Goal: Task Accomplishment & Management: Complete application form

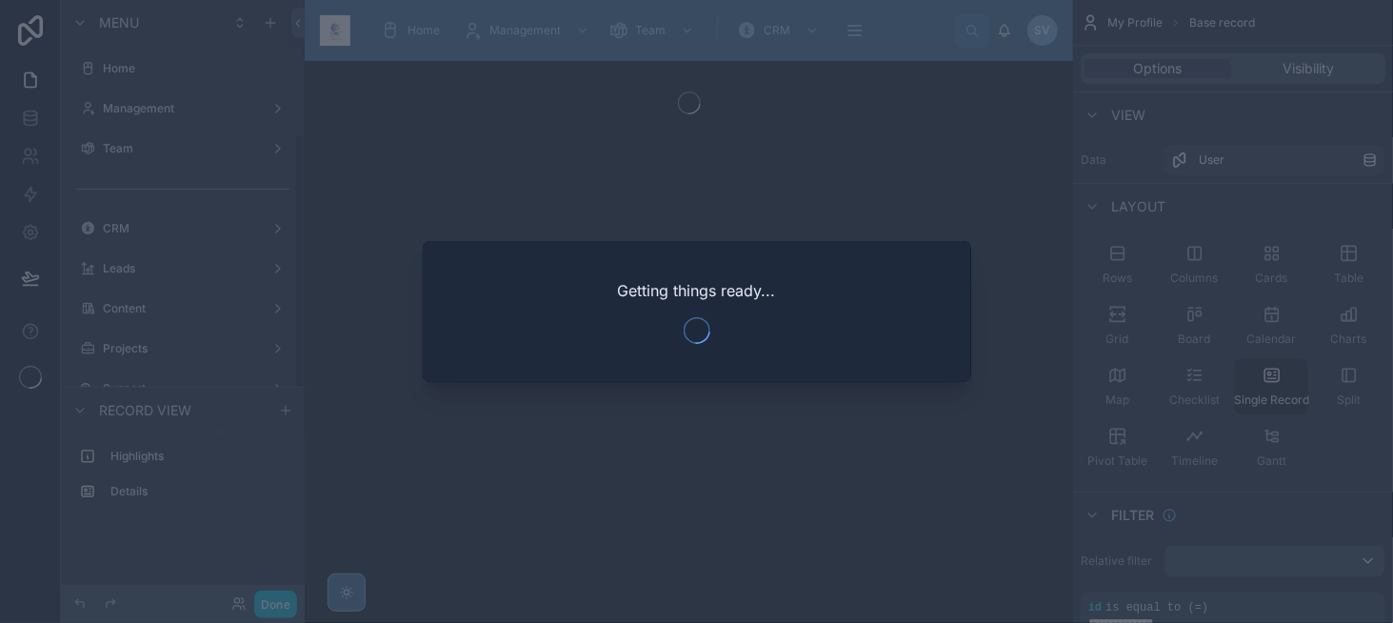
scroll to position [313, 0]
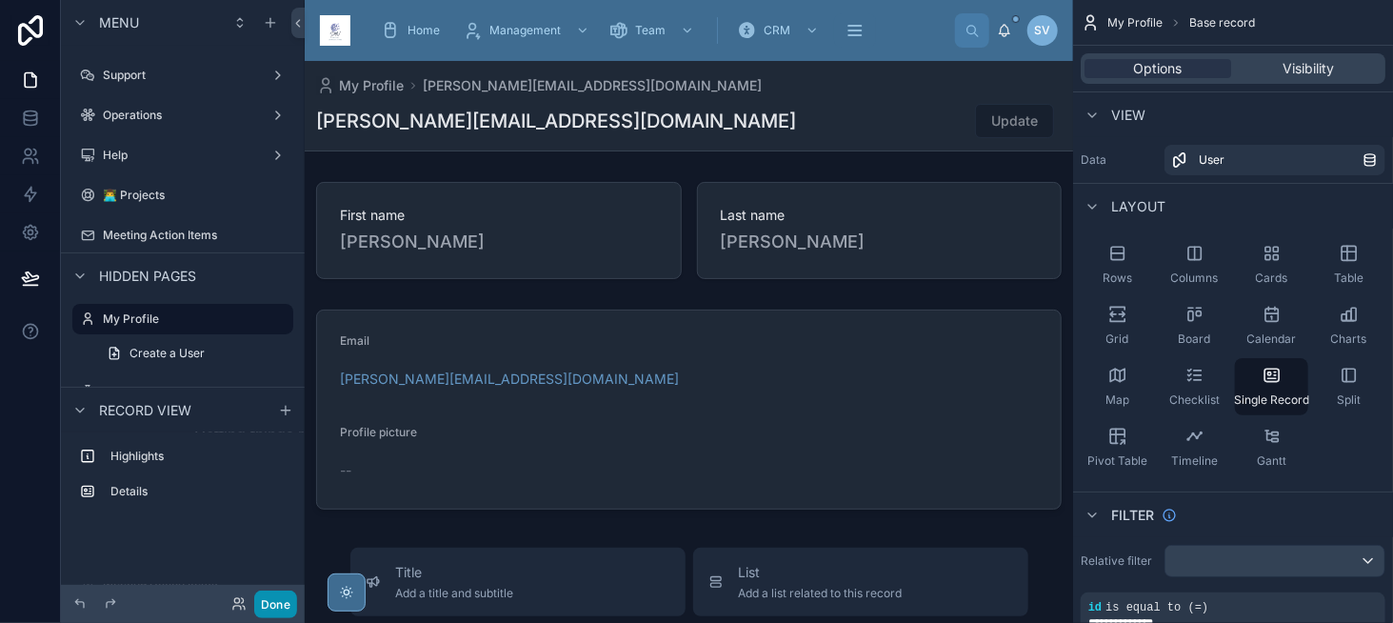
click at [283, 610] on button "Done" at bounding box center [275, 605] width 43 height 28
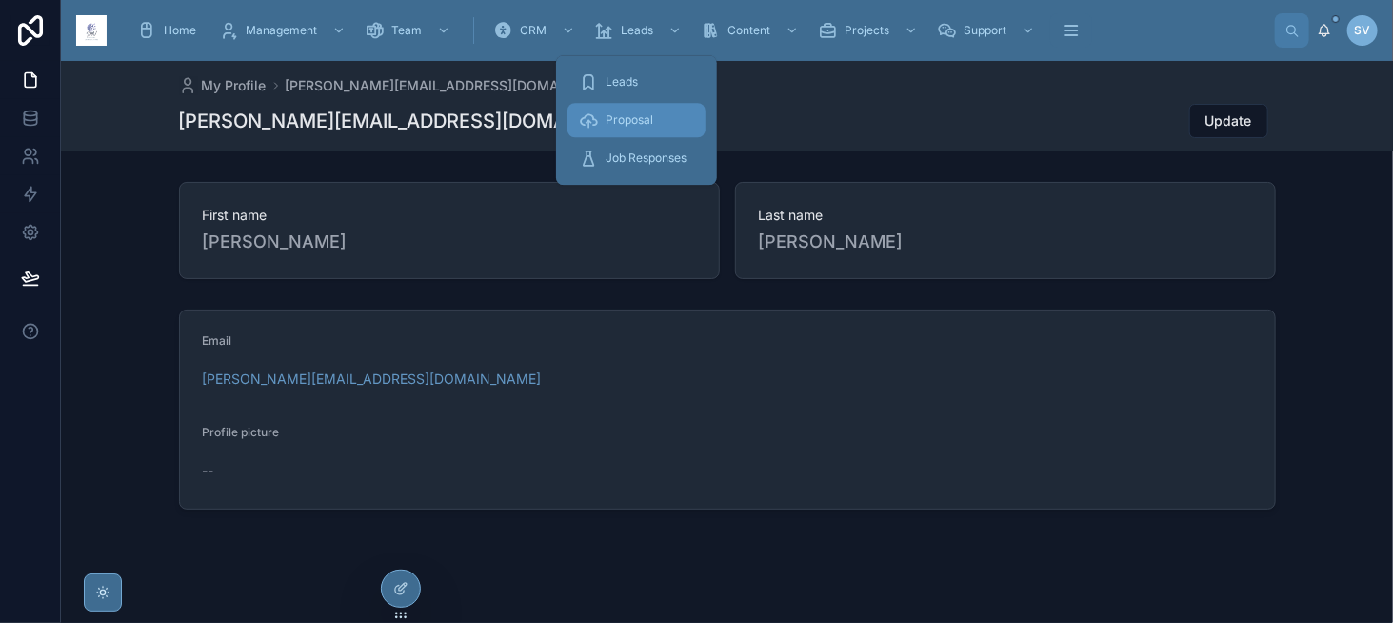
click at [641, 116] on span "Proposal" at bounding box center [630, 119] width 48 height 15
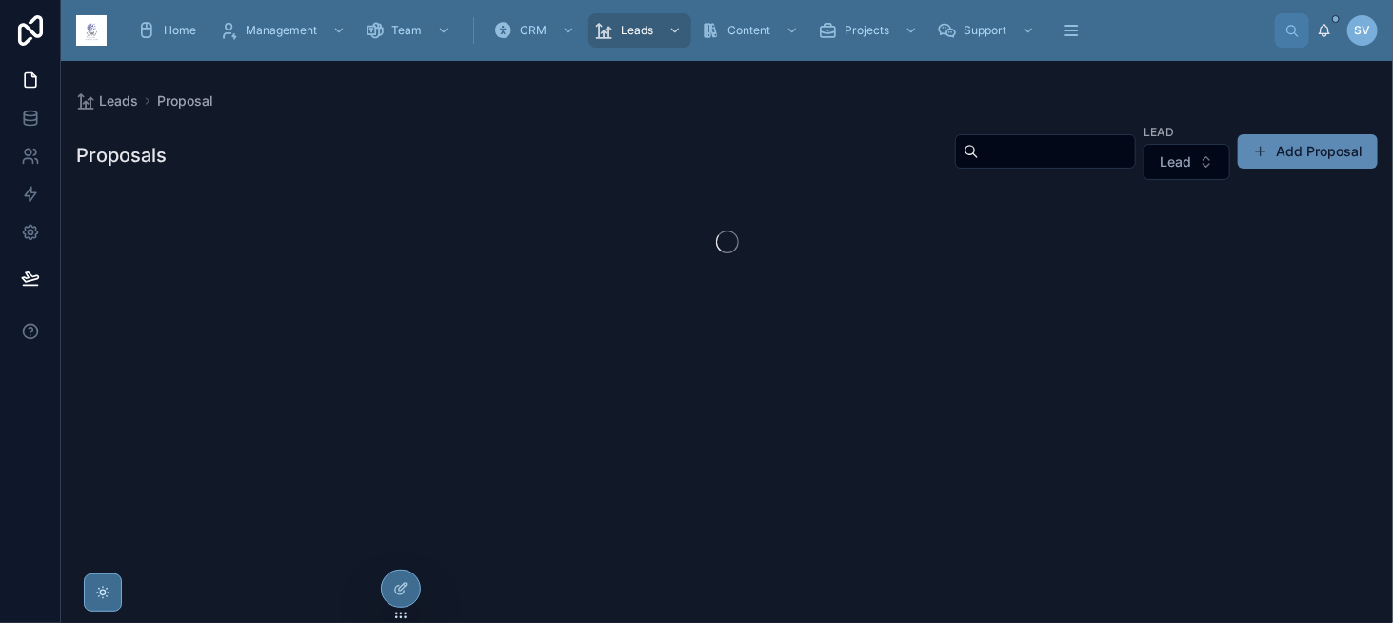
click at [1304, 150] on button "Add Proposal" at bounding box center [1308, 151] width 140 height 34
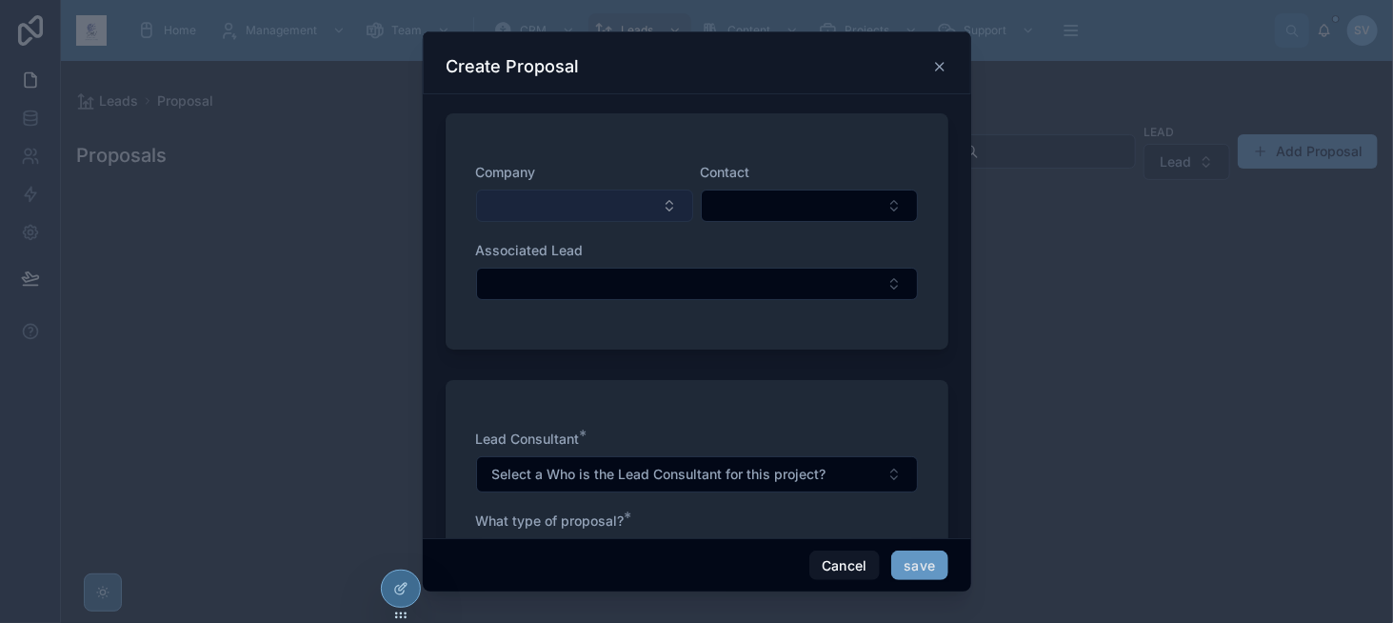
click at [627, 206] on button "Select Button" at bounding box center [584, 206] width 217 height 32
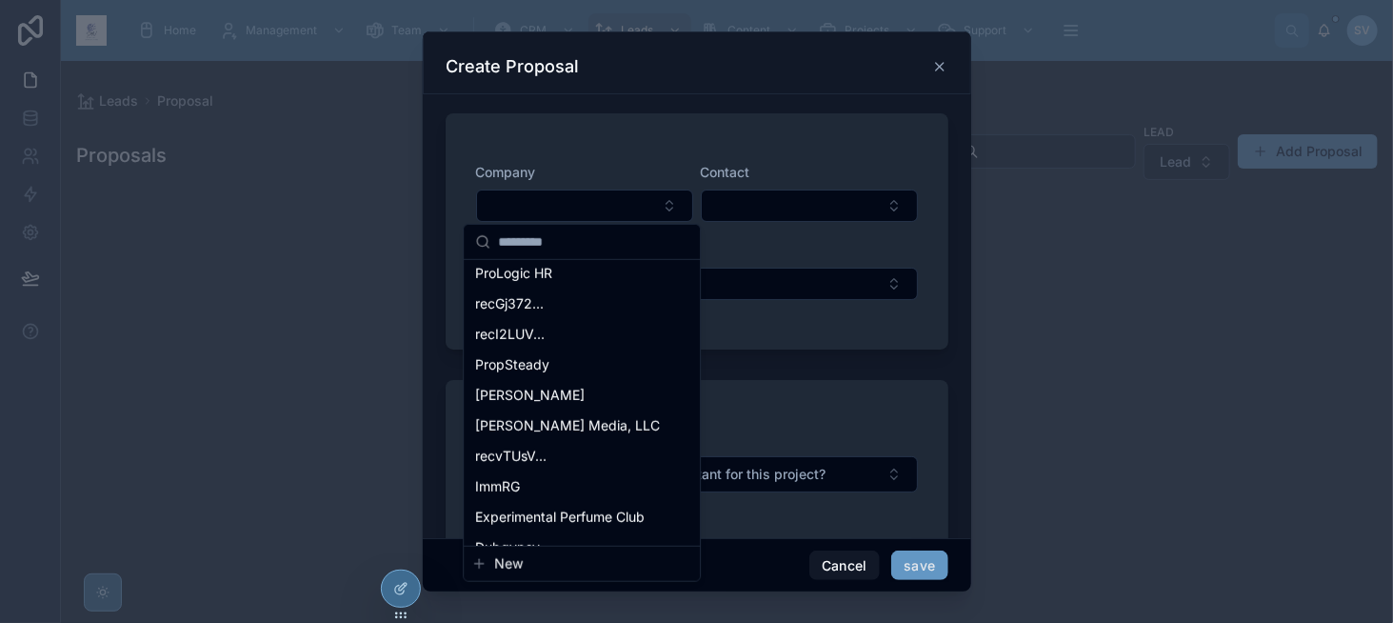
scroll to position [476, 0]
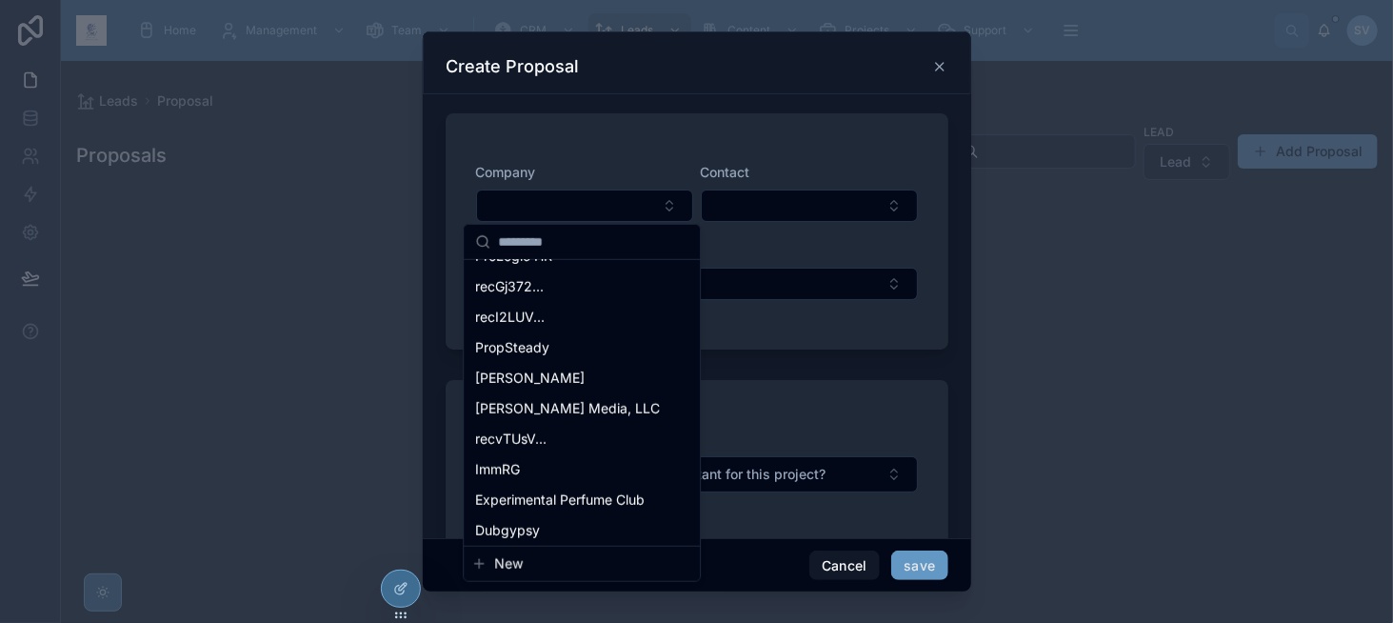
click at [507, 563] on span "New" at bounding box center [508, 563] width 29 height 19
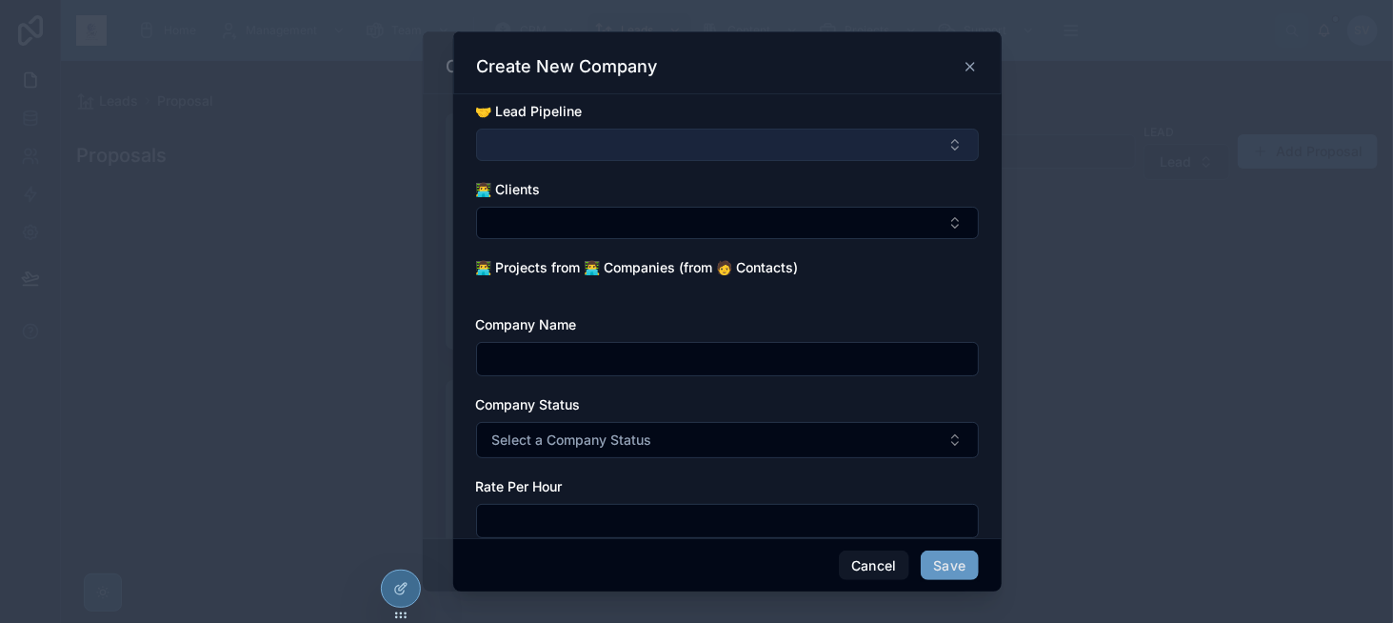
click at [554, 144] on button "Select Button" at bounding box center [727, 145] width 503 height 32
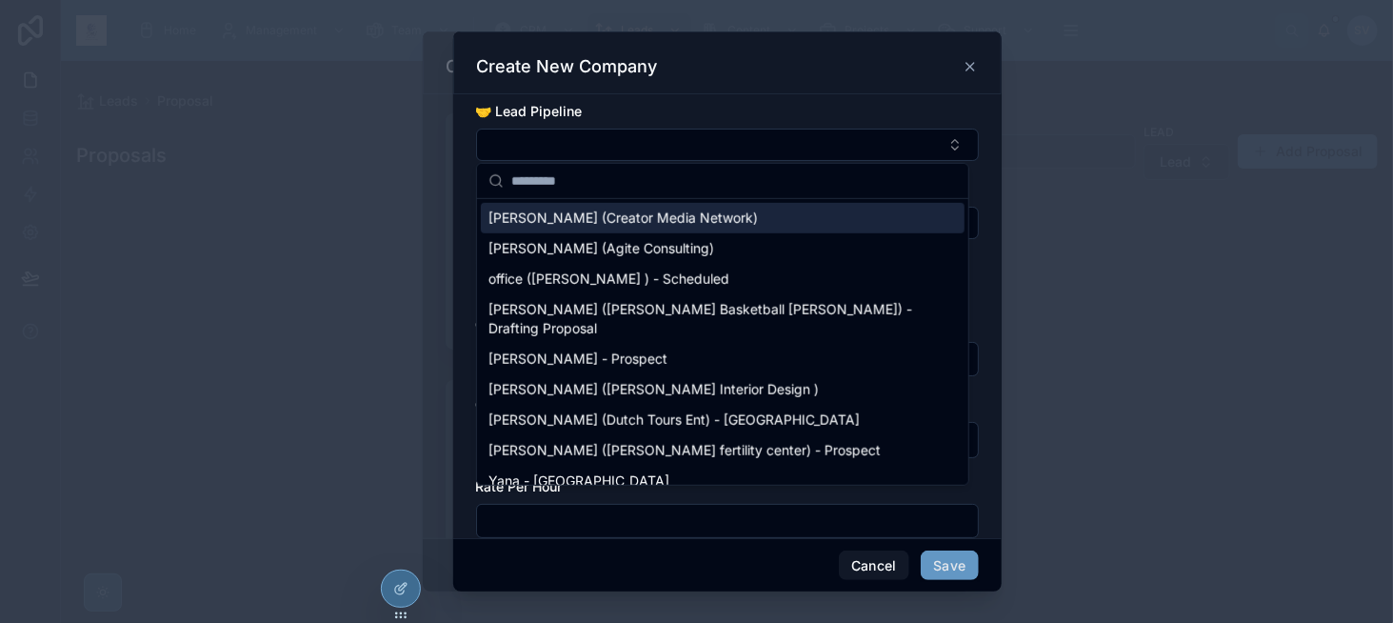
click at [801, 99] on div "🤝 Lead Pipeline 👨‍💻 Clients 👨‍💻 Projects from 👨‍💻 Companies (from 🧑 Contacts) C…" at bounding box center [727, 316] width 549 height 444
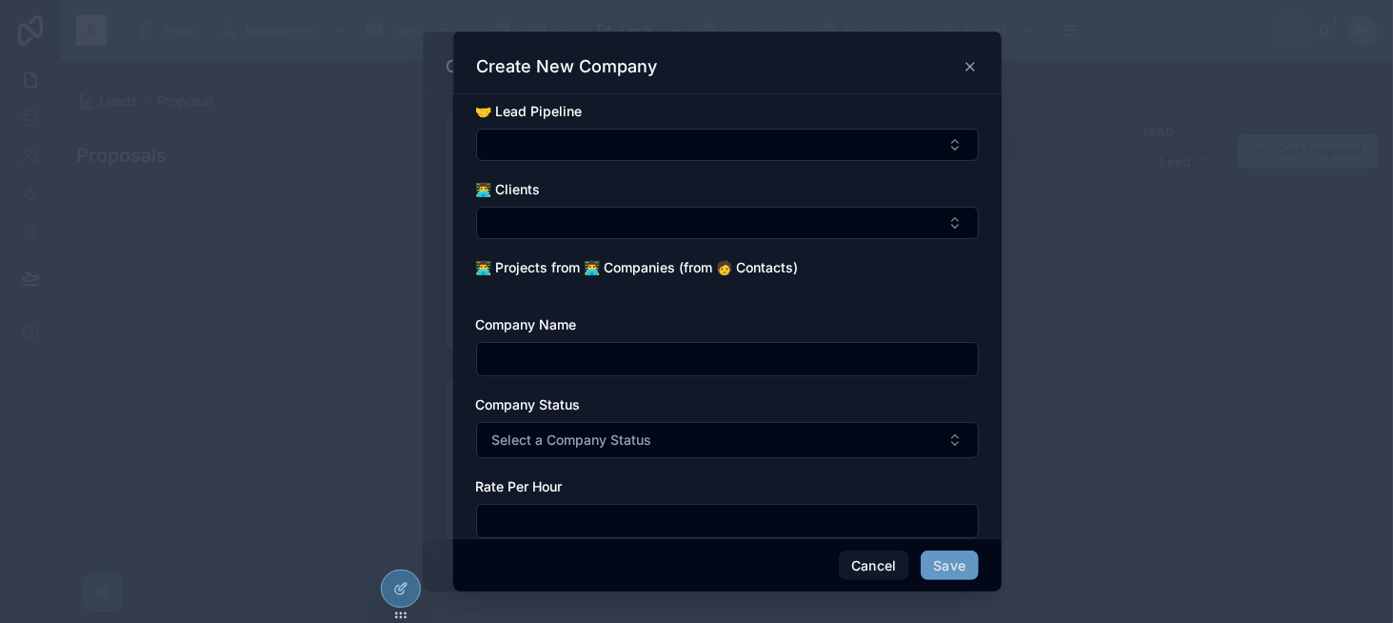
click at [531, 359] on input "text" at bounding box center [727, 359] width 501 height 27
paste input "**********"
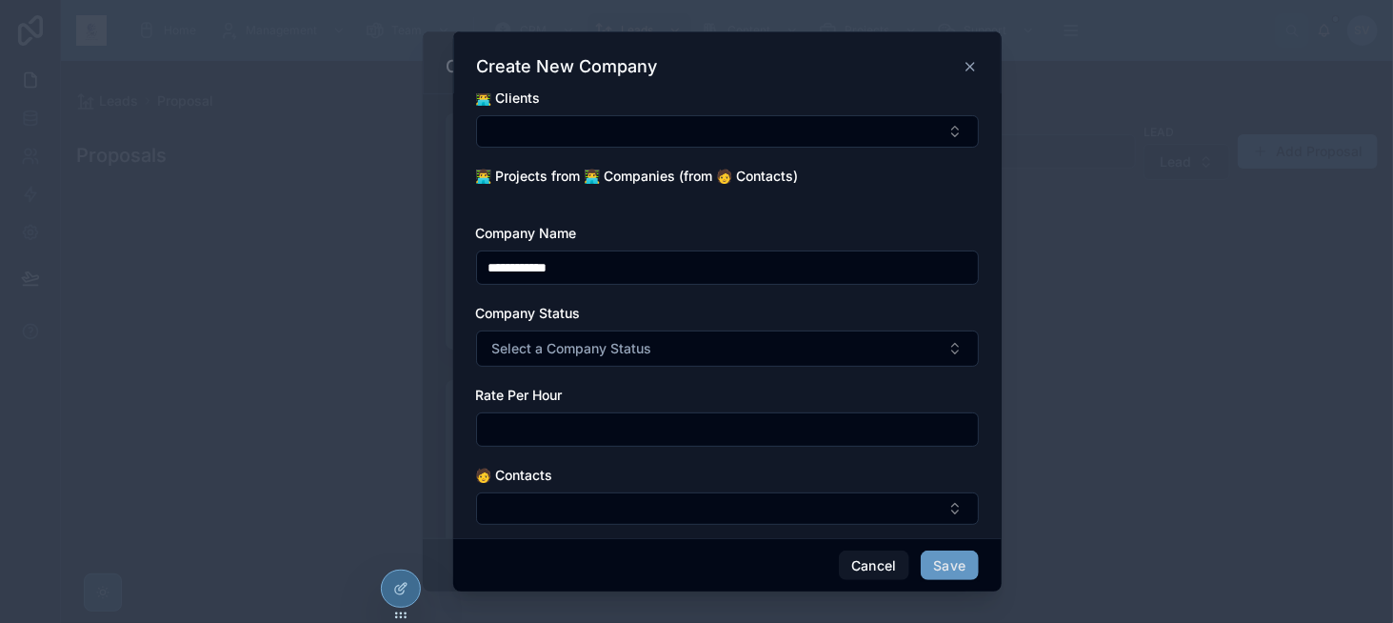
scroll to position [95, 0]
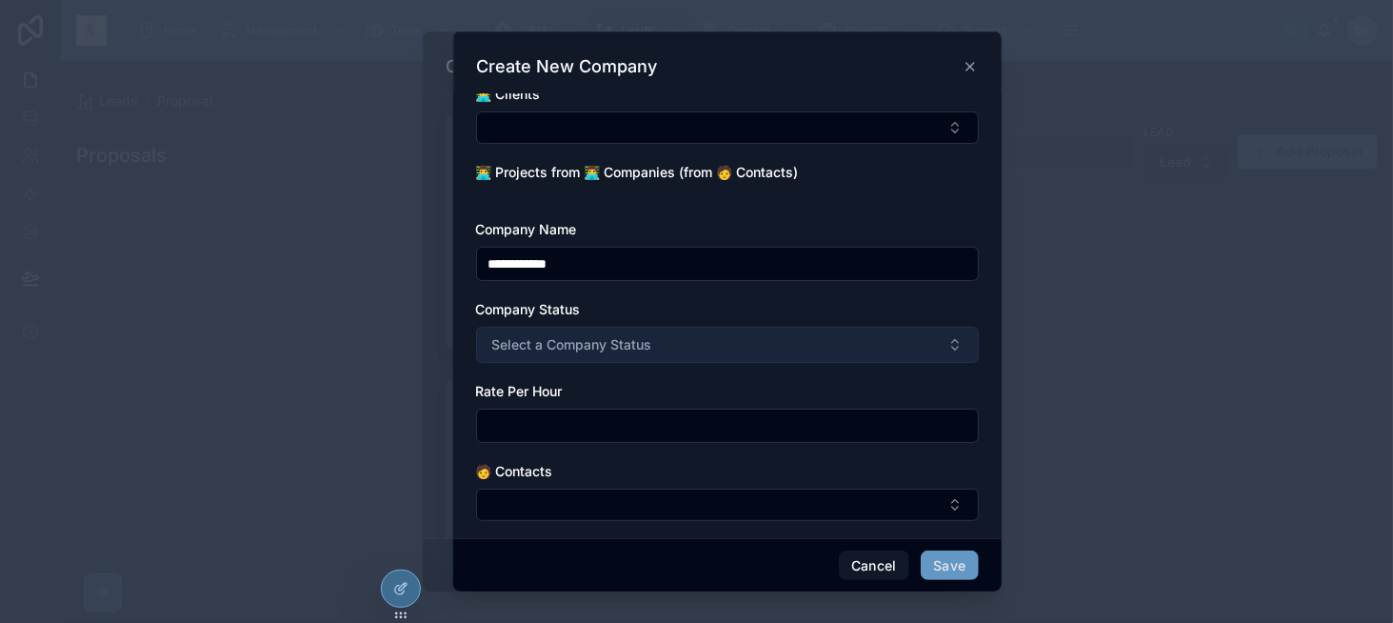
type input "**********"
click at [545, 342] on span "Select a Company Status" at bounding box center [572, 344] width 160 height 19
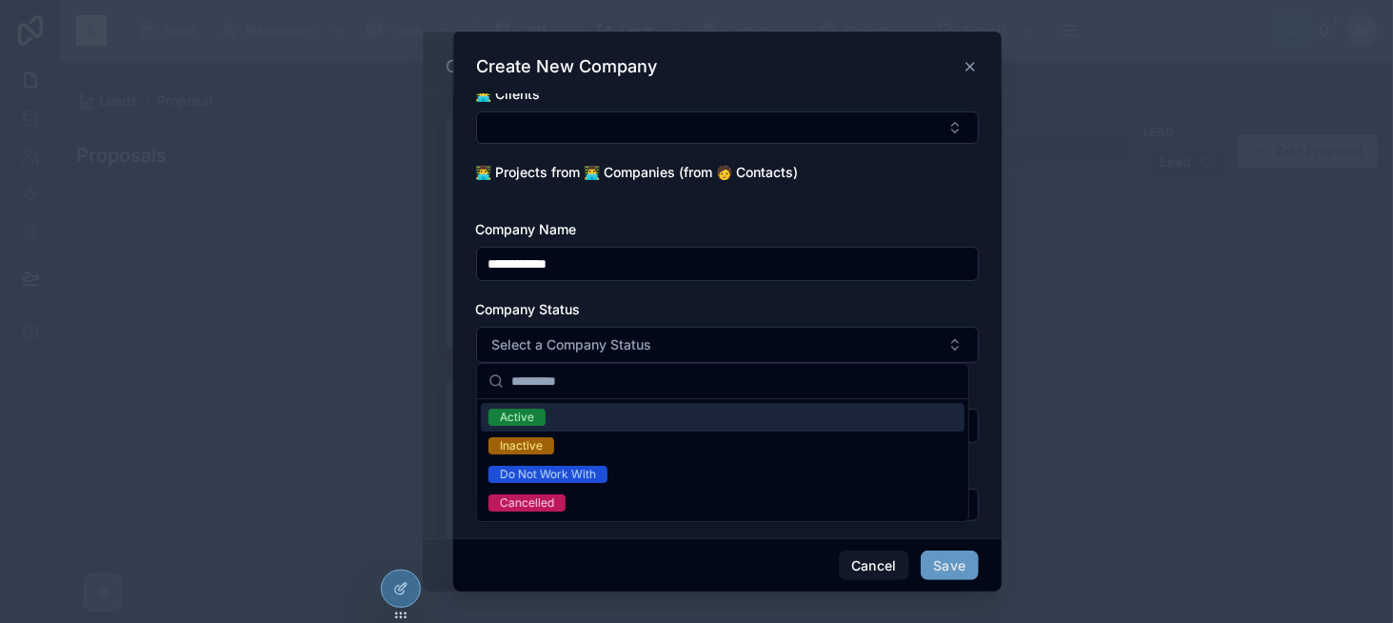
click at [538, 420] on span "Active" at bounding box center [517, 417] width 57 height 17
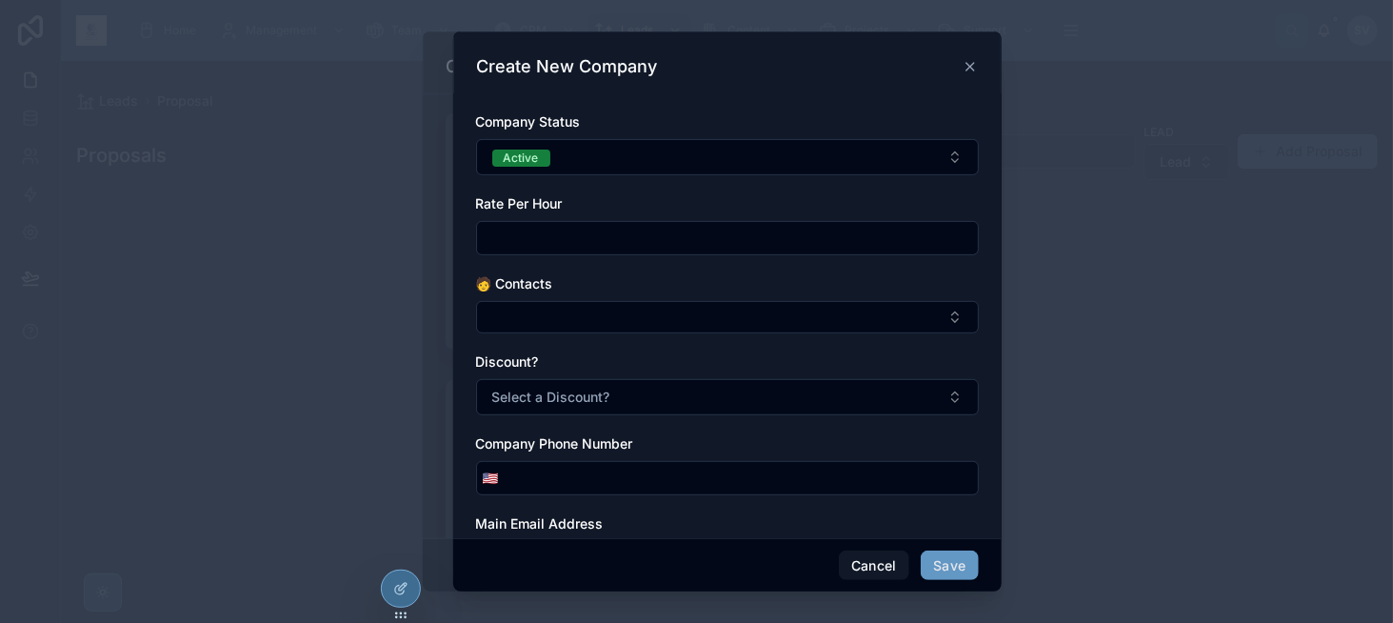
scroll to position [286, 0]
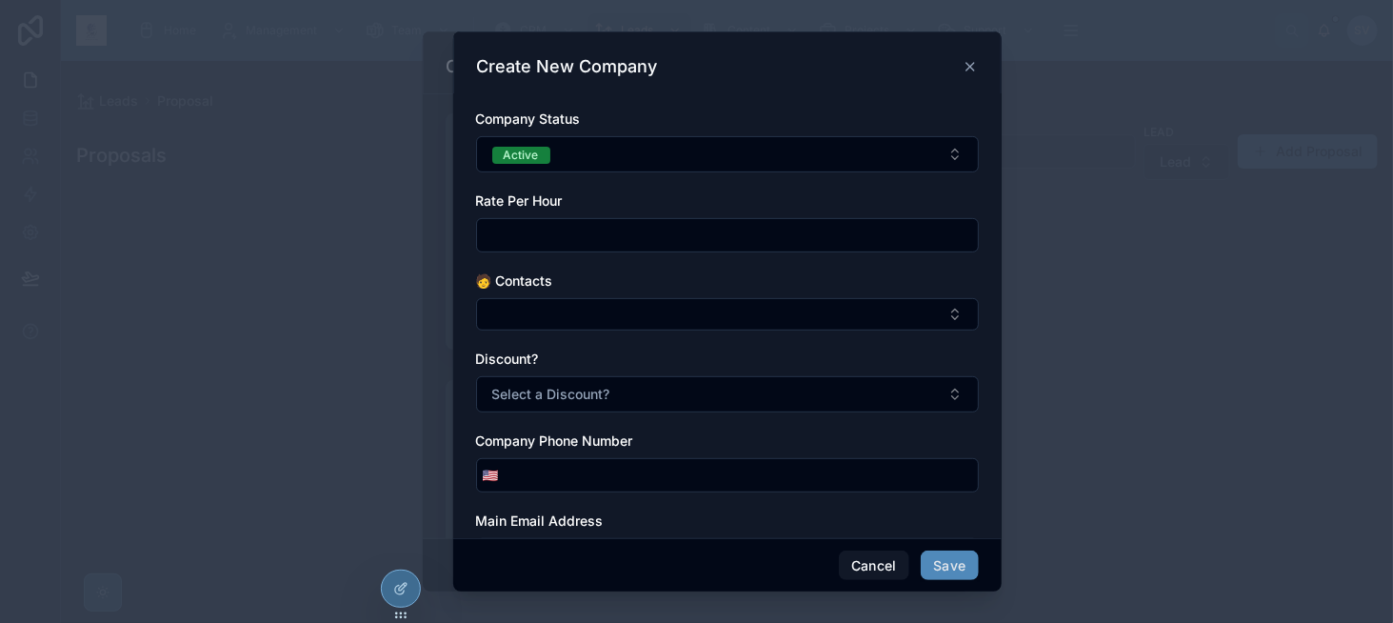
click at [947, 561] on button "Save" at bounding box center [949, 566] width 57 height 30
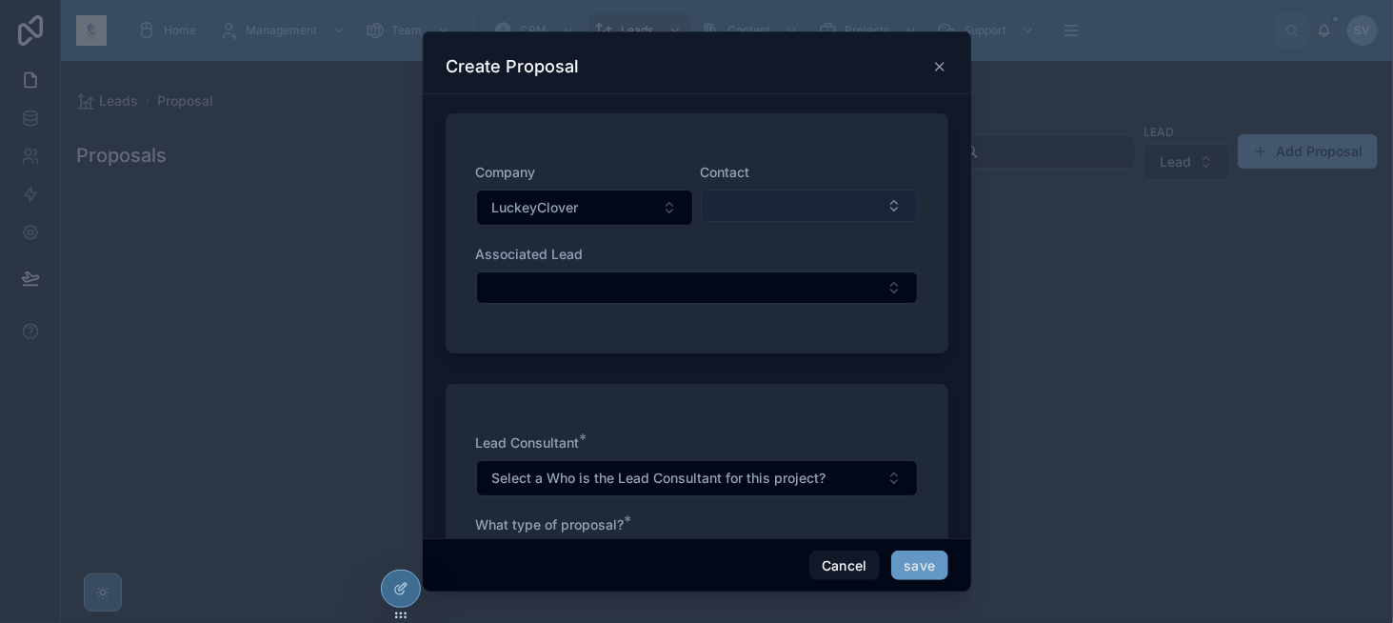
click at [724, 199] on button "Select Button" at bounding box center [809, 206] width 217 height 32
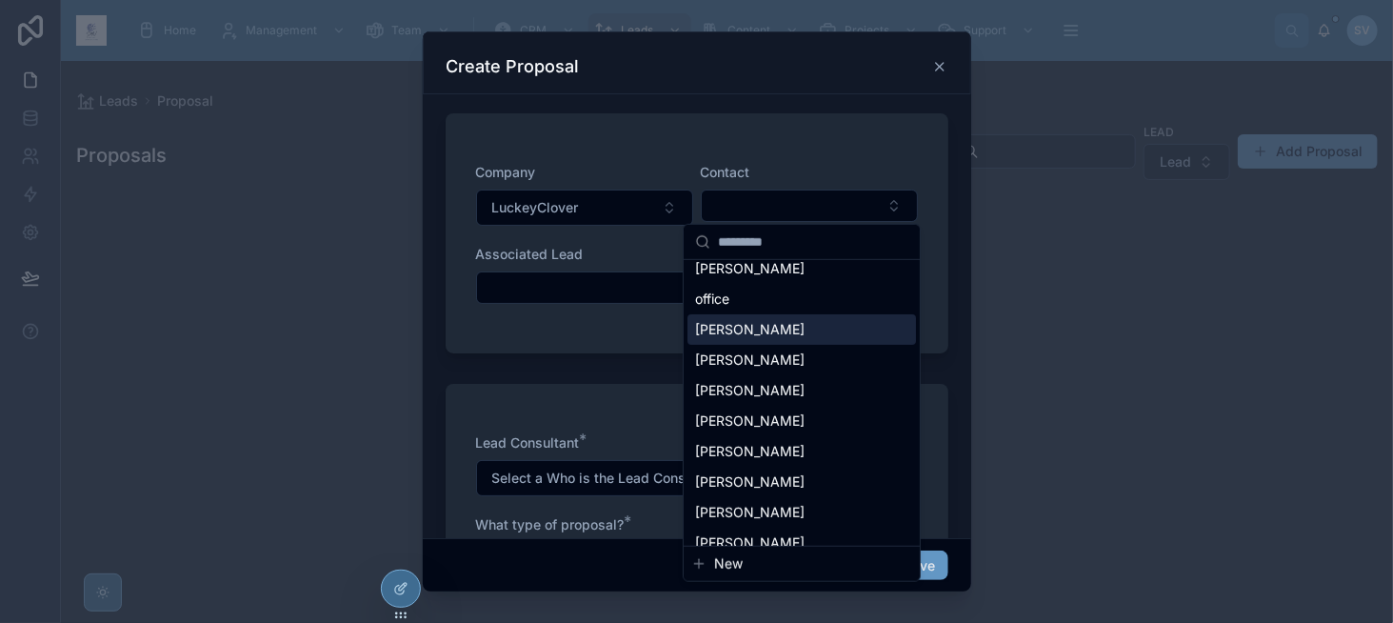
scroll to position [190, 0]
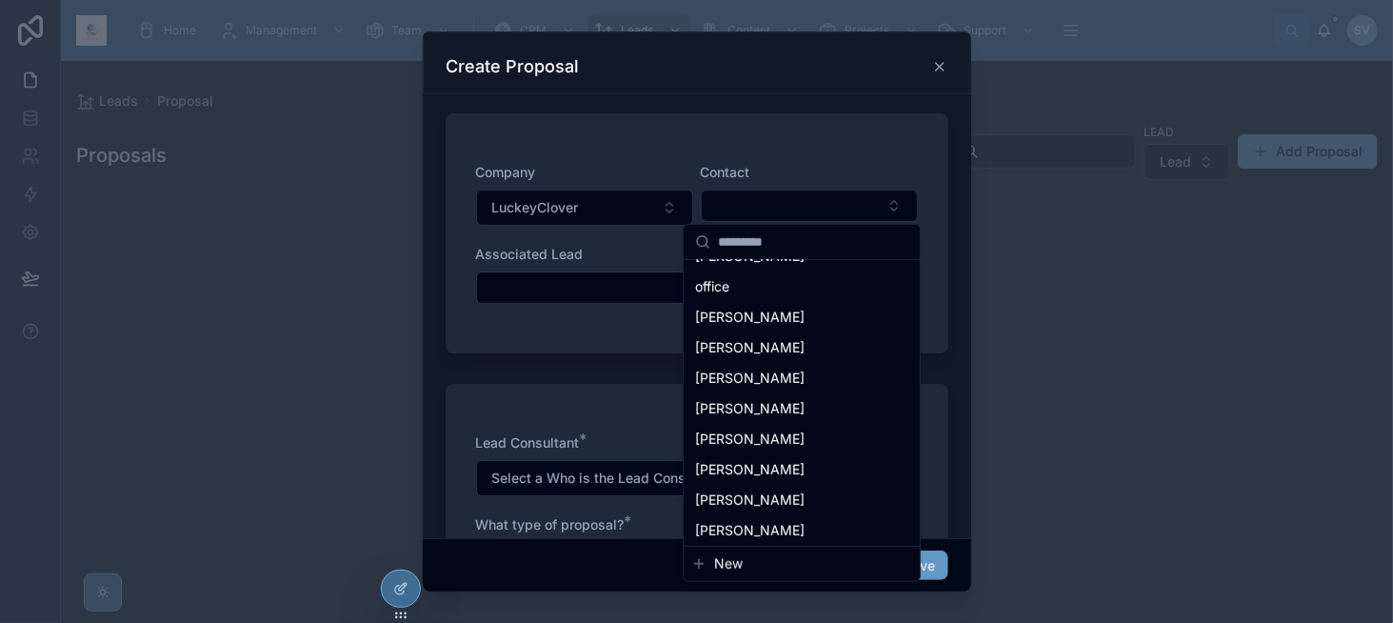
click at [728, 565] on span "New" at bounding box center [728, 563] width 29 height 19
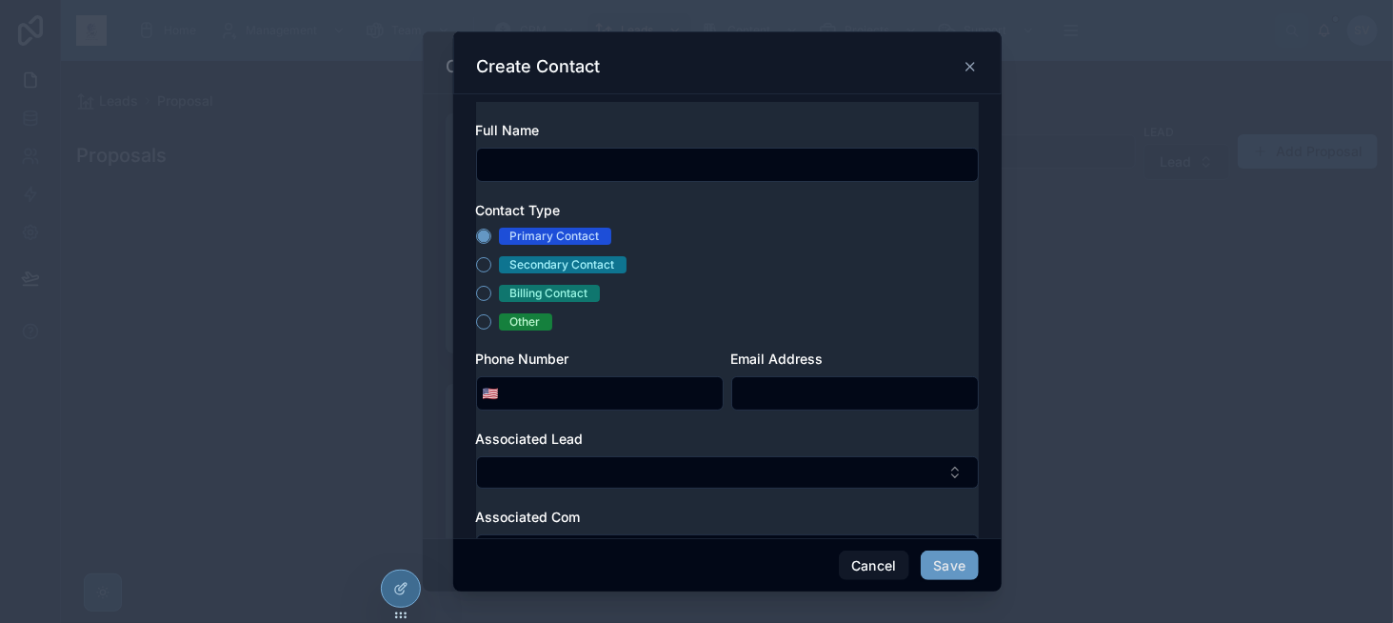
scroll to position [0, 0]
click at [592, 163] on input "text" at bounding box center [727, 164] width 501 height 27
paste input "**********"
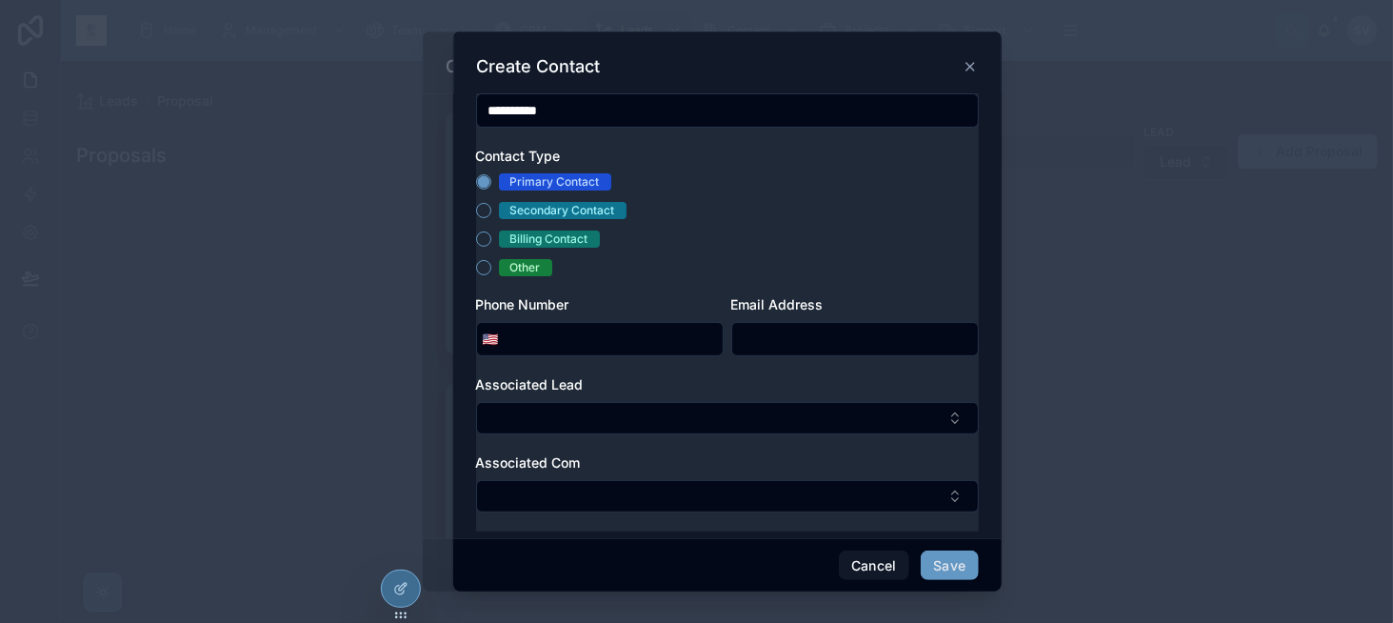
scroll to position [58, 0]
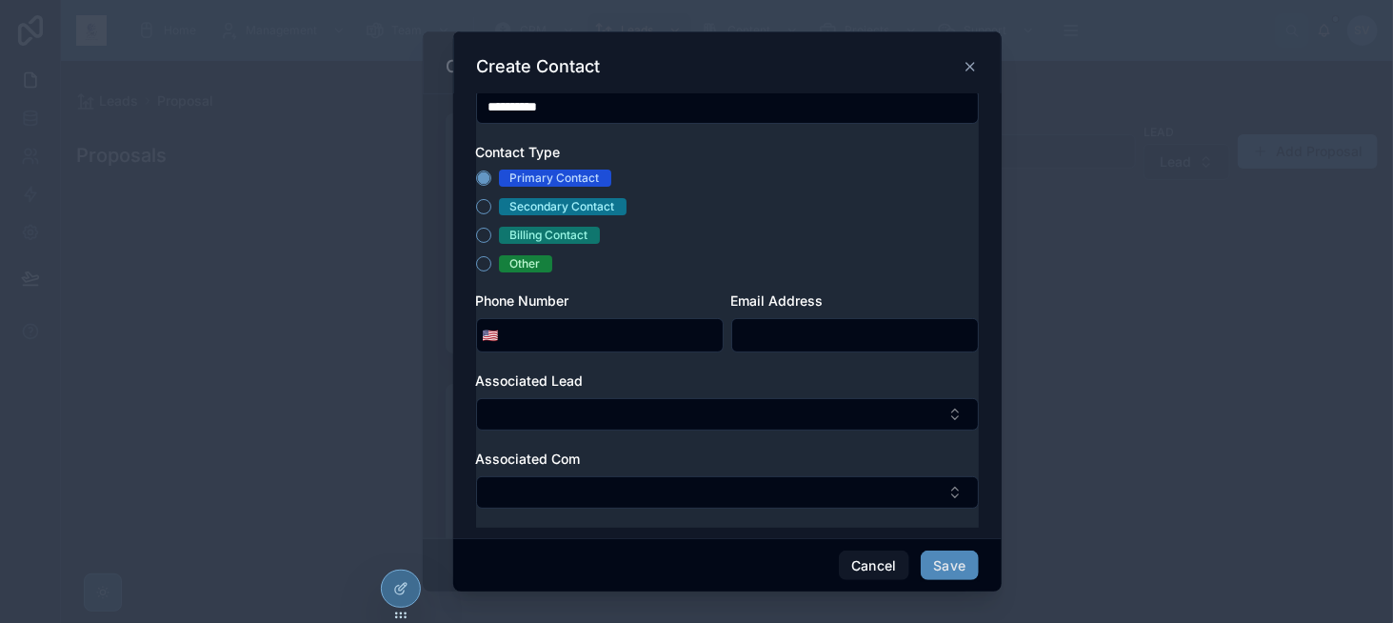
type input "**********"
click at [961, 560] on button "Save" at bounding box center [949, 566] width 57 height 30
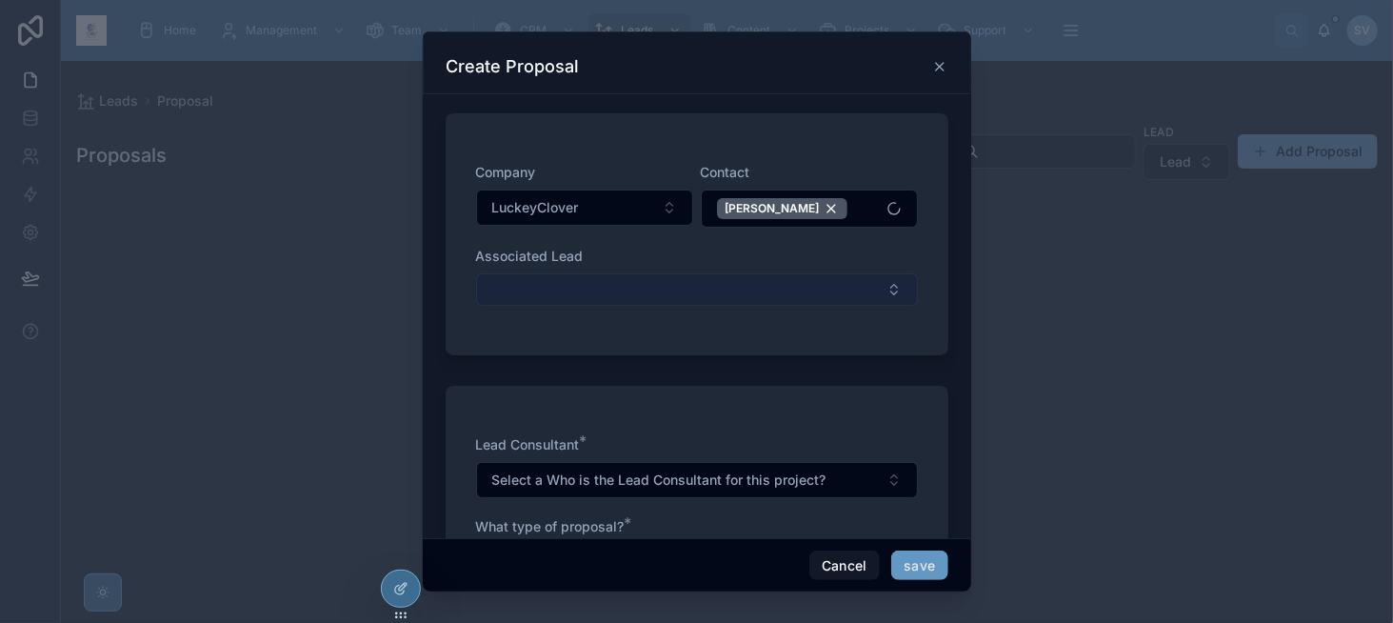
click at [658, 286] on button "Select Button" at bounding box center [697, 289] width 442 height 32
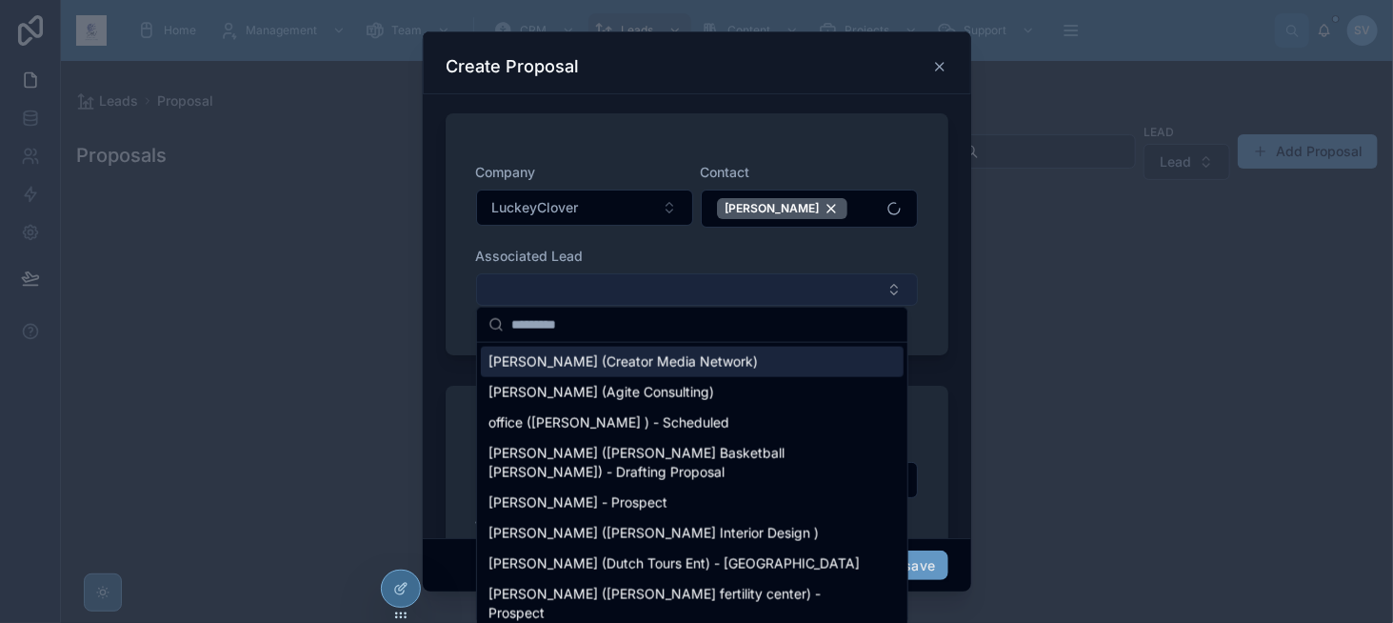
click at [658, 286] on button "Select Button" at bounding box center [697, 289] width 442 height 32
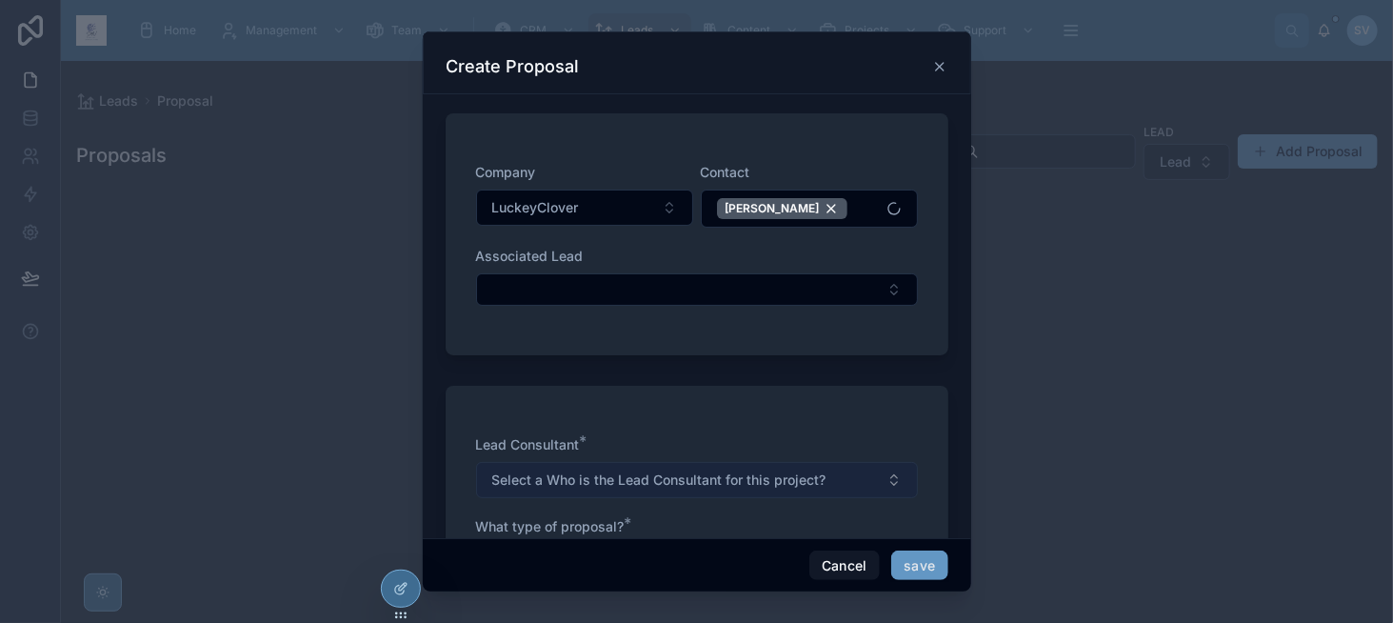
click at [678, 473] on span "Select a Who is the Lead Consultant for this project?" at bounding box center [659, 480] width 334 height 19
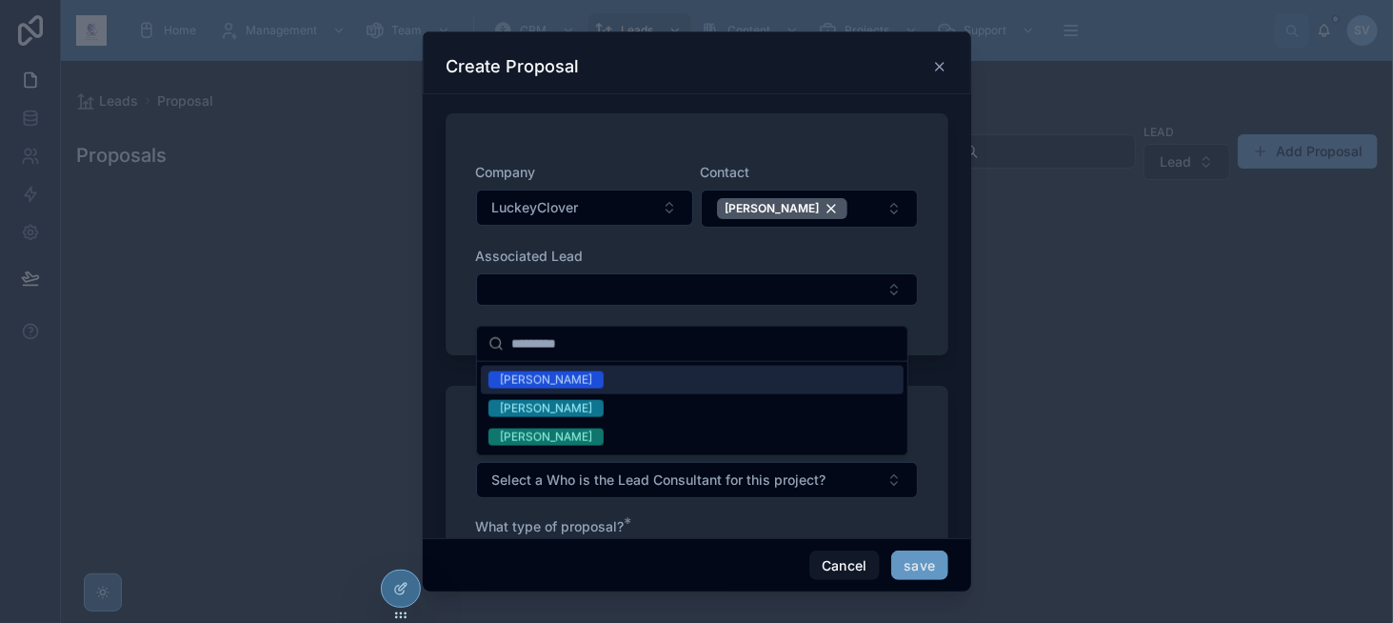
click at [642, 386] on div "[PERSON_NAME]" at bounding box center [692, 380] width 423 height 29
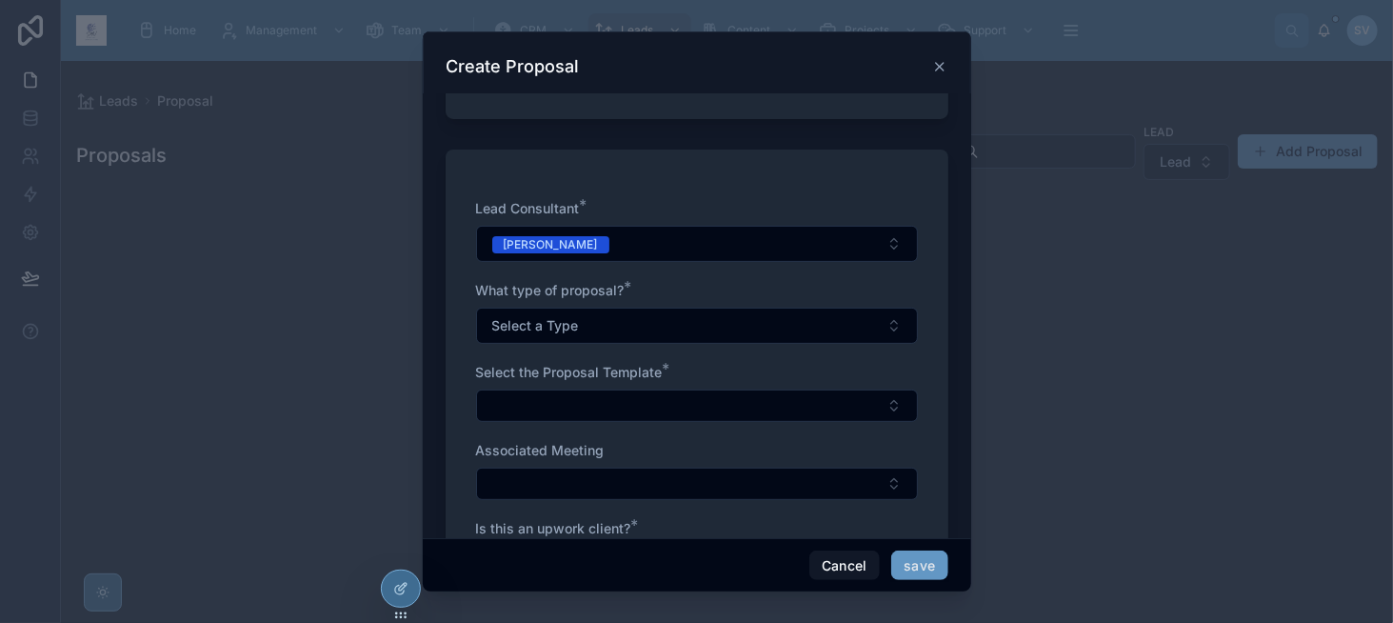
scroll to position [286, 0]
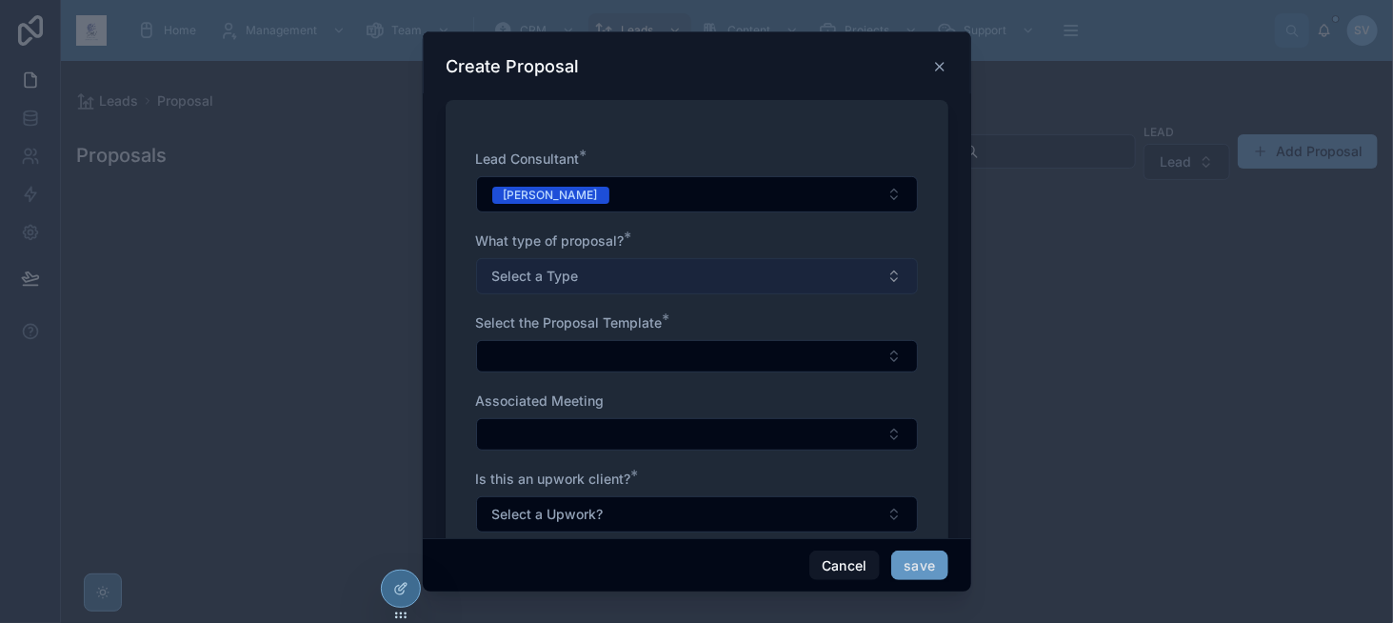
click at [642, 267] on button "Select a Type" at bounding box center [697, 276] width 442 height 36
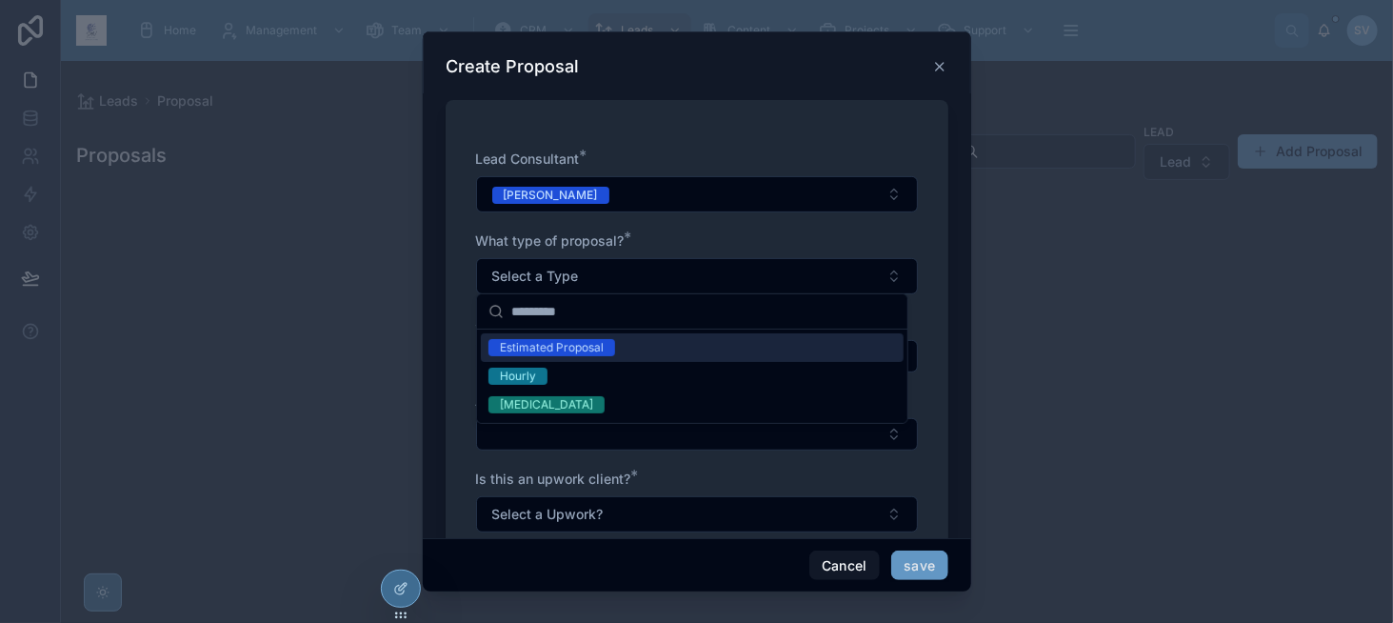
click at [649, 341] on div "Estimated Proposal" at bounding box center [692, 347] width 423 height 29
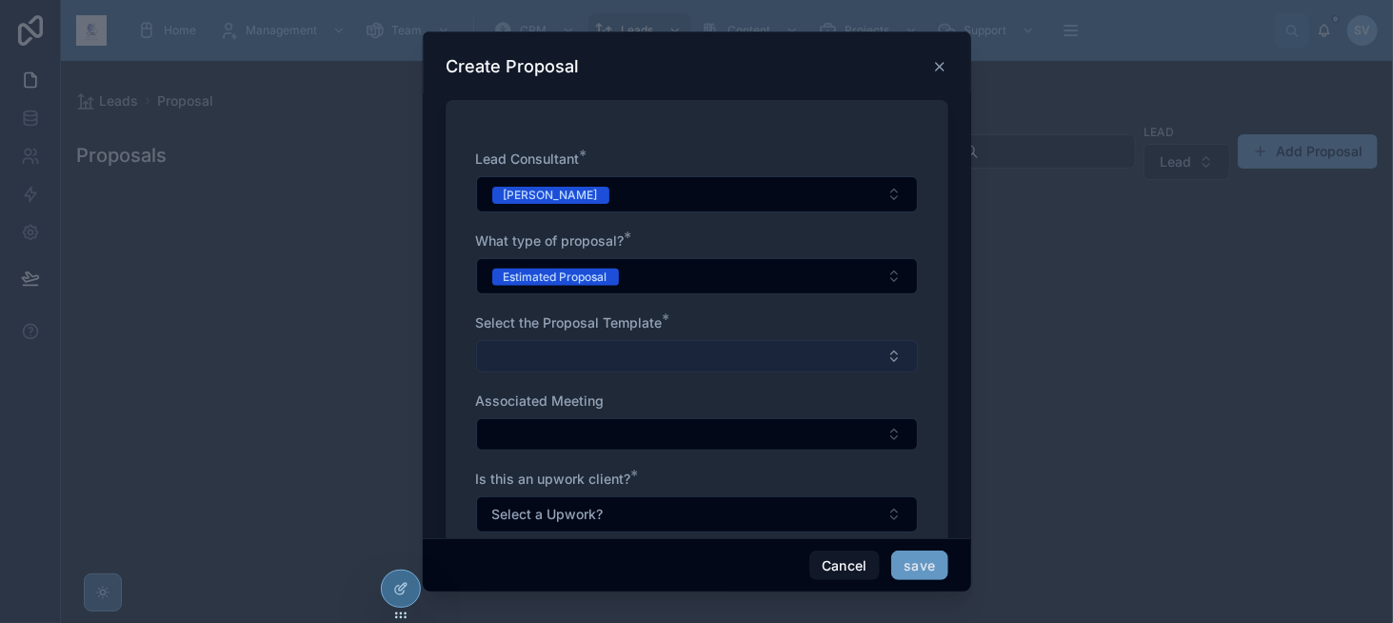
click at [630, 362] on button "Select Button" at bounding box center [697, 356] width 442 height 32
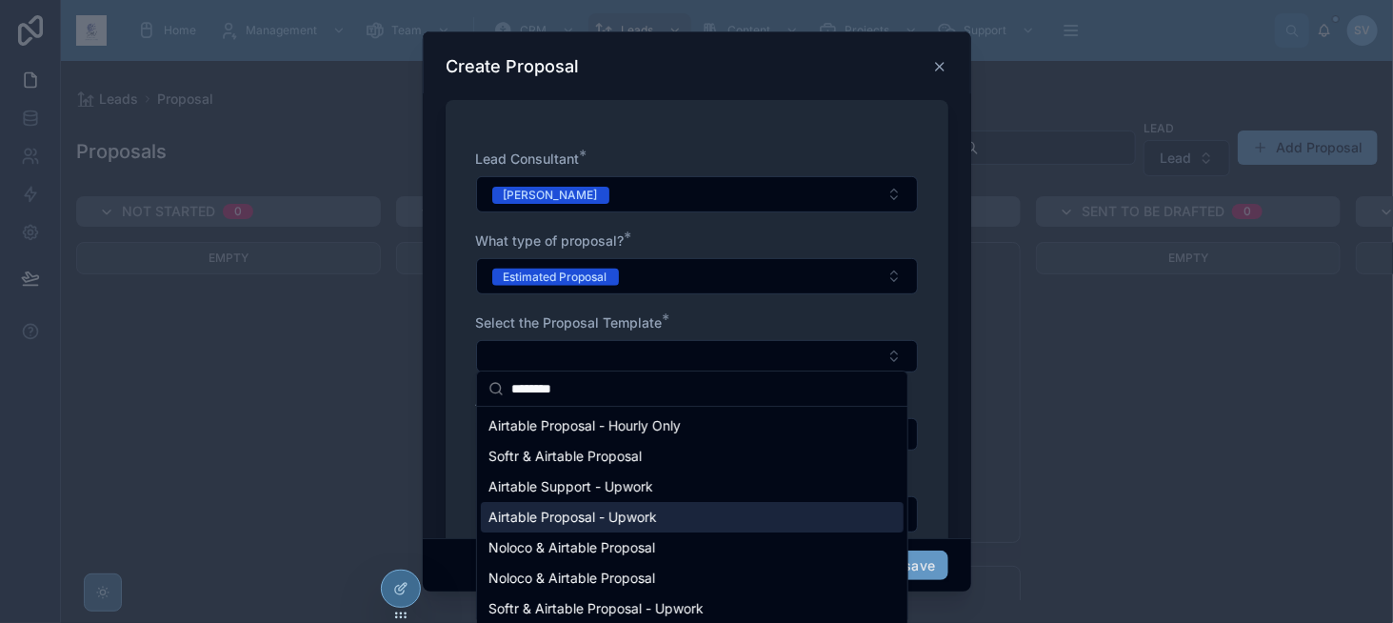
type input "********"
click at [678, 505] on div "Airtable Proposal - Upwork" at bounding box center [692, 517] width 423 height 30
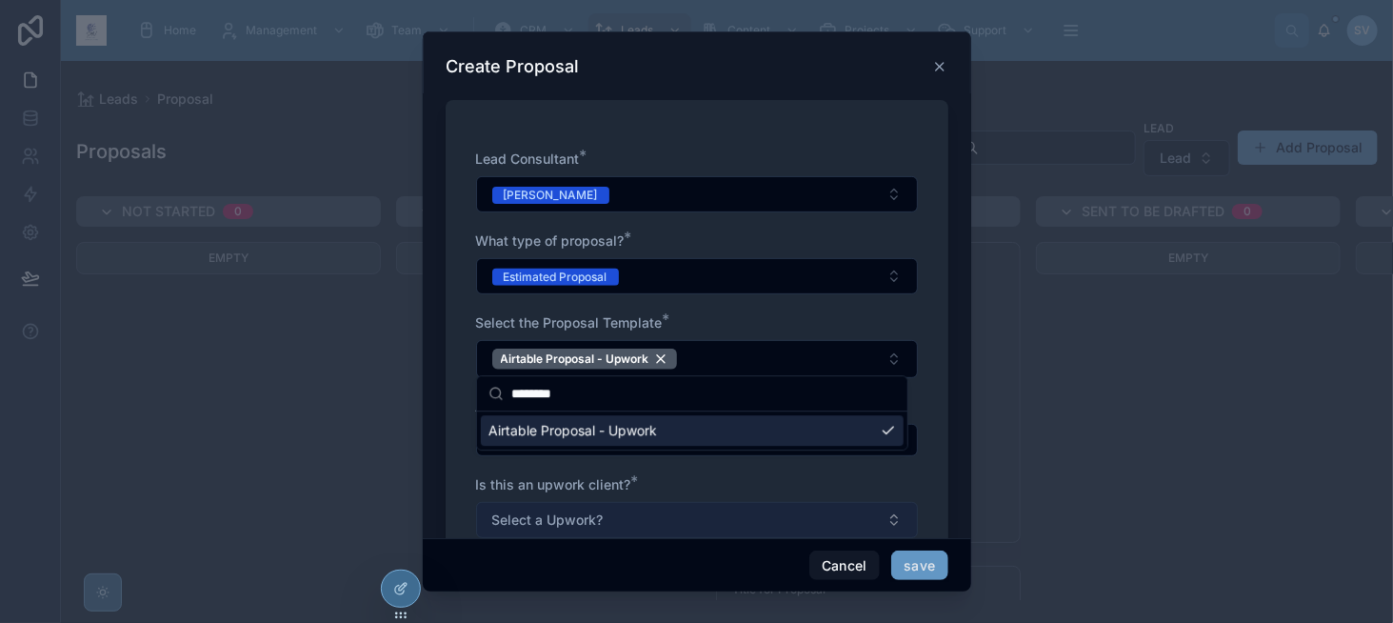
click at [591, 519] on span "Select a Upwork?" at bounding box center [547, 520] width 111 height 19
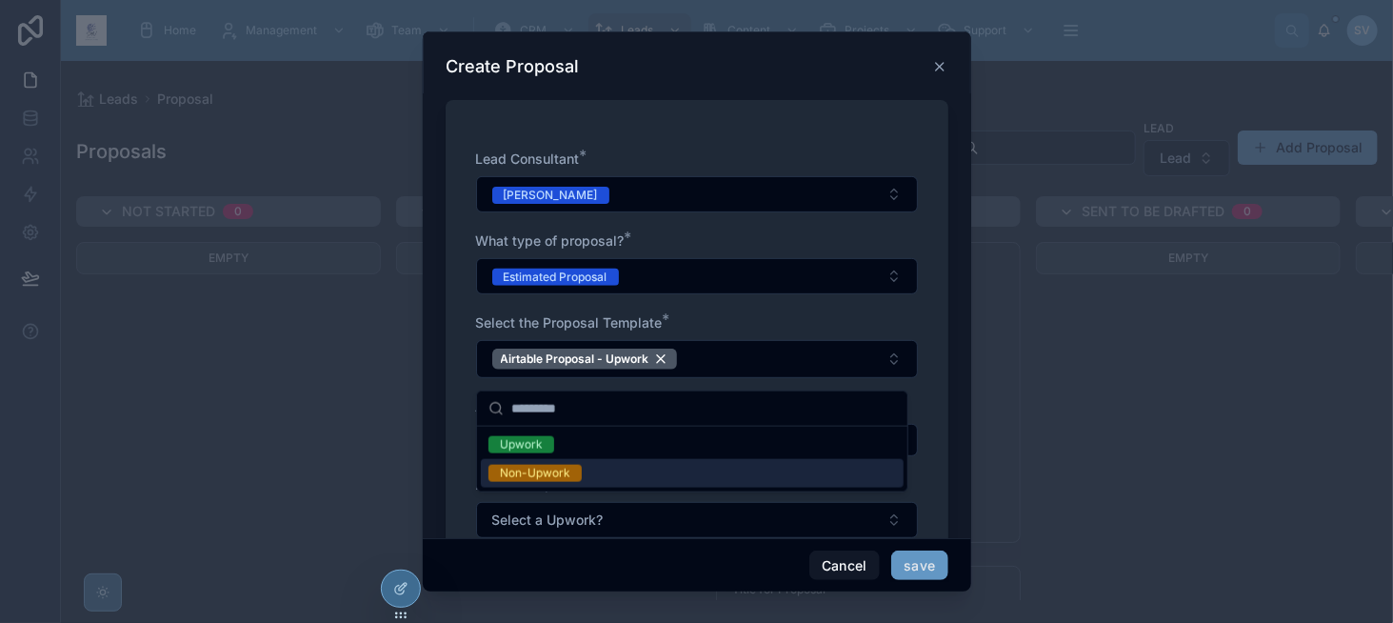
click at [607, 482] on div "Non-Upwork" at bounding box center [692, 473] width 423 height 29
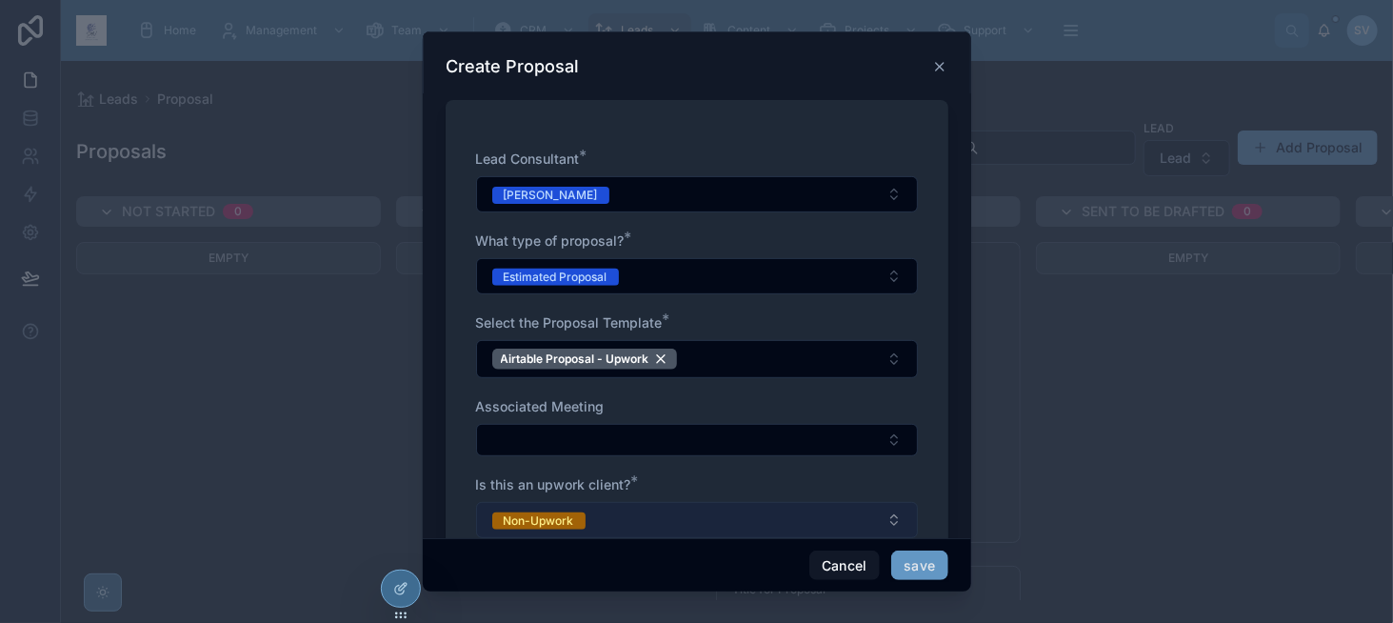
click at [592, 509] on button "Non-Upwork" at bounding box center [697, 520] width 442 height 36
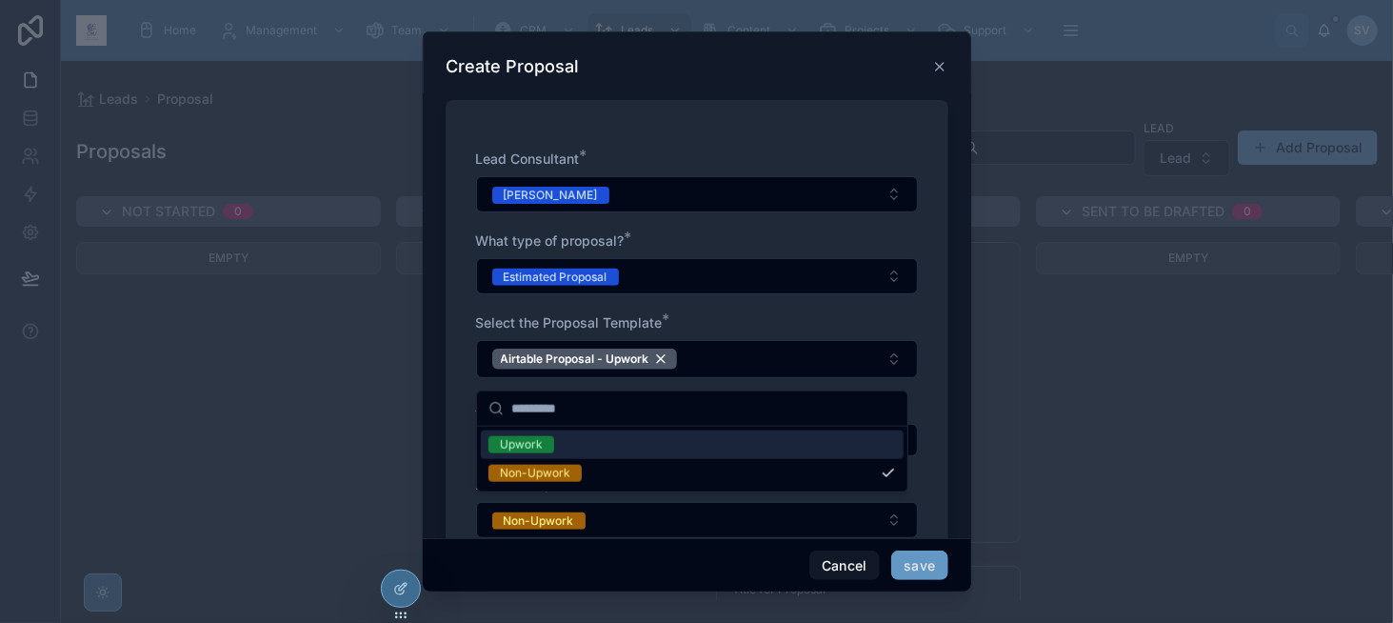
click at [590, 436] on div "Upwork" at bounding box center [692, 445] width 423 height 29
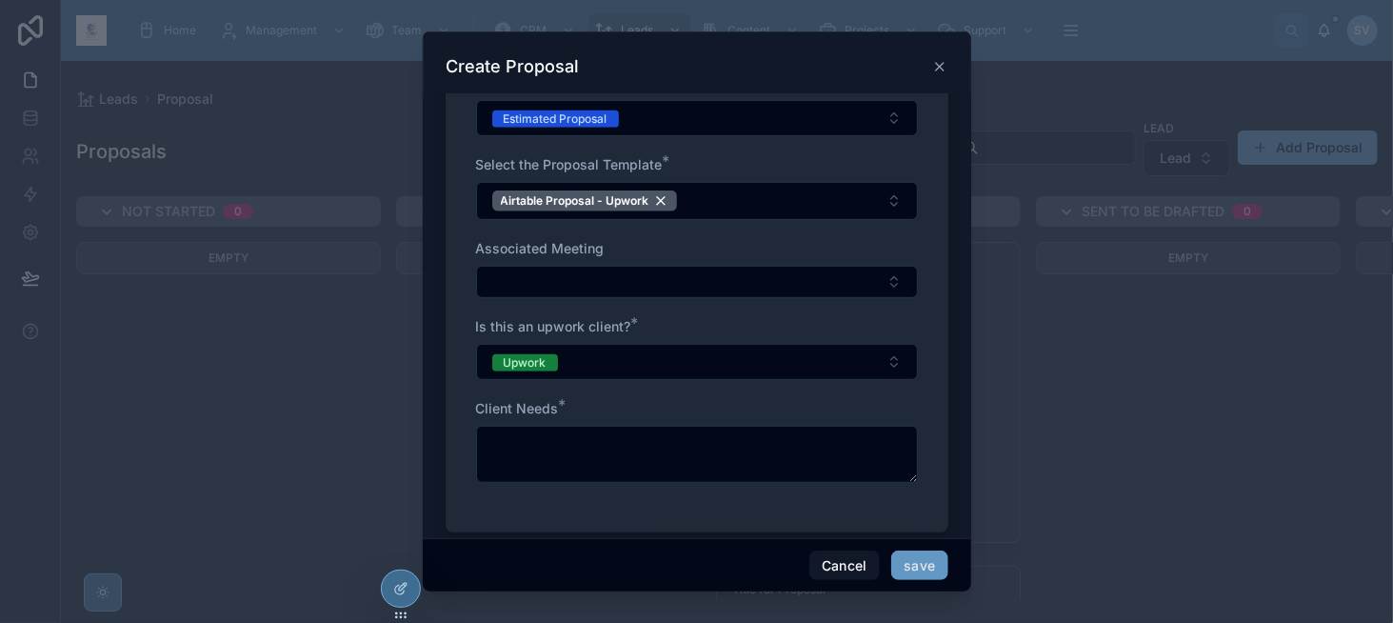
scroll to position [476, 0]
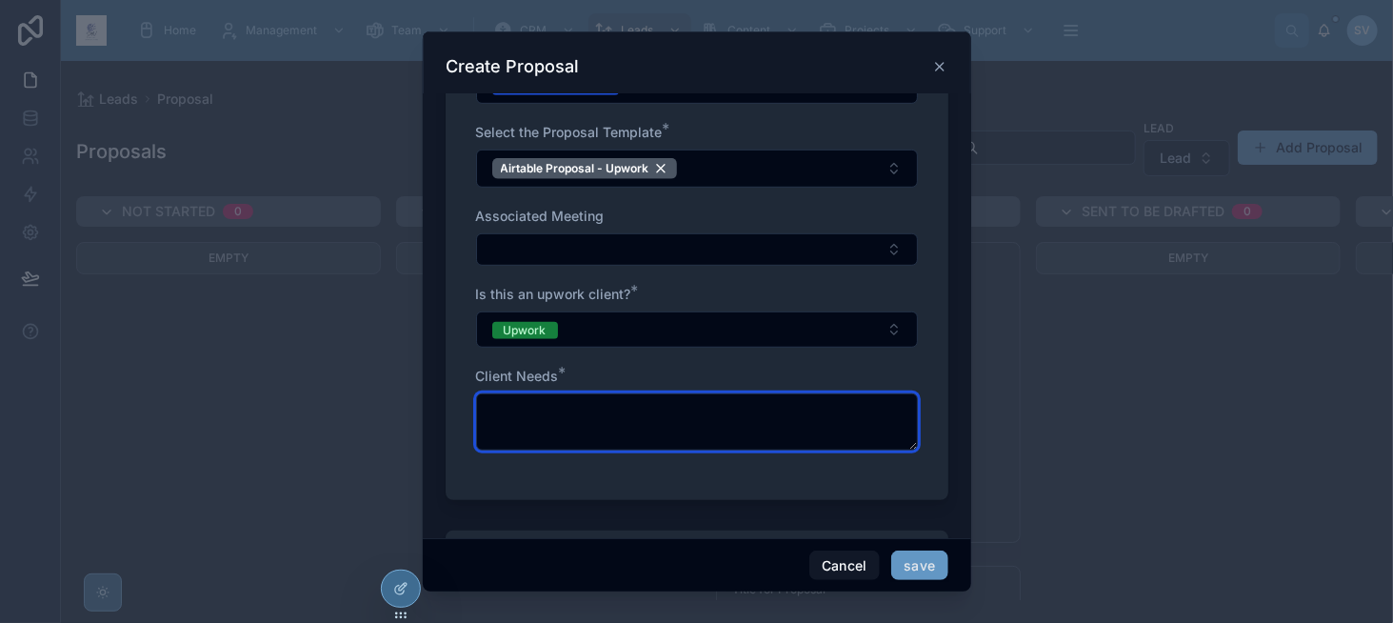
click at [682, 419] on textarea at bounding box center [697, 421] width 442 height 57
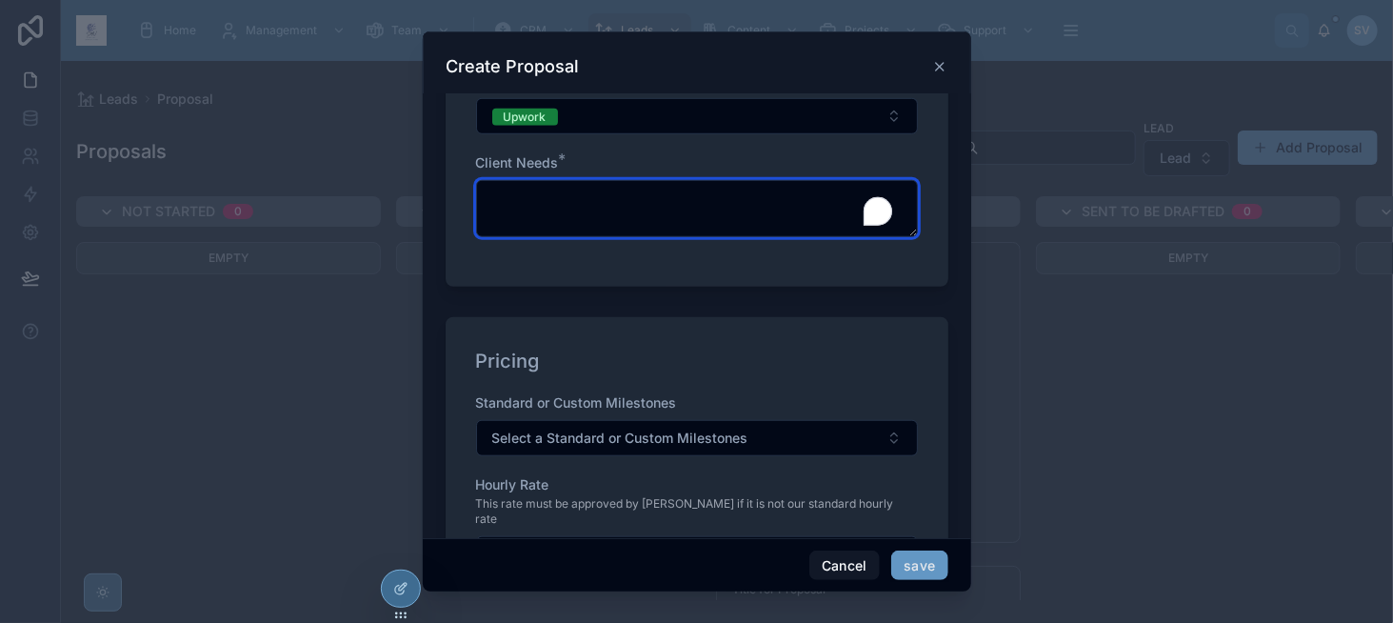
scroll to position [762, 0]
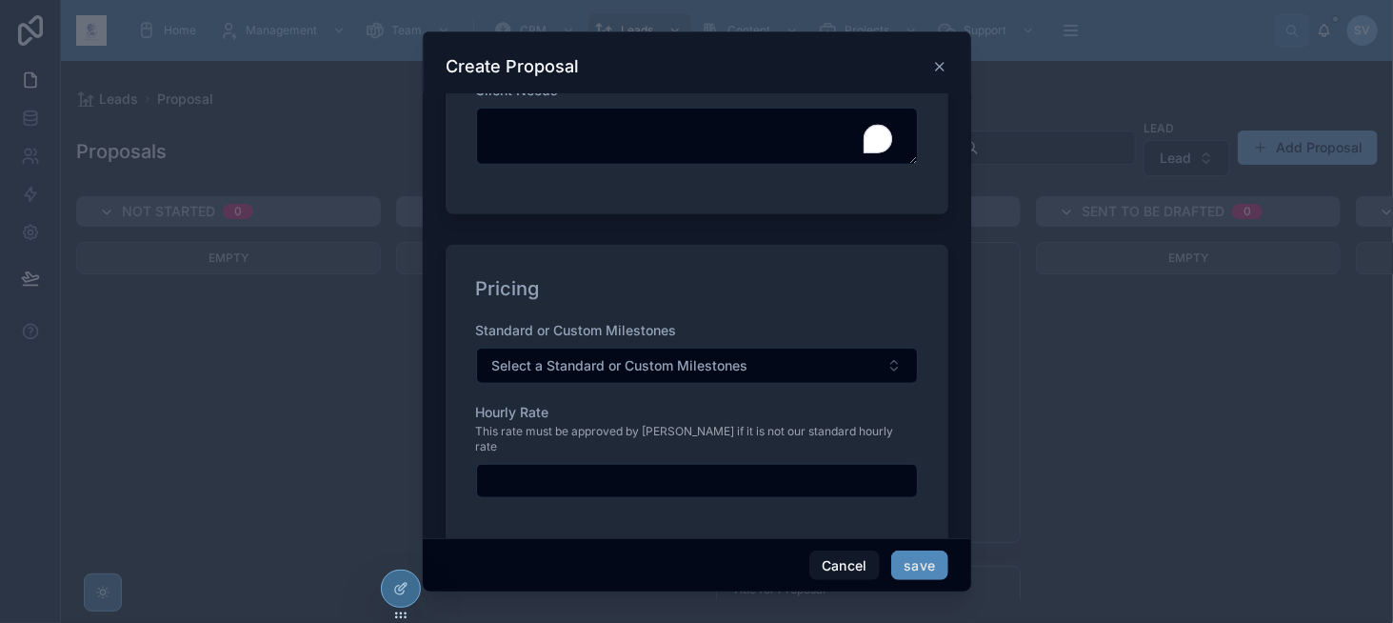
click at [907, 572] on button "save" at bounding box center [920, 566] width 56 height 30
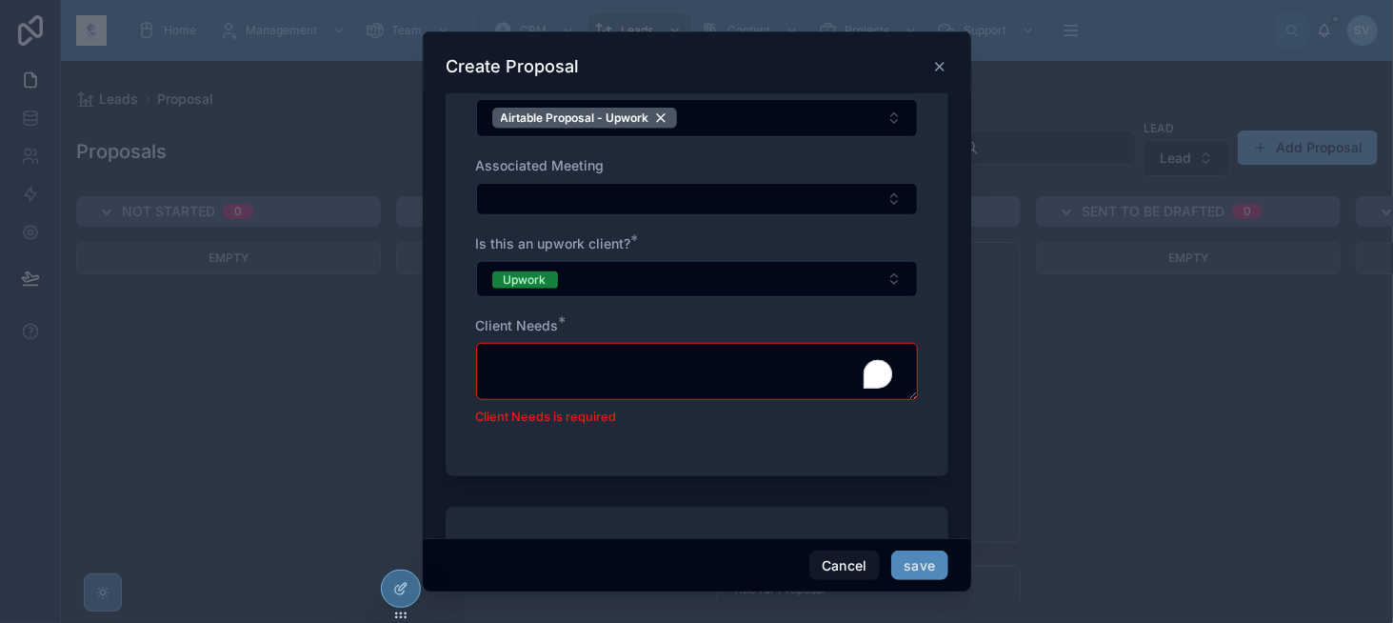
scroll to position [560, 0]
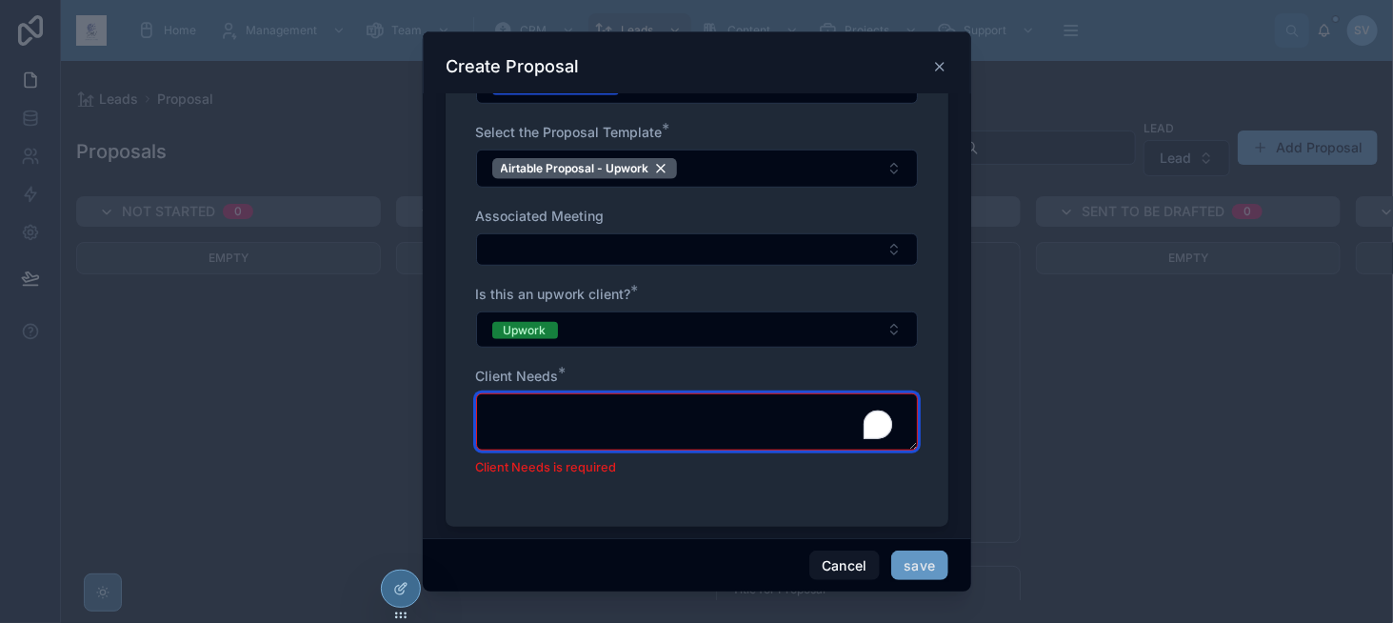
click at [568, 414] on textarea "To enrich screen reader interactions, please activate Accessibility in Grammarl…" at bounding box center [697, 421] width 442 height 57
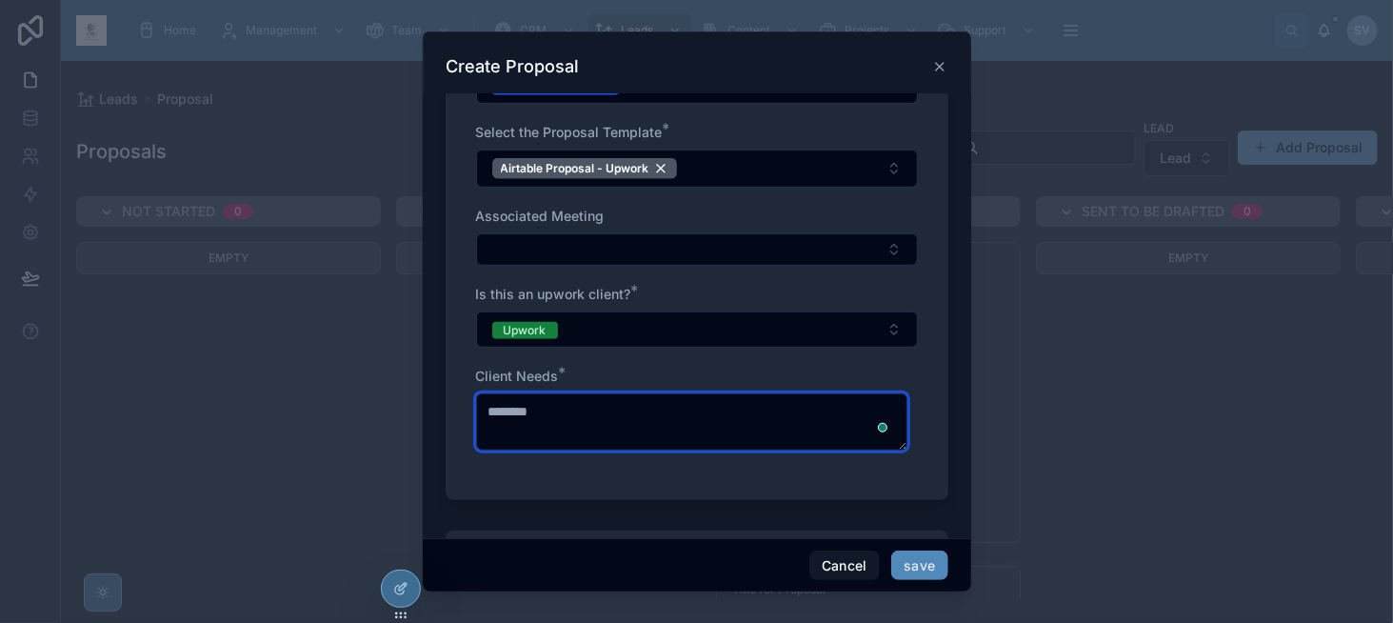
type textarea "********"
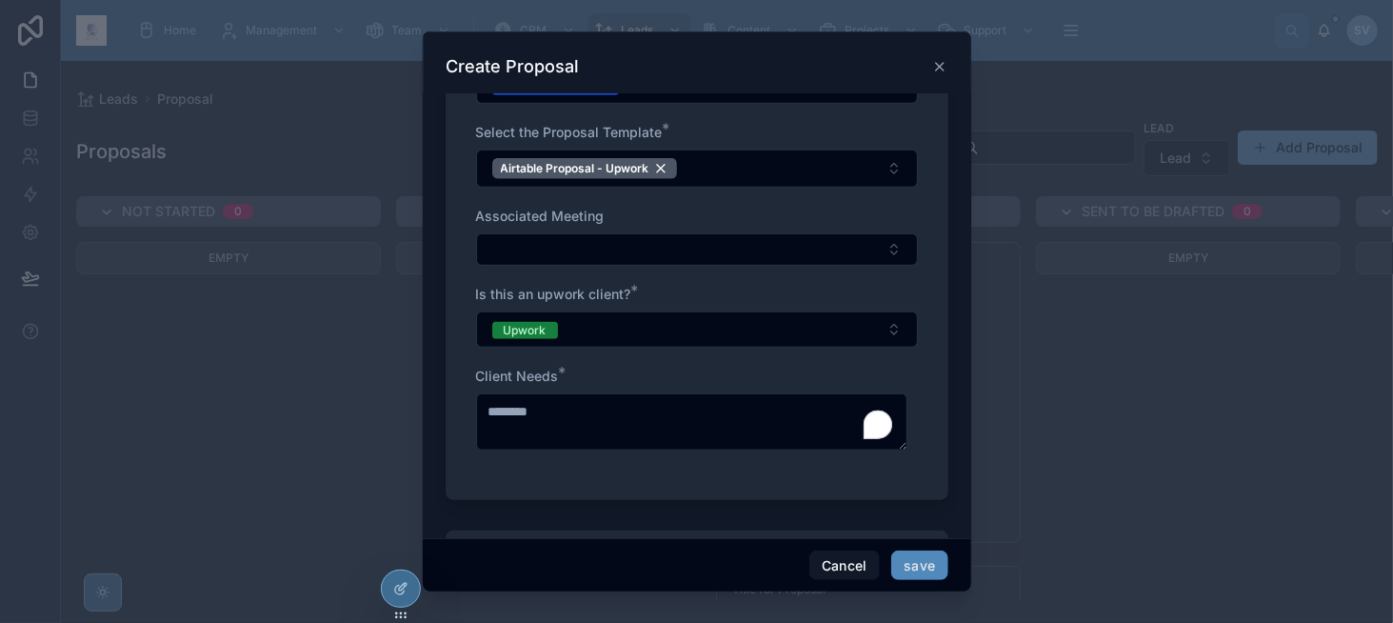
click at [926, 561] on button "save" at bounding box center [920, 566] width 56 height 30
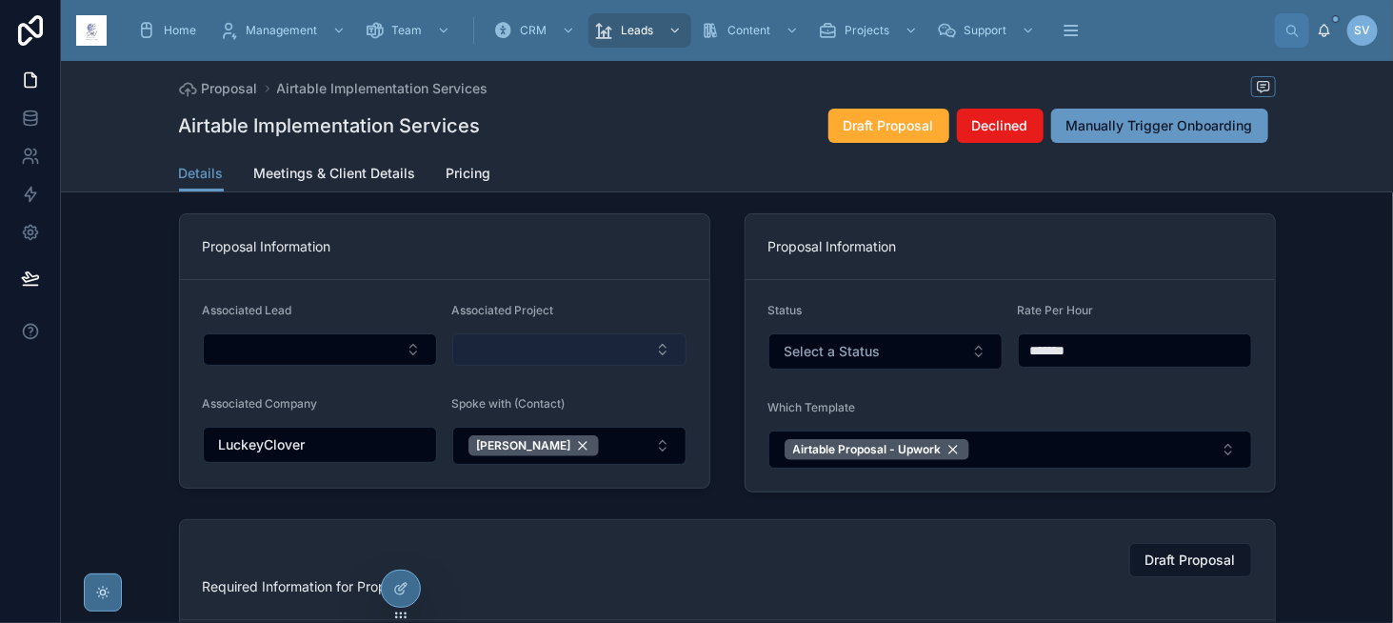
scroll to position [95, 0]
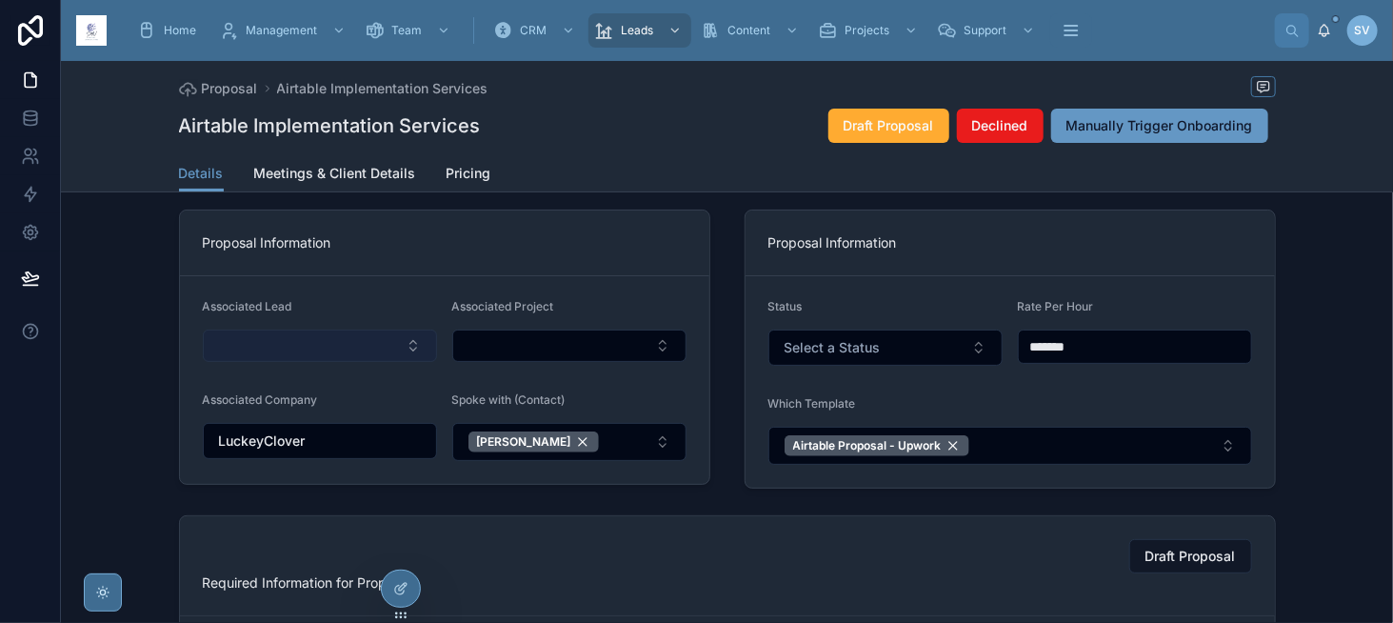
click at [287, 359] on button "Select Button" at bounding box center [320, 346] width 234 height 32
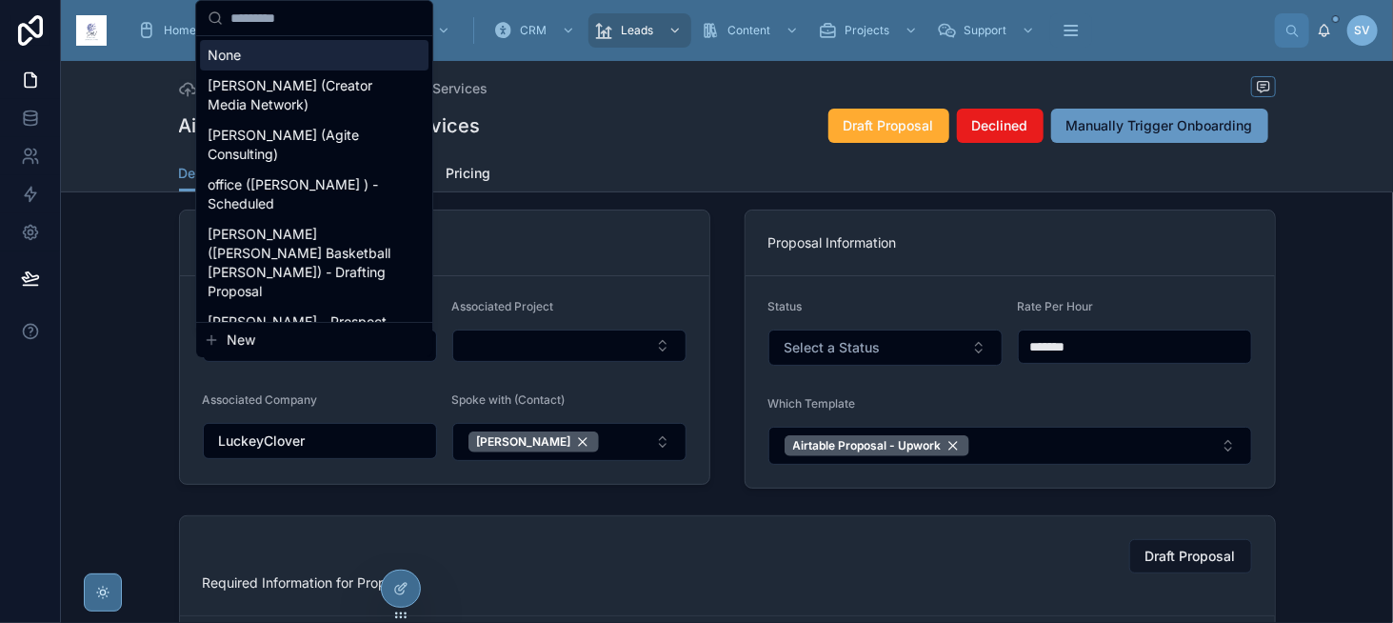
click at [238, 336] on span "New" at bounding box center [241, 340] width 29 height 19
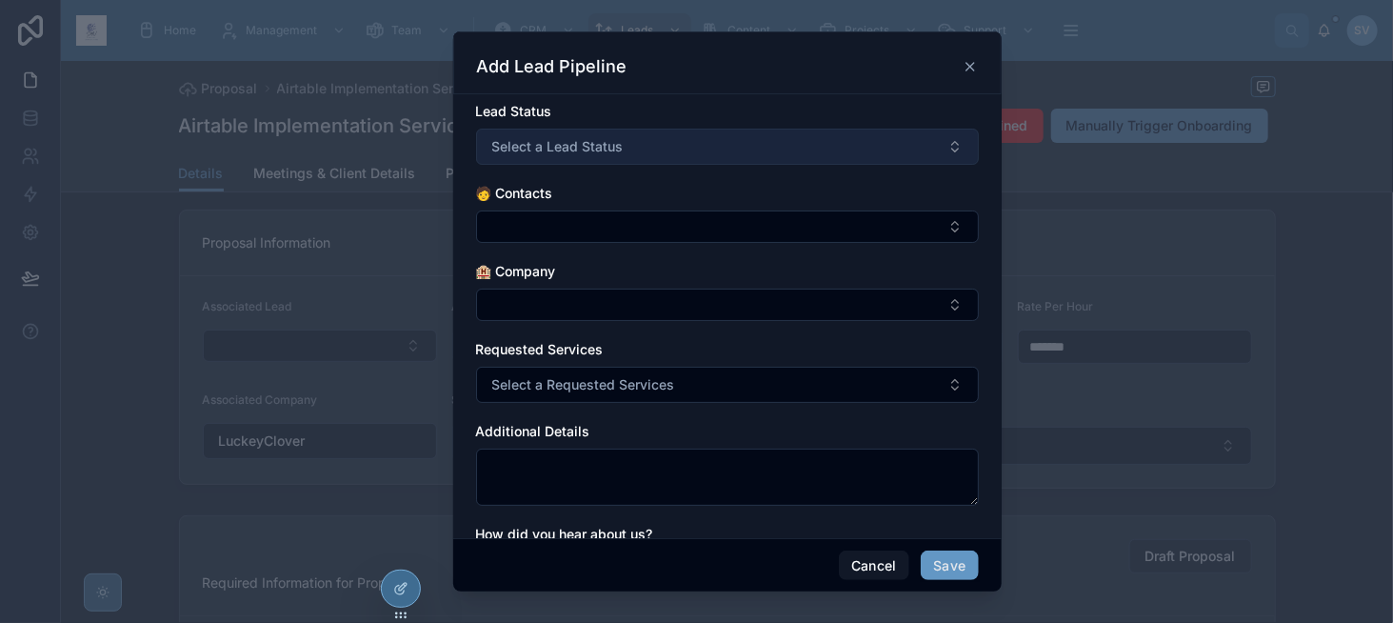
click at [584, 153] on span "Select a Lead Status" at bounding box center [557, 146] width 131 height 19
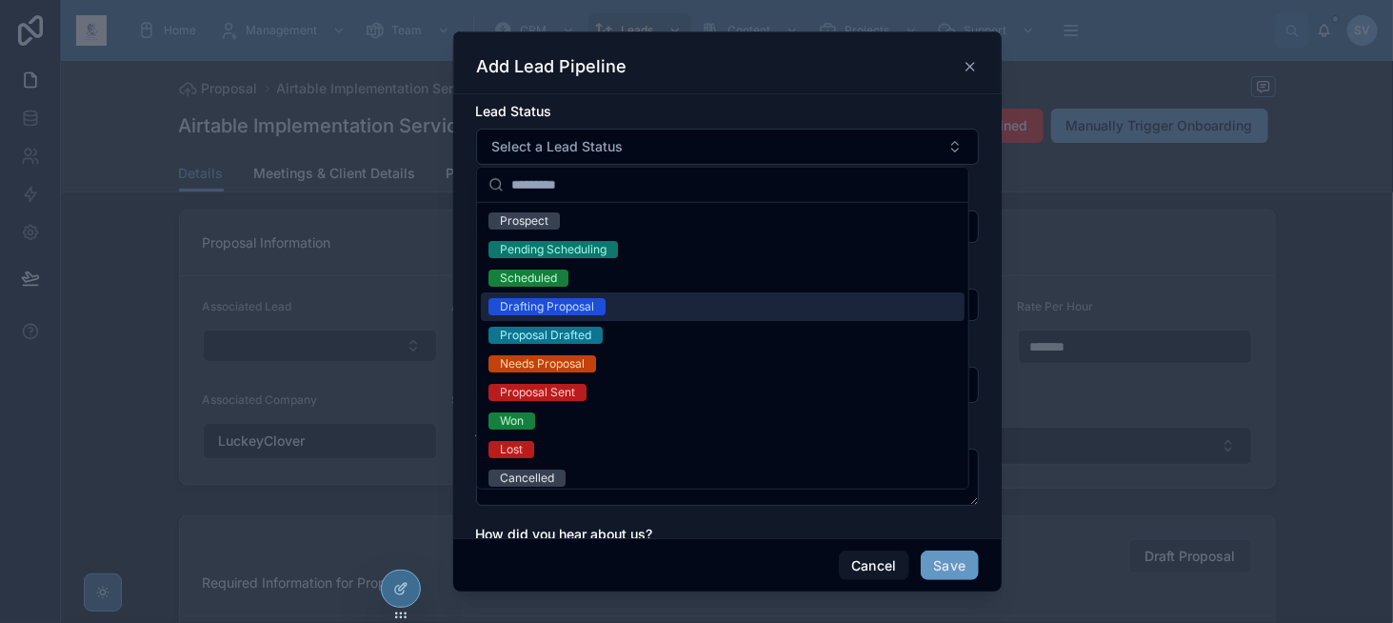
click at [565, 298] on div "Drafting Proposal" at bounding box center [547, 306] width 94 height 17
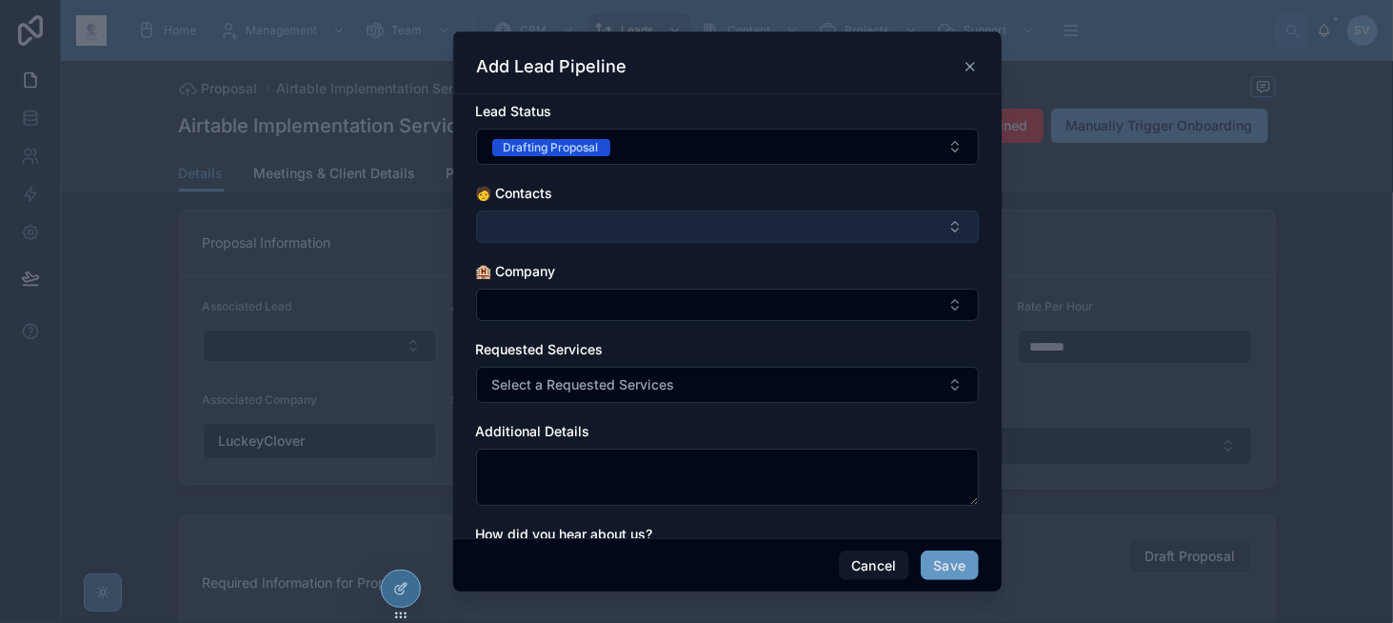
click at [549, 221] on button "Select Button" at bounding box center [727, 227] width 503 height 32
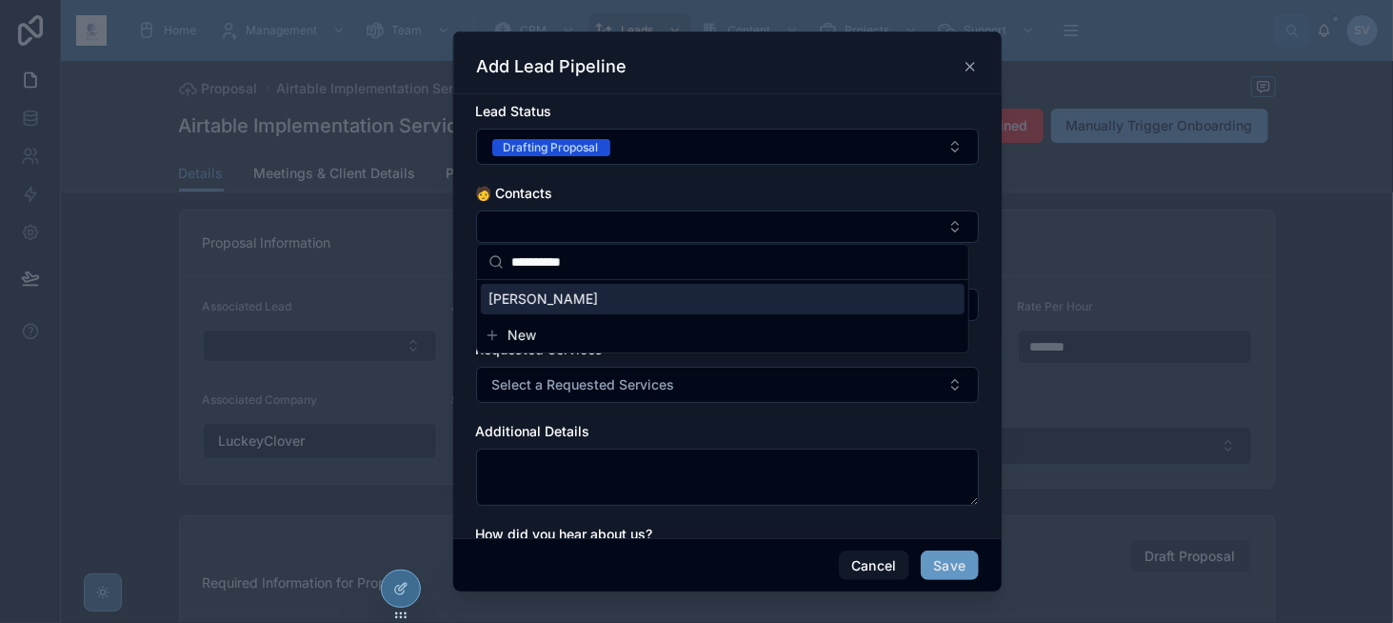
type input "**********"
click at [570, 295] on div "[PERSON_NAME]" at bounding box center [723, 299] width 484 height 30
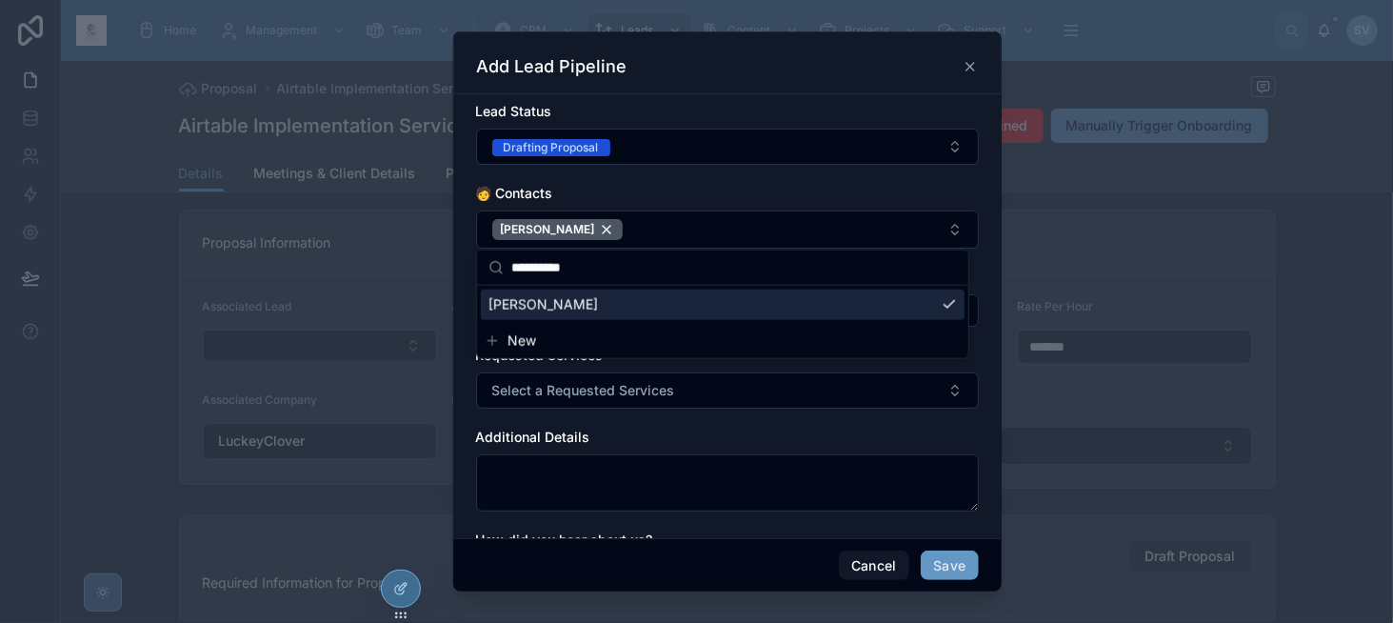
click at [731, 185] on div "🧑 Contacts" at bounding box center [727, 193] width 503 height 19
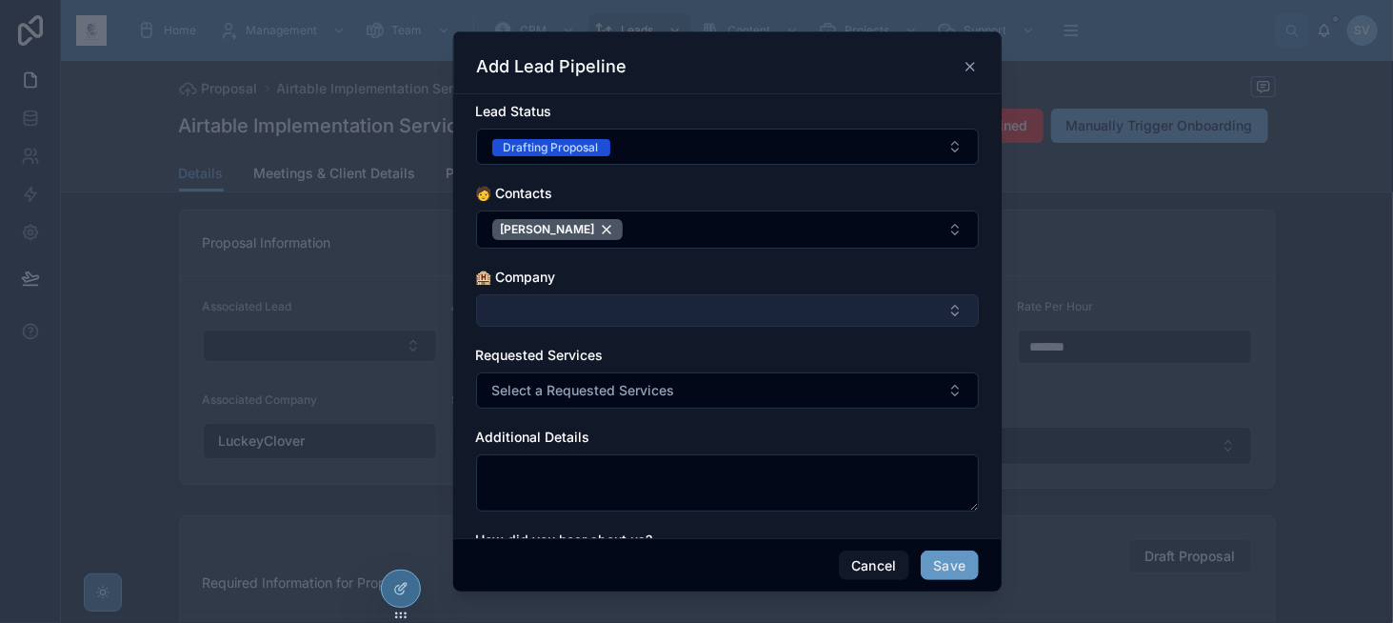
click at [595, 305] on button "Select Button" at bounding box center [727, 310] width 503 height 32
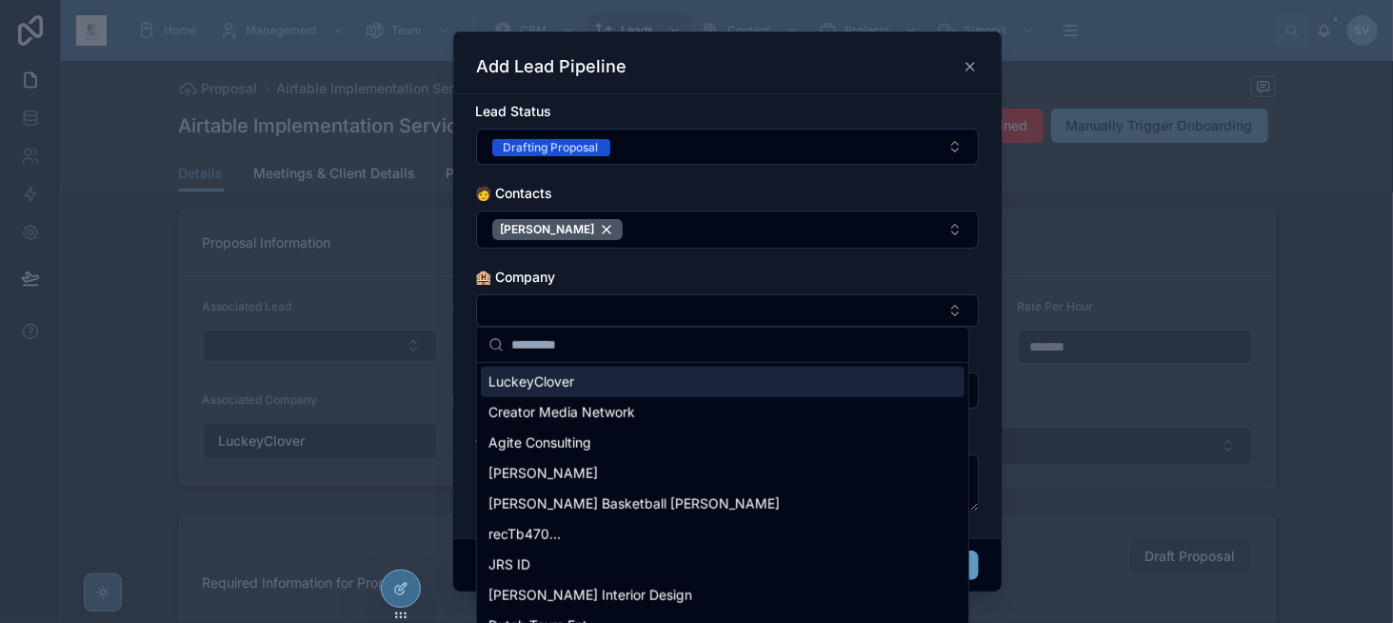
click at [562, 379] on span "LuckeyClover" at bounding box center [532, 381] width 86 height 19
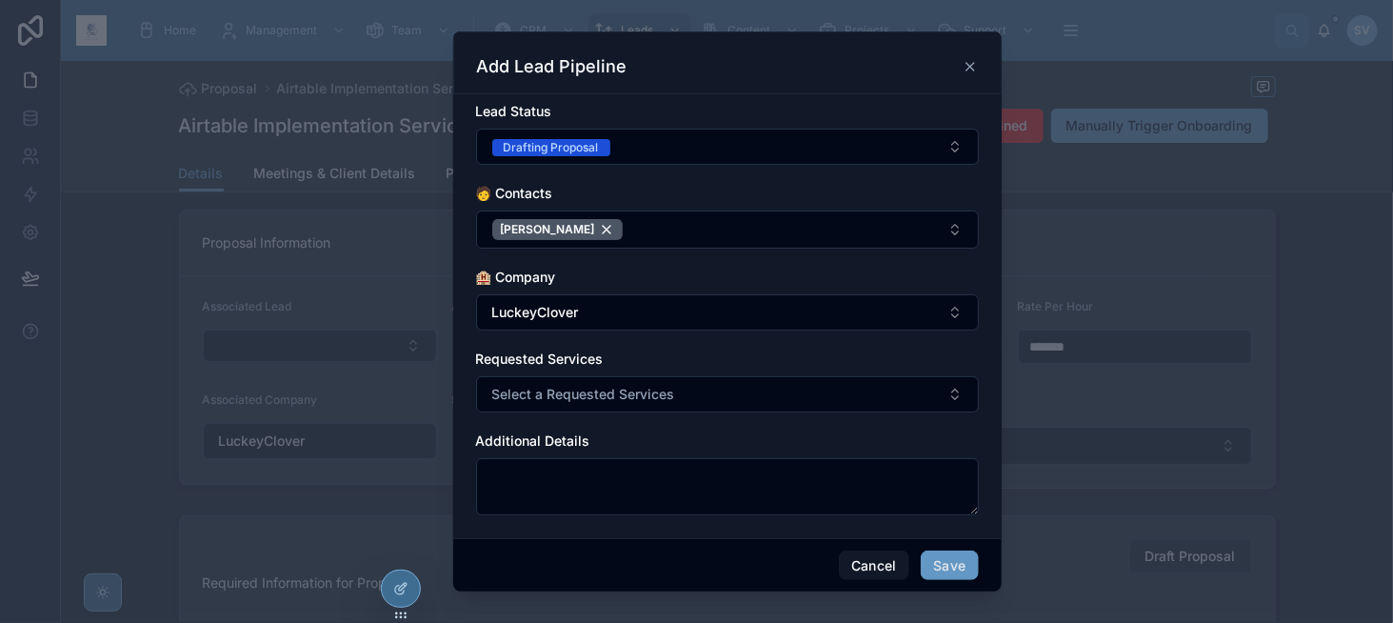
click at [681, 280] on div "🏨 Company" at bounding box center [727, 277] width 503 height 19
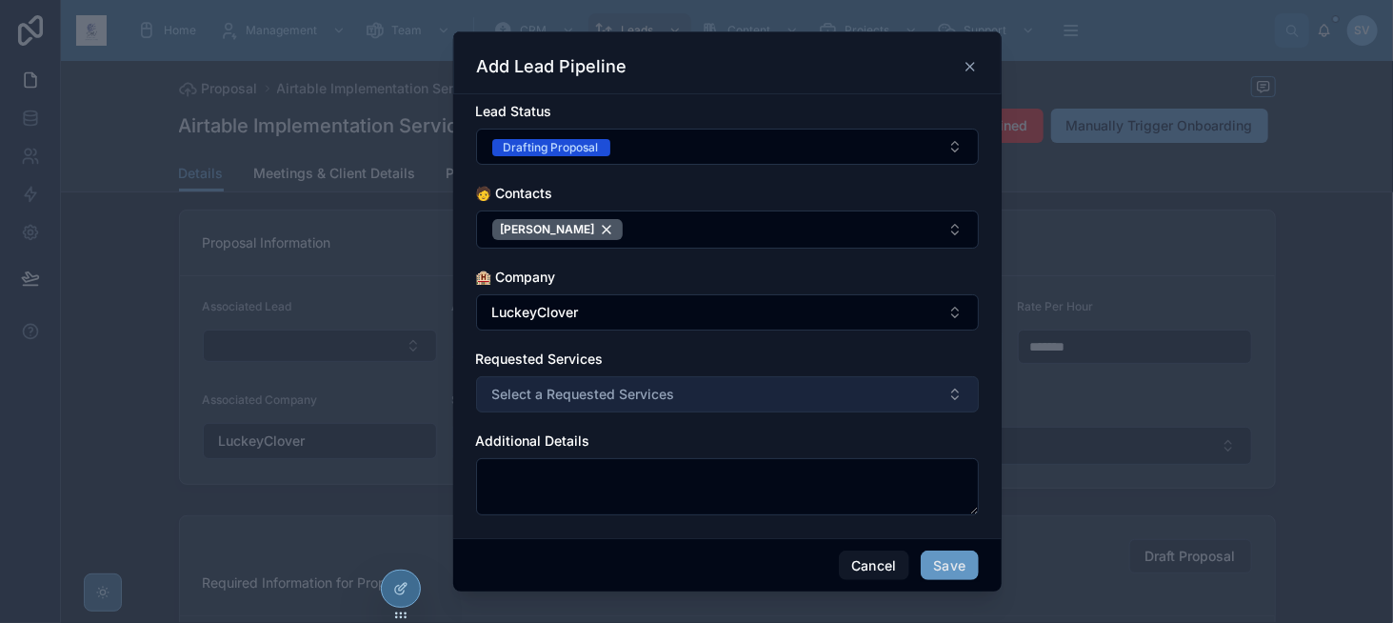
click at [660, 393] on span "Select a Requested Services" at bounding box center [583, 394] width 183 height 19
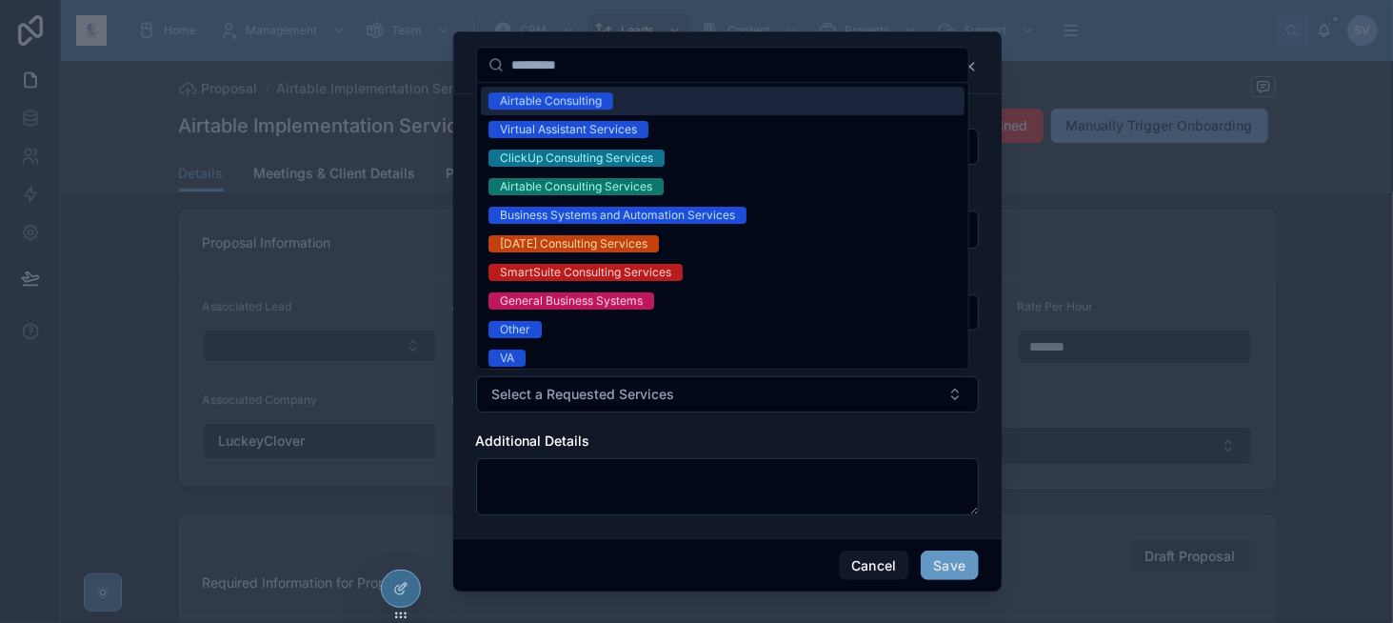
click at [678, 93] on div "Airtable Consulting" at bounding box center [723, 101] width 484 height 29
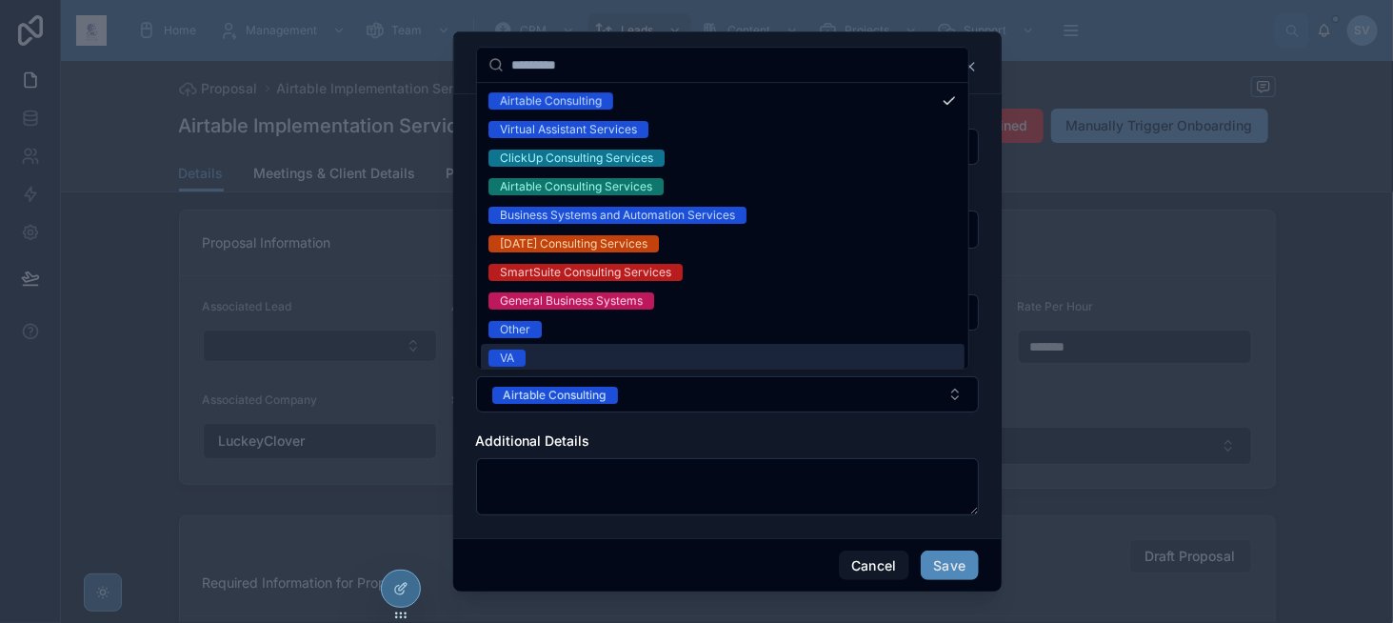
click at [941, 560] on button "Save" at bounding box center [949, 566] width 57 height 30
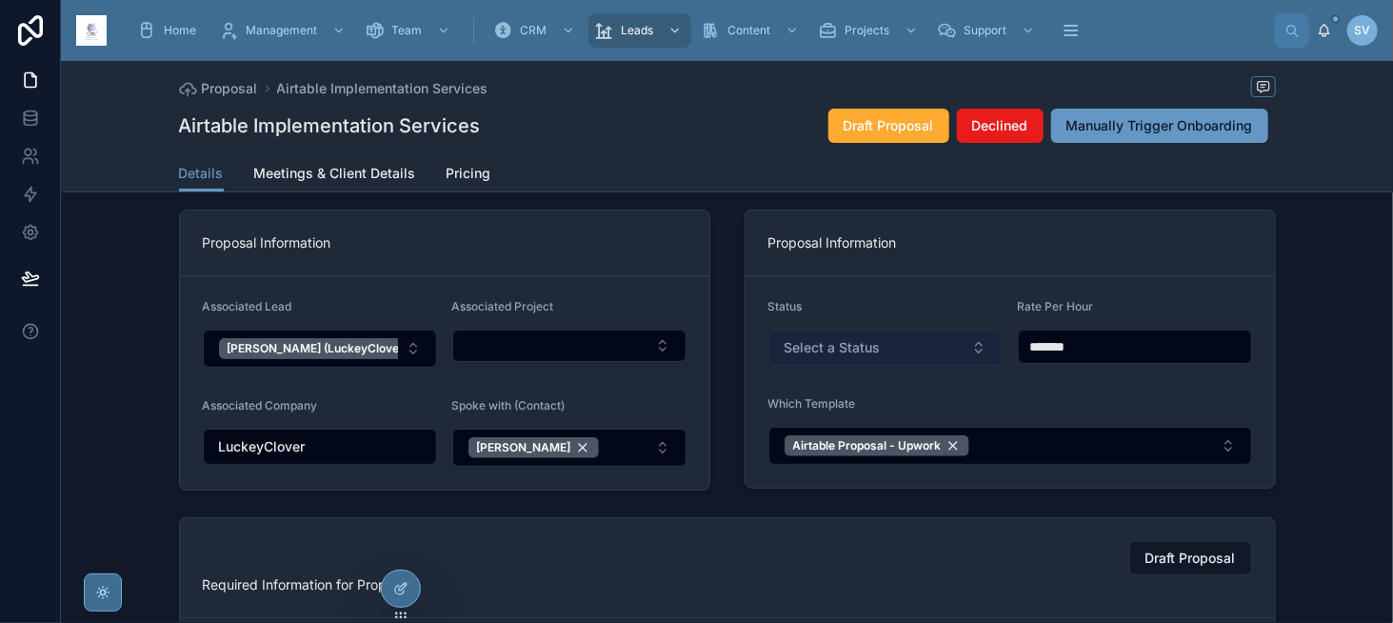
click at [878, 355] on button "Select a Status" at bounding box center [886, 348] width 234 height 36
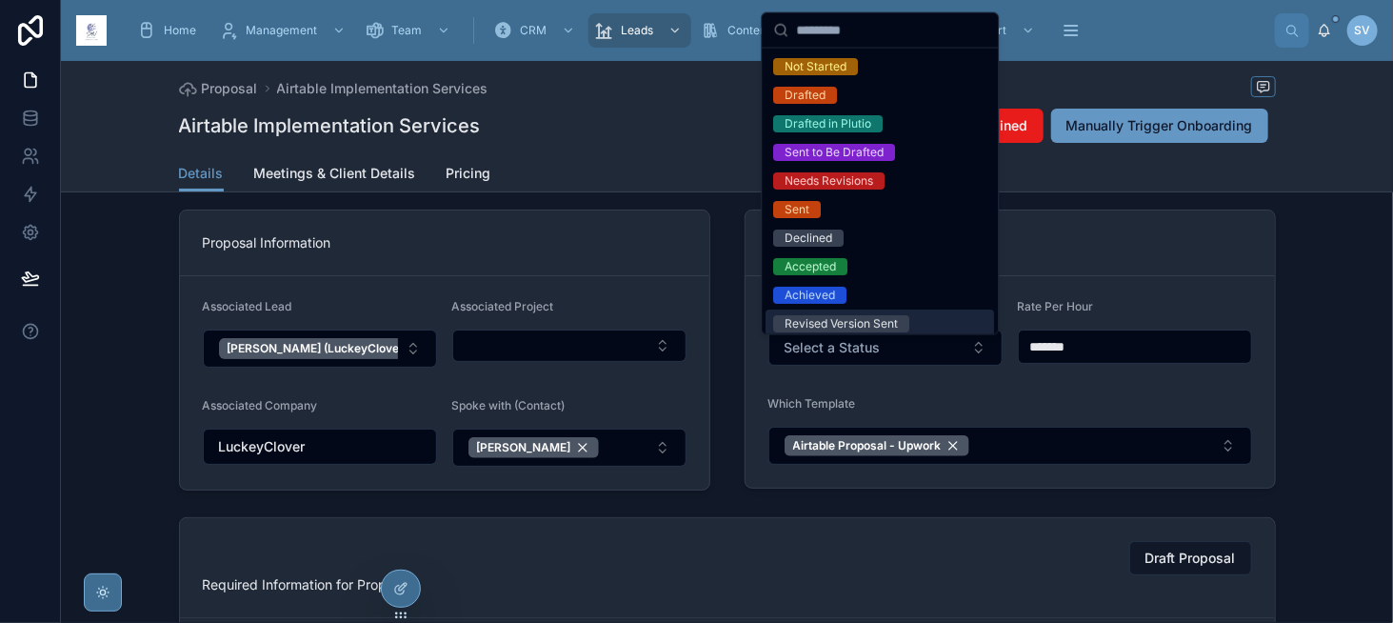
click at [735, 359] on div "Proposal Information Status Select a Status Rate Per Hour ******* Which Templat…" at bounding box center [1010, 350] width 554 height 296
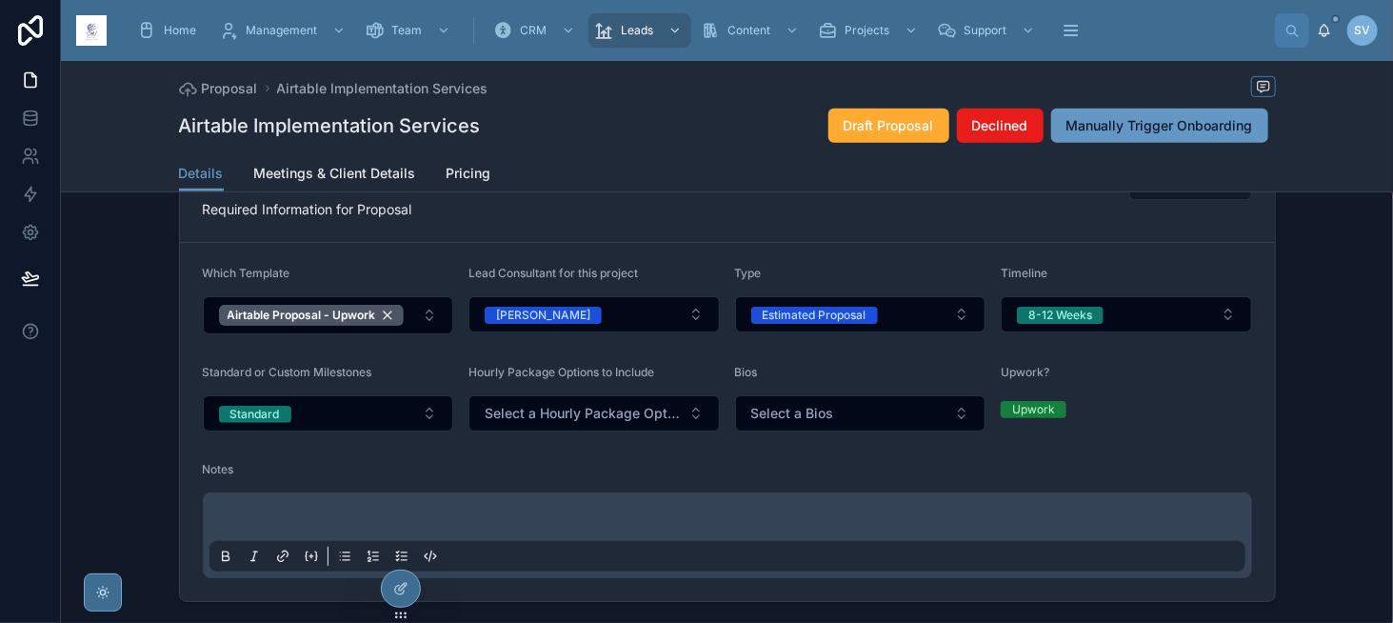
scroll to position [476, 0]
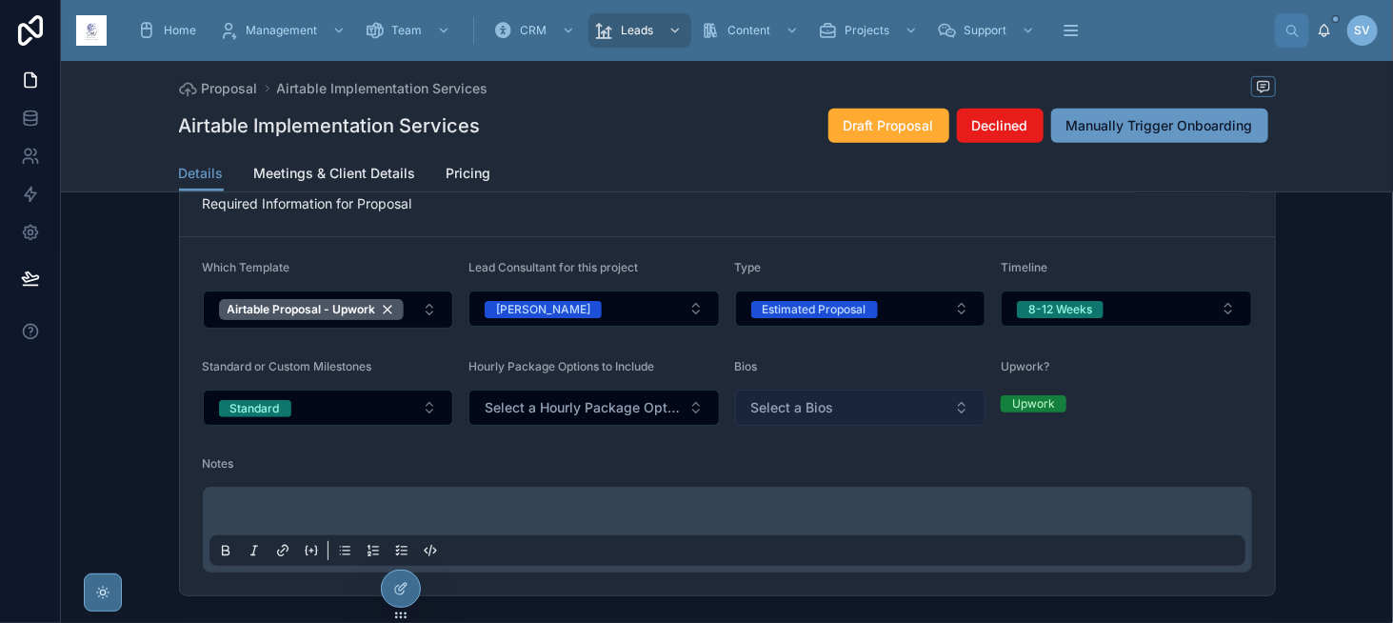
click at [770, 411] on span "Select a Bios" at bounding box center [793, 407] width 83 height 19
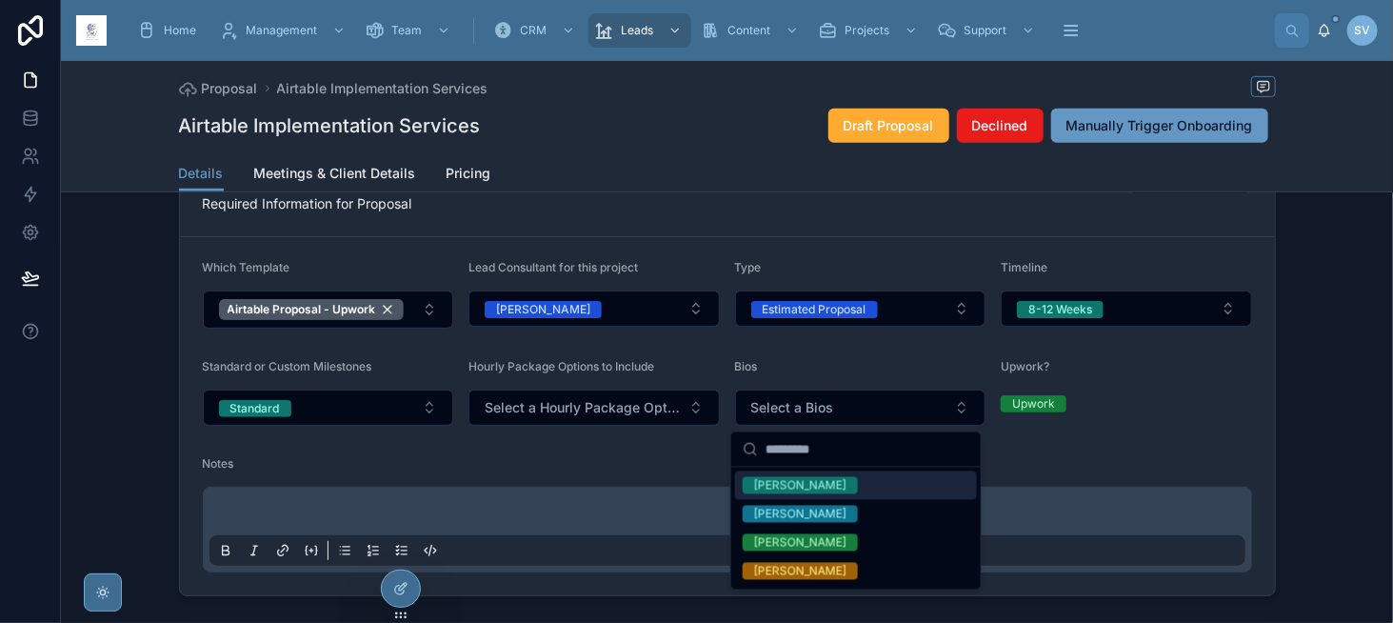
click at [779, 479] on div "[PERSON_NAME]" at bounding box center [800, 485] width 92 height 17
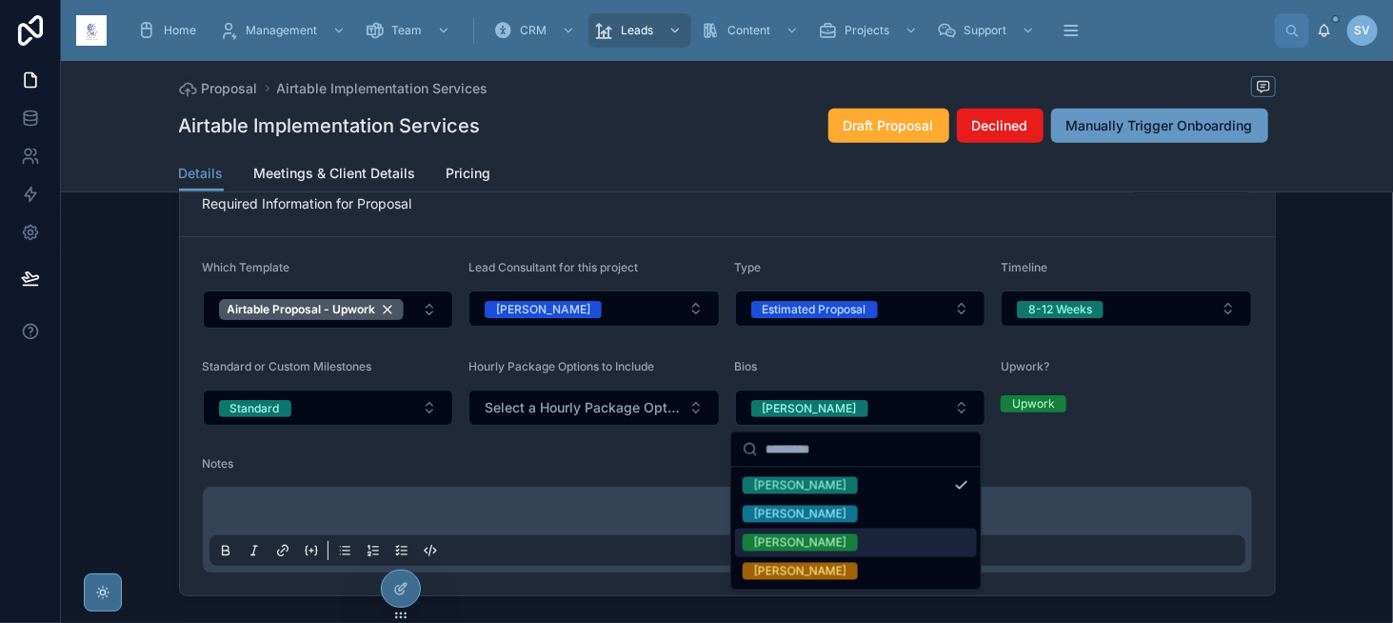
click at [891, 544] on div "[PERSON_NAME]" at bounding box center [856, 543] width 242 height 29
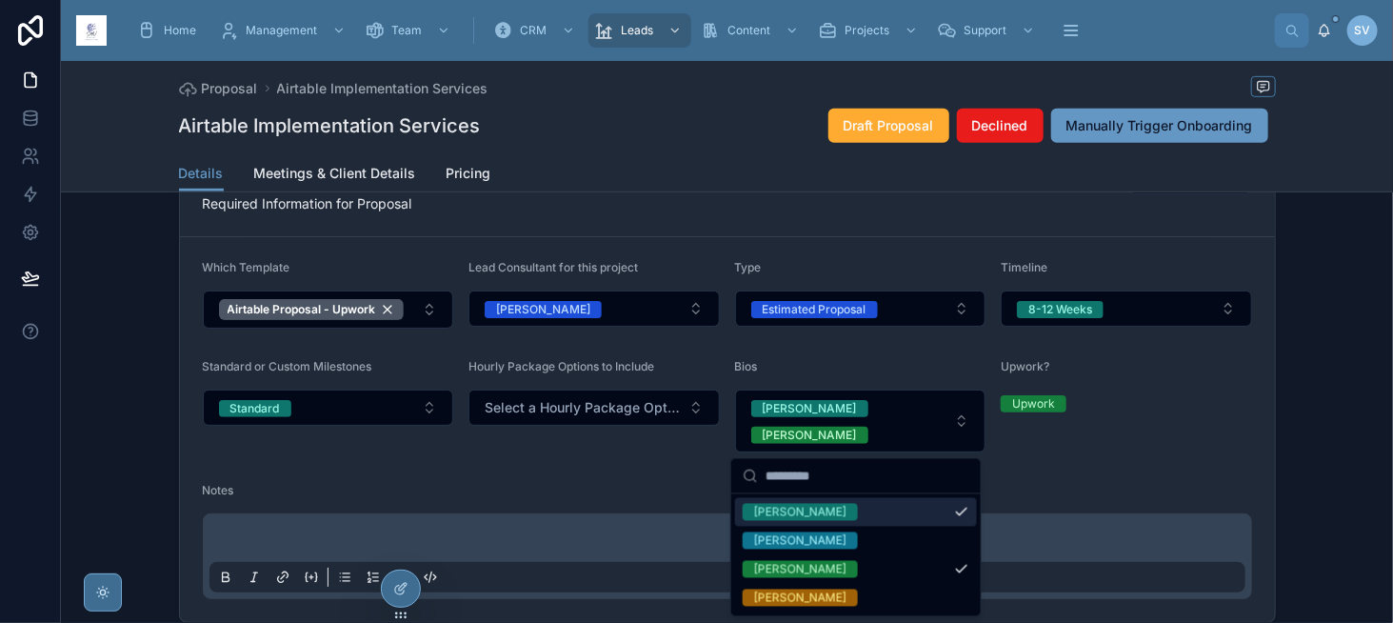
click at [1113, 427] on div "Upwork? Upwork" at bounding box center [1126, 405] width 251 height 93
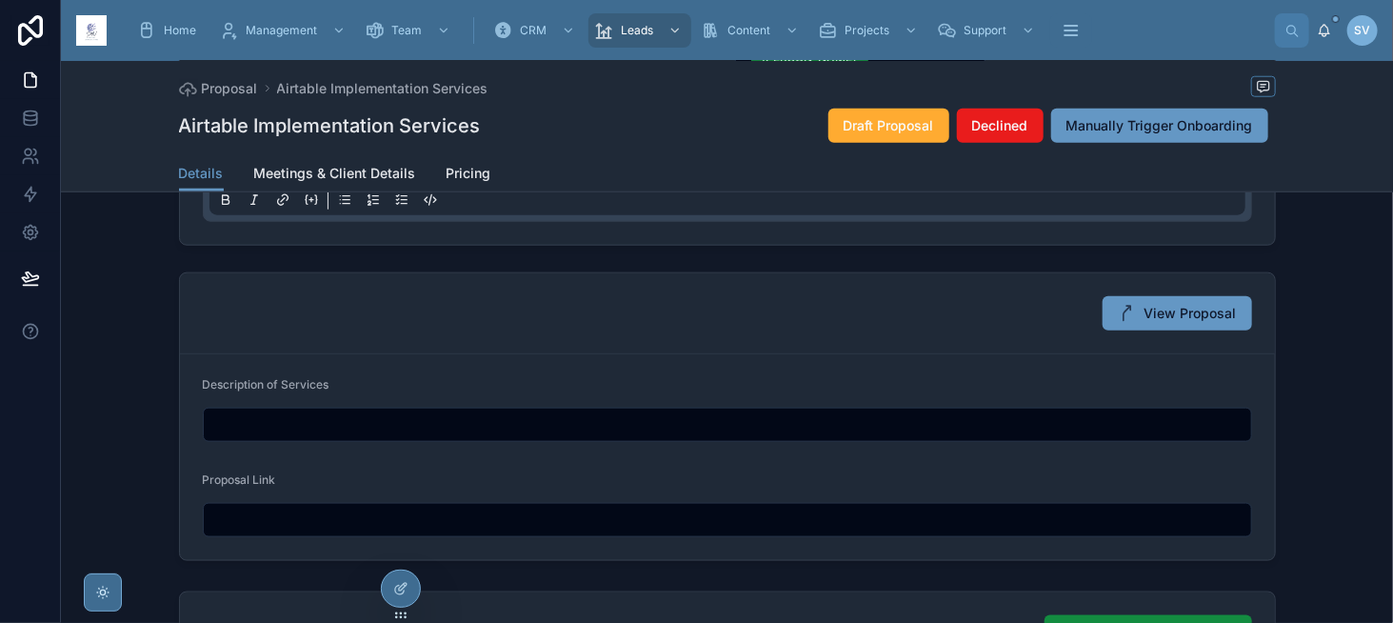
scroll to position [857, 0]
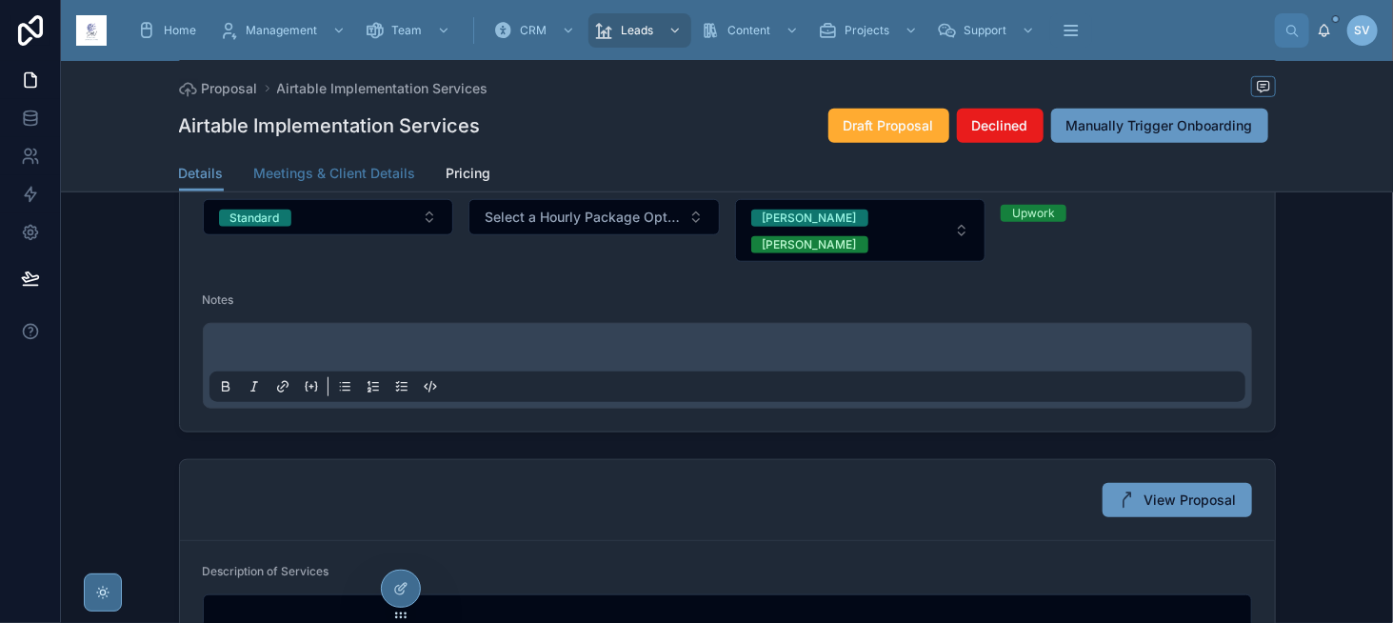
click at [371, 183] on link "Meetings & Client Details" at bounding box center [335, 175] width 162 height 38
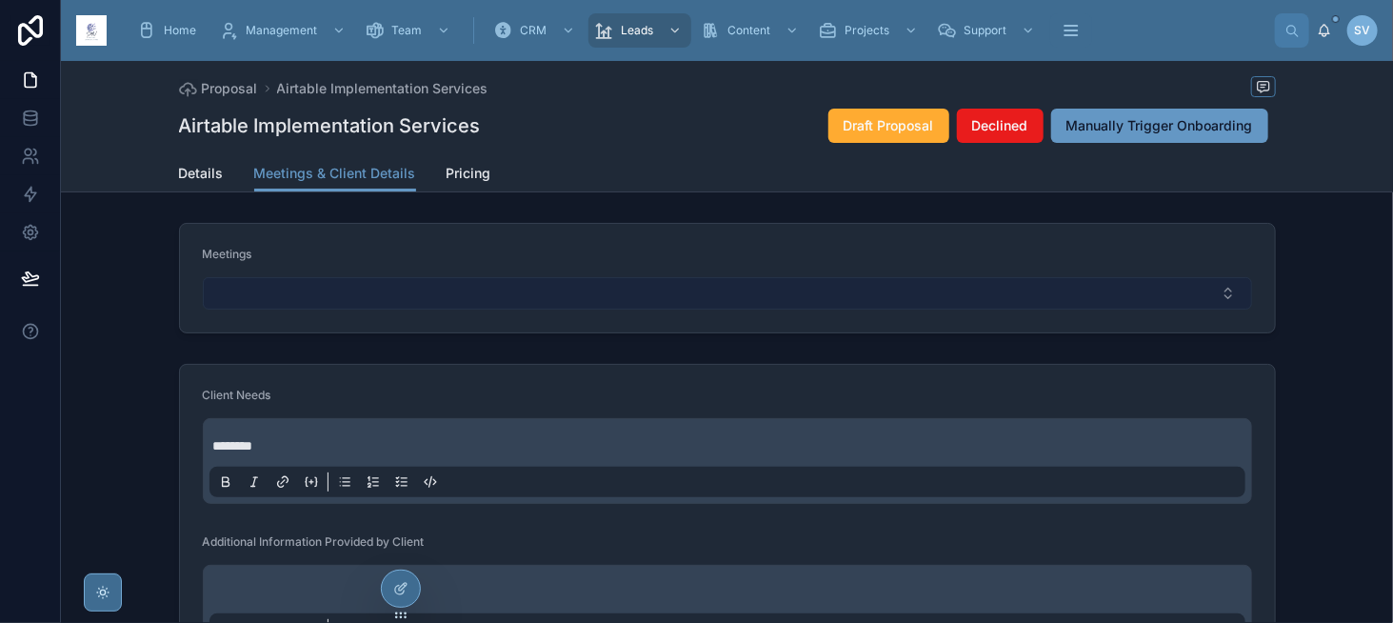
click at [1102, 291] on button "Select Button" at bounding box center [728, 293] width 1050 height 32
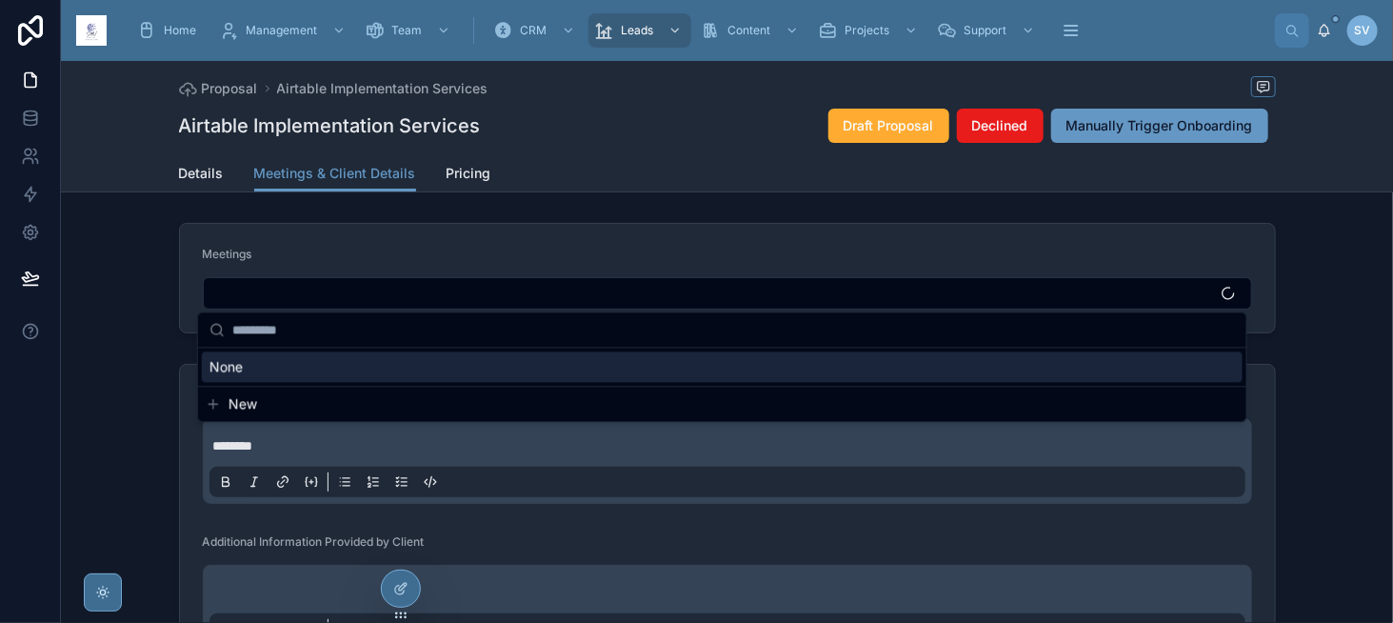
click at [232, 402] on span "New" at bounding box center [243, 403] width 29 height 19
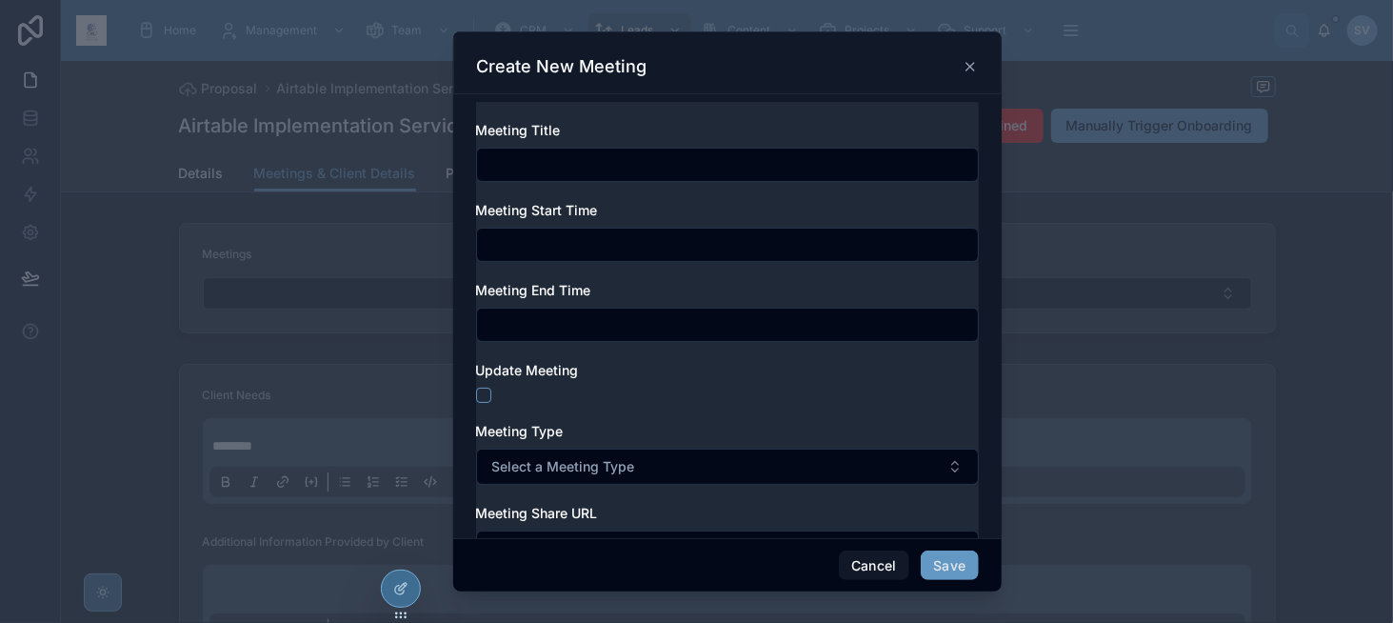
click at [581, 171] on input "text" at bounding box center [727, 164] width 501 height 27
click at [572, 247] on input "text" at bounding box center [727, 244] width 501 height 27
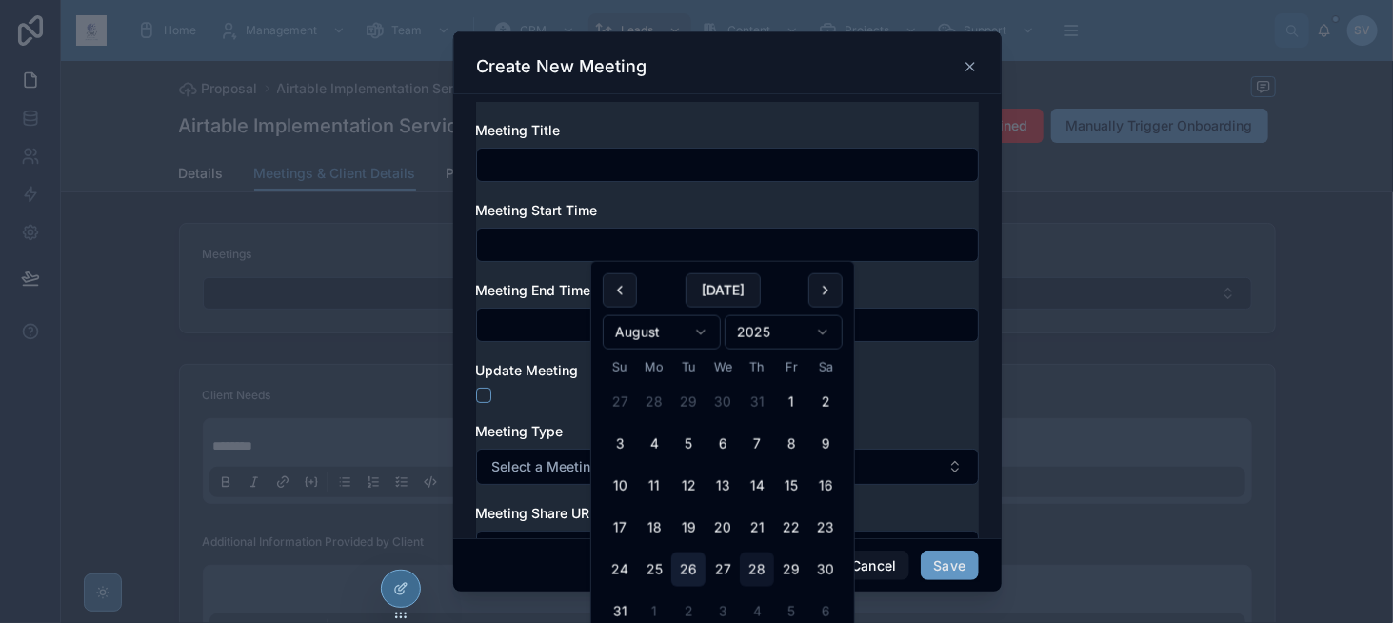
click at [683, 572] on button "26" at bounding box center [689, 569] width 34 height 34
type input "**********"
click at [544, 302] on div "Meeting End Time" at bounding box center [727, 311] width 503 height 61
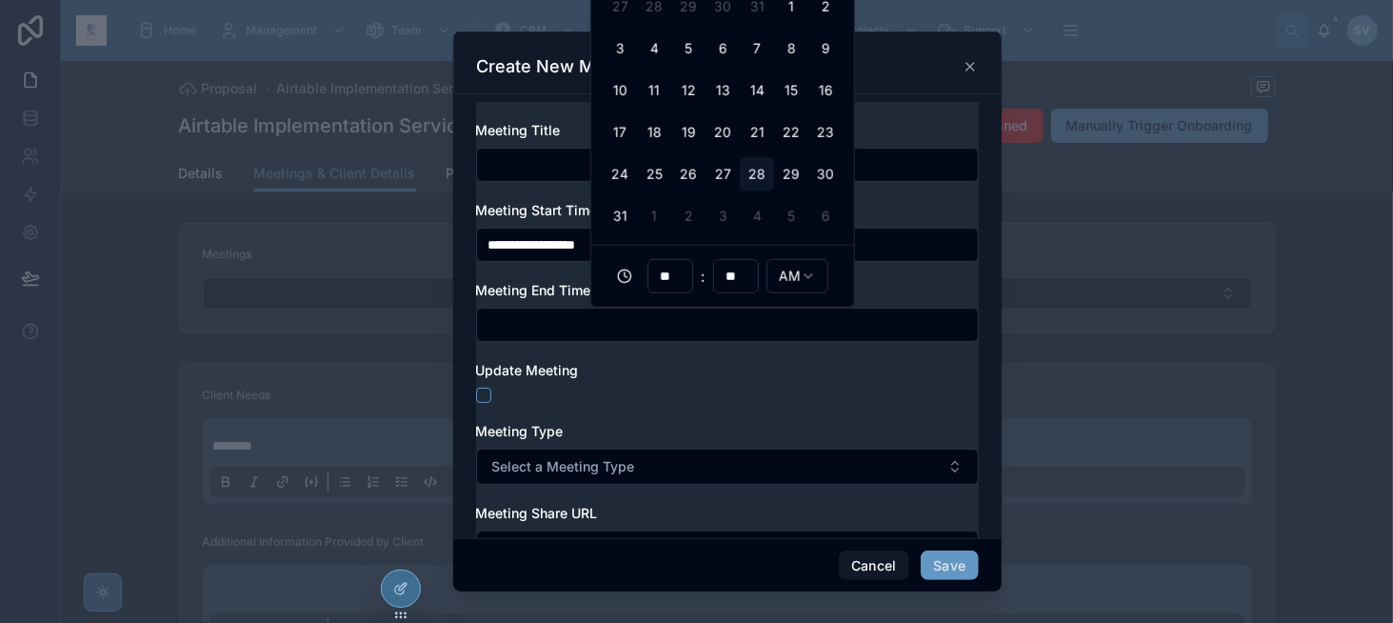
click at [540, 317] on input "text" at bounding box center [727, 324] width 501 height 27
click at [695, 178] on button "26" at bounding box center [689, 174] width 34 height 34
type input "**********"
click at [643, 400] on div at bounding box center [727, 395] width 503 height 15
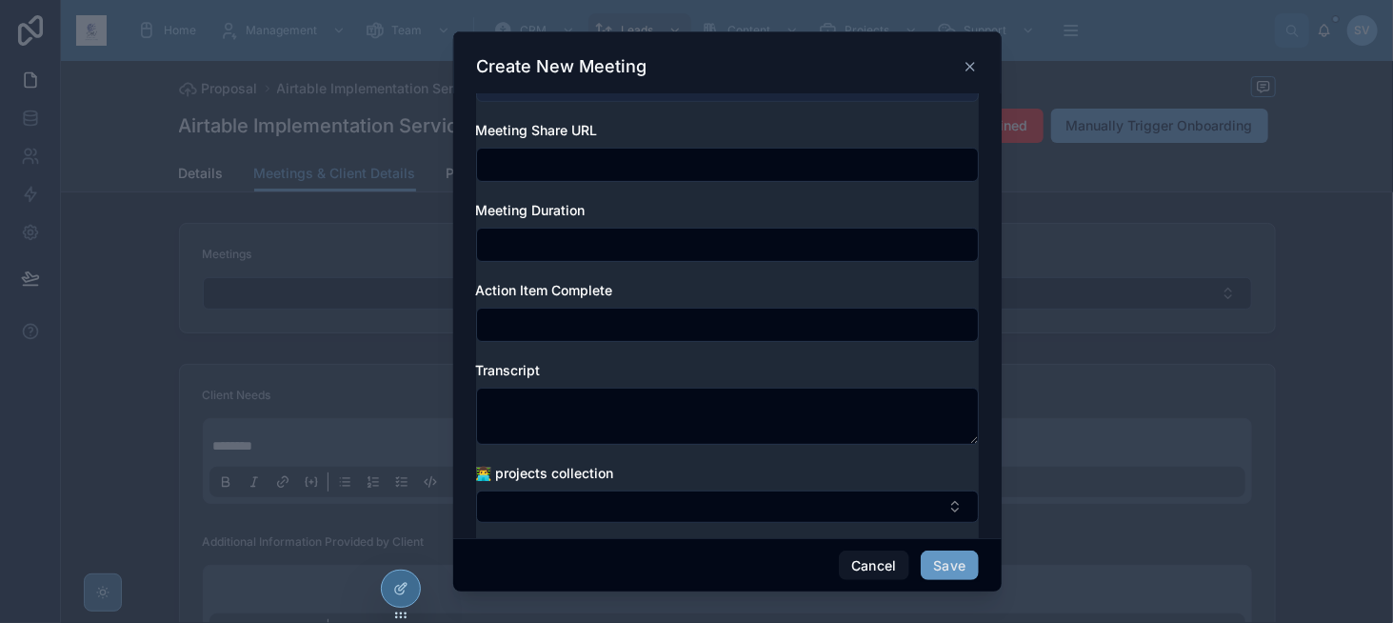
scroll to position [397, 0]
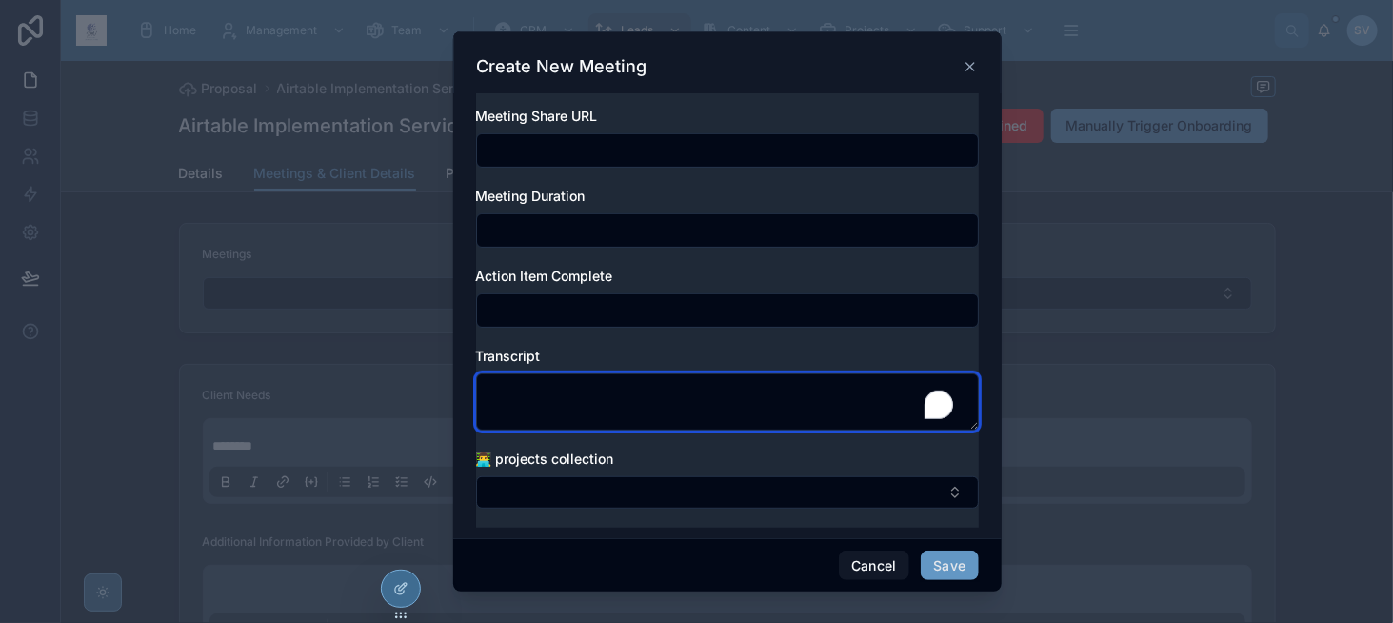
click at [661, 407] on textarea "To enrich screen reader interactions, please activate Accessibility in Grammarl…" at bounding box center [727, 401] width 503 height 57
paste textarea "**********"
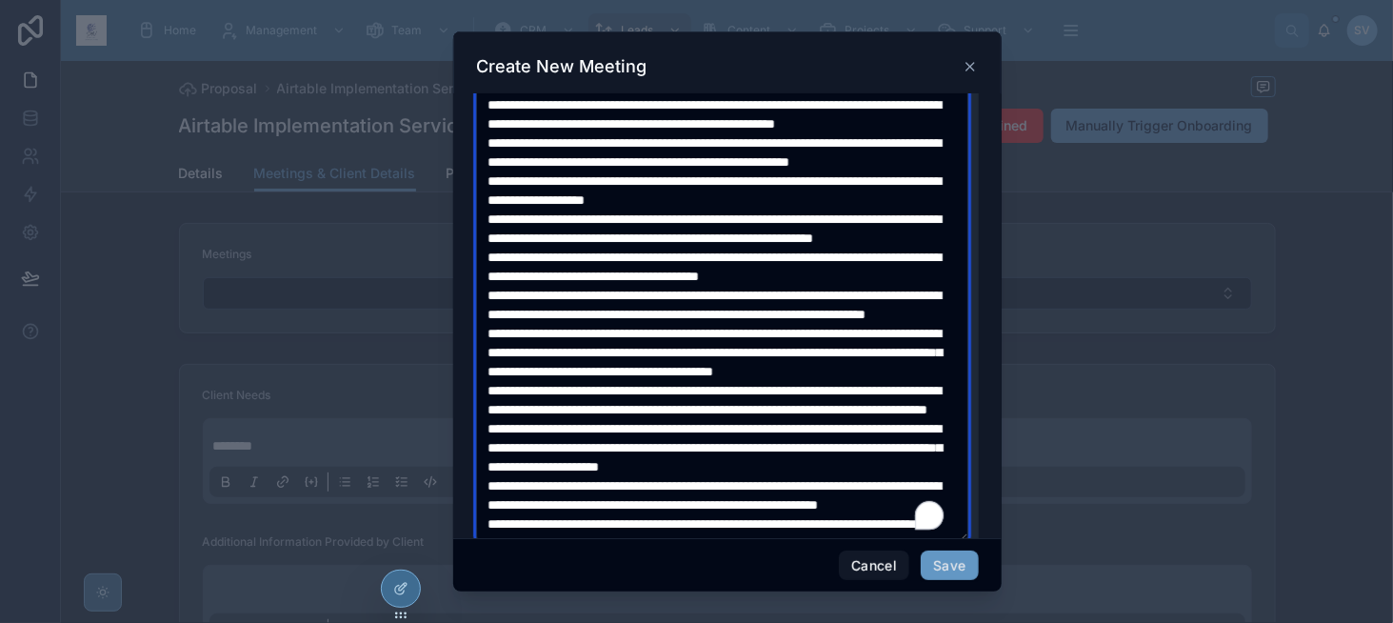
scroll to position [0, 0]
type textarea "**********"
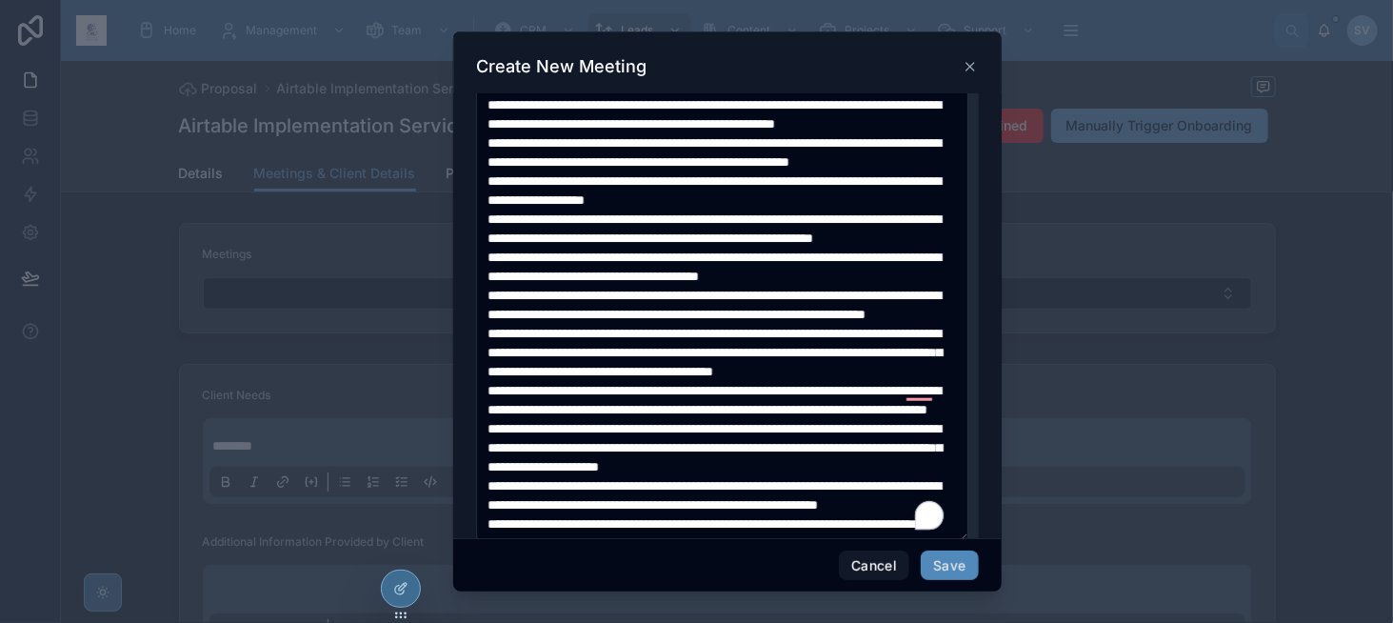
click at [946, 561] on button "Save" at bounding box center [949, 566] width 57 height 30
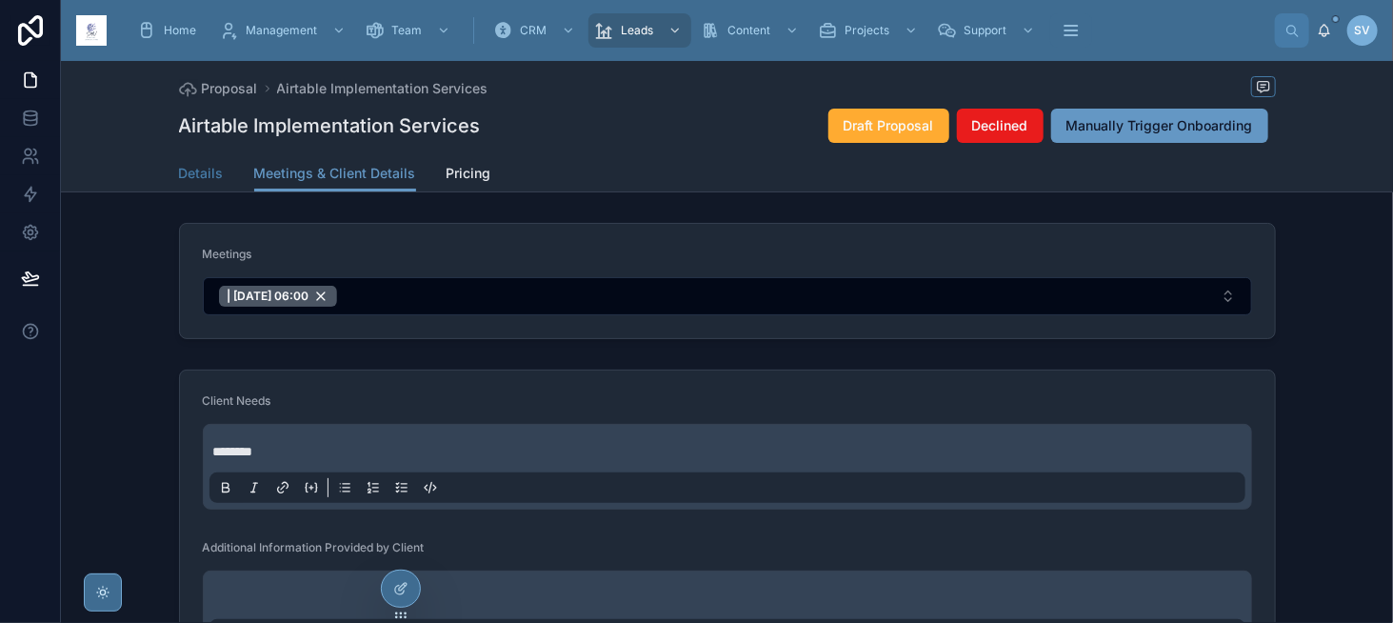
click at [196, 179] on span "Details" at bounding box center [201, 173] width 45 height 19
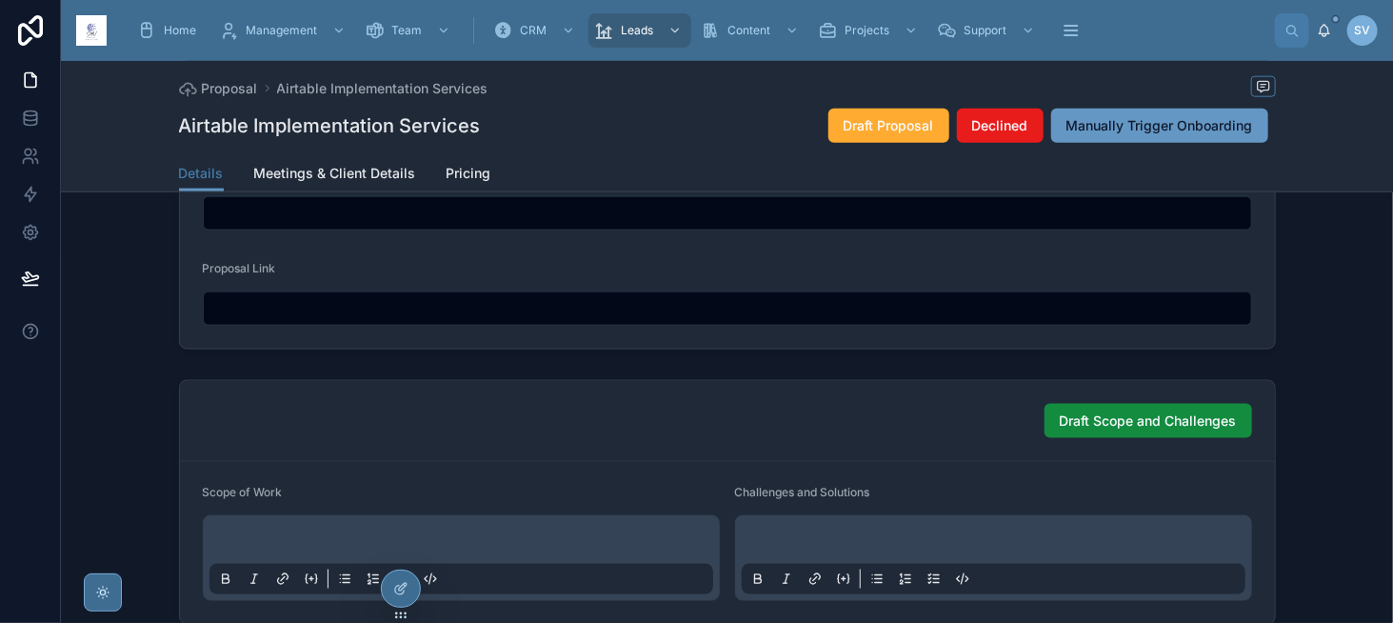
scroll to position [1143, 0]
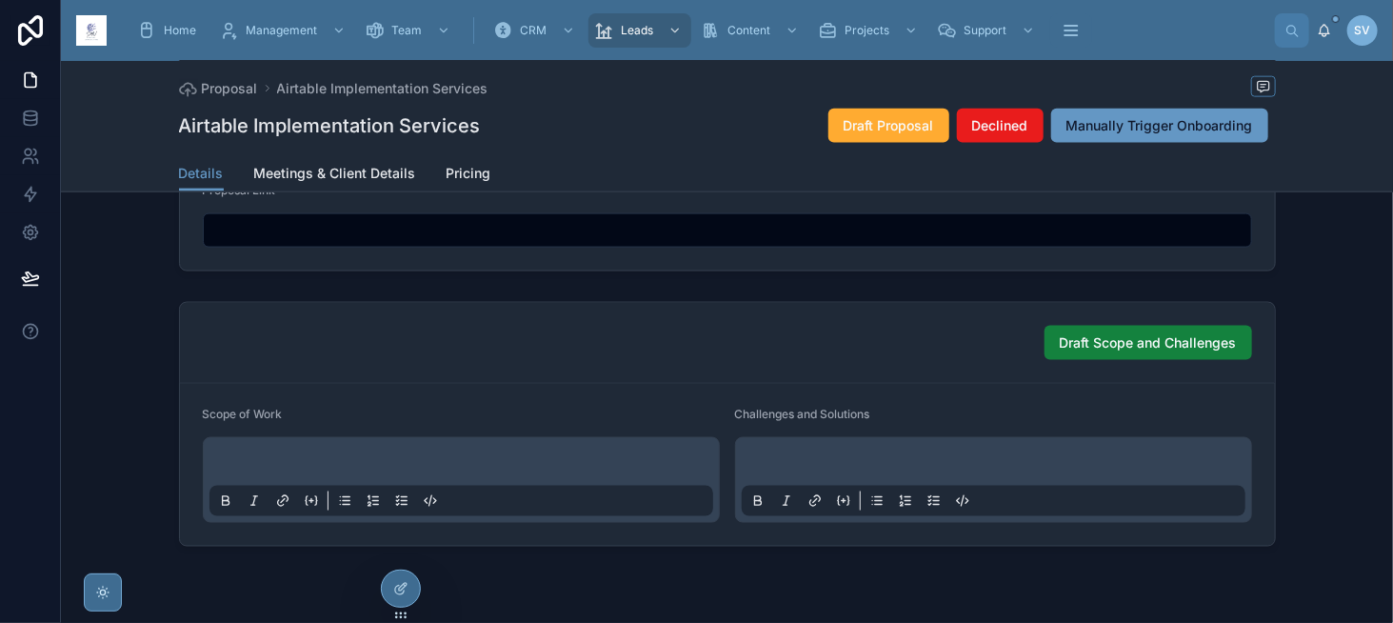
click at [1068, 337] on span "Draft Scope and Challenges" at bounding box center [1148, 342] width 177 height 19
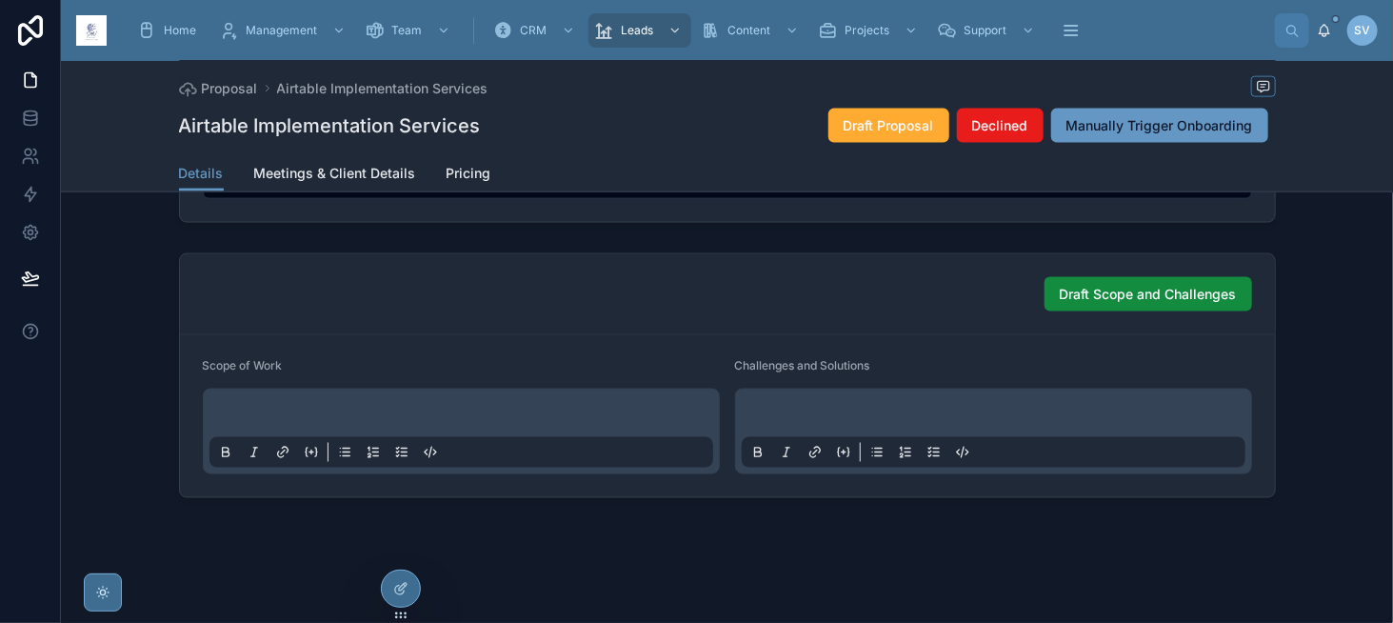
scroll to position [1193, 0]
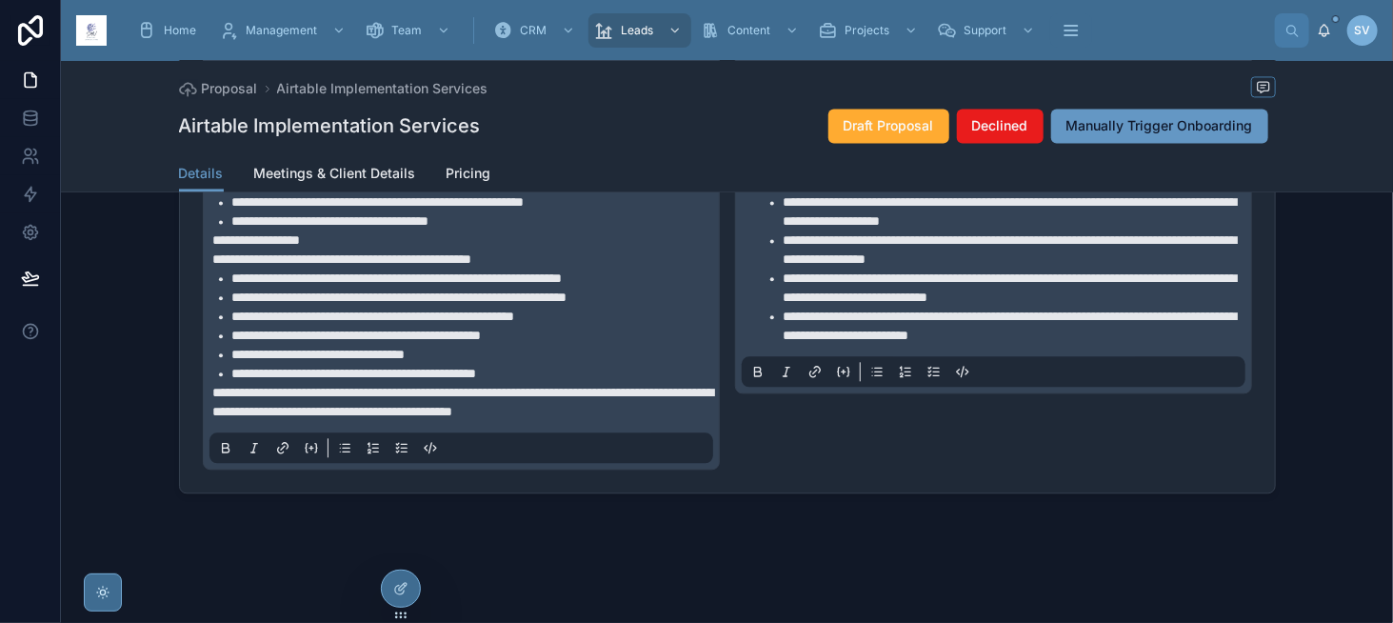
scroll to position [1905, 0]
click at [449, 380] on span "**********" at bounding box center [354, 373] width 245 height 13
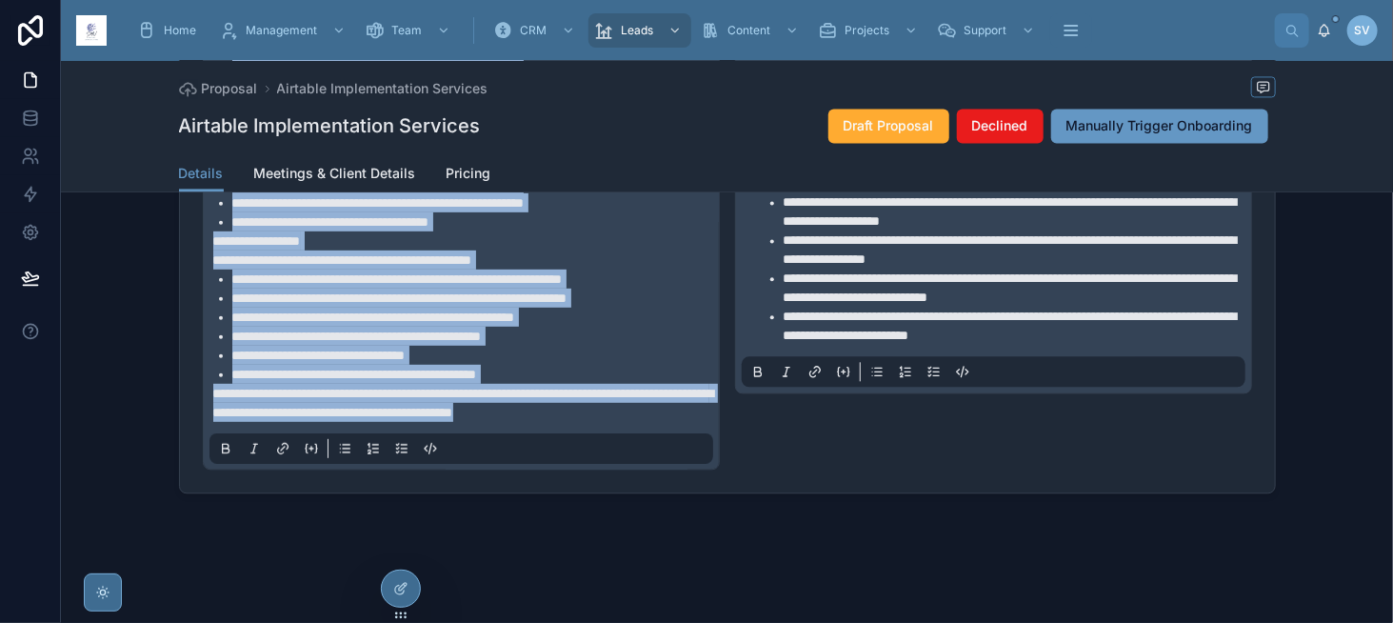
copy div "**********"
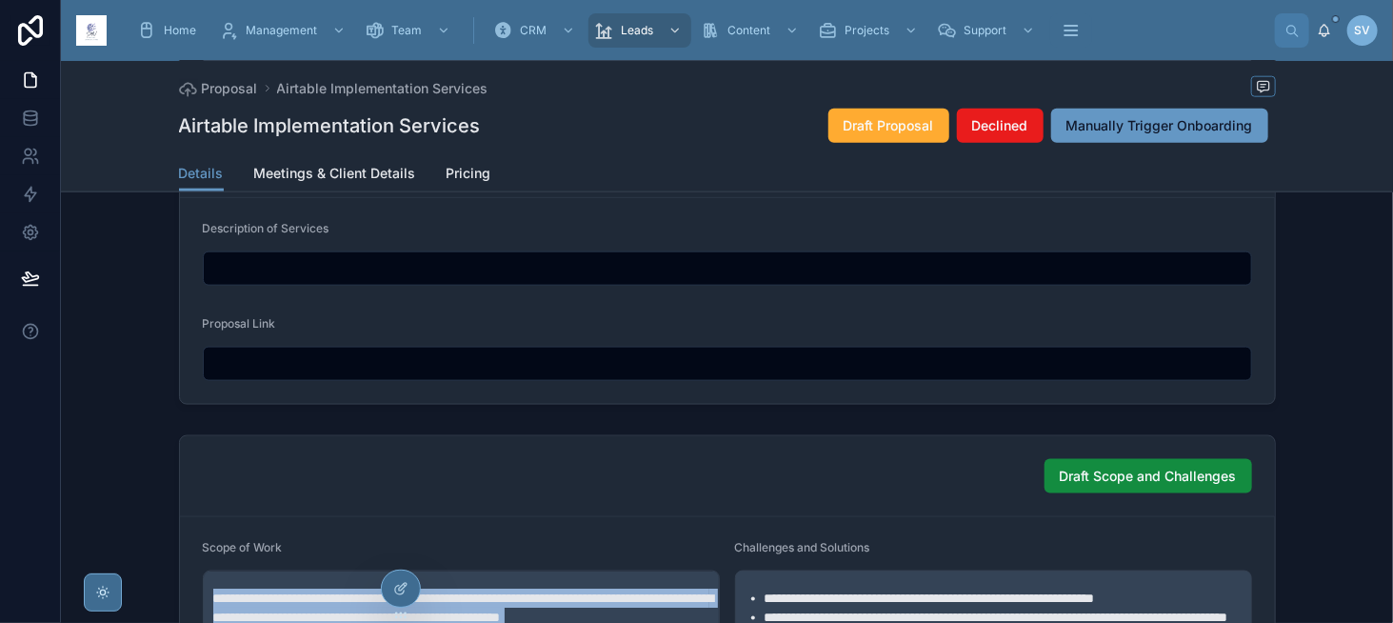
scroll to position [1048, 0]
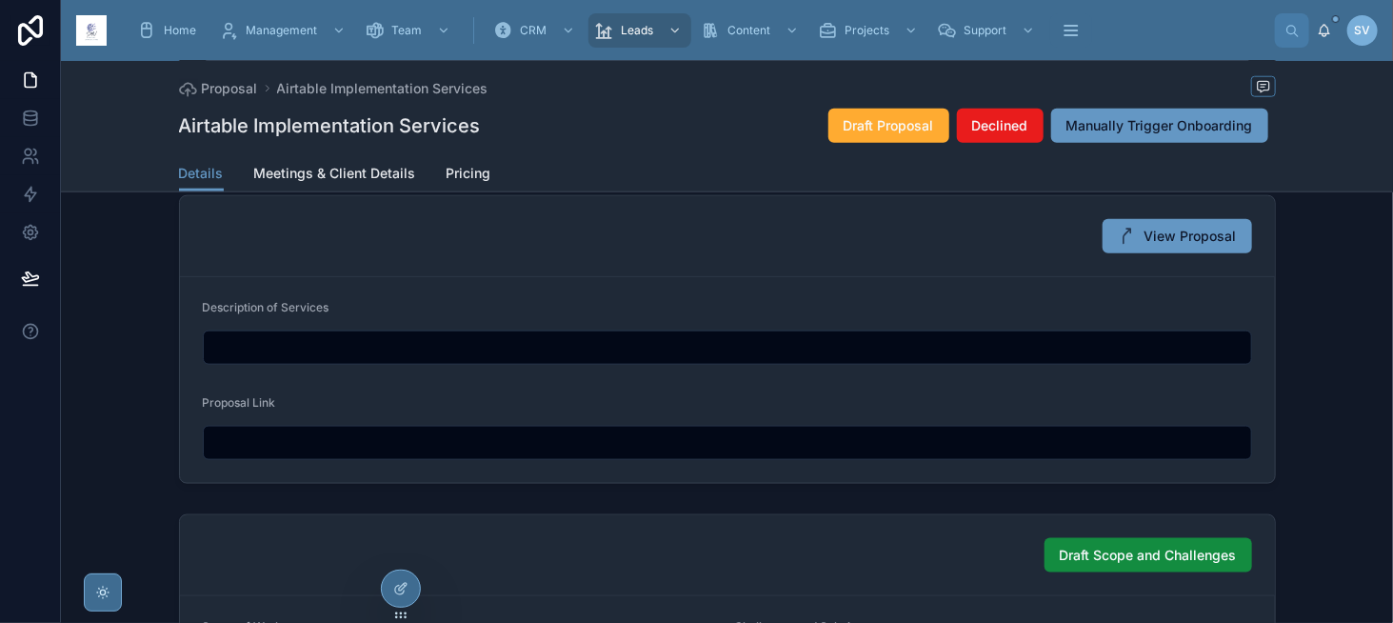
scroll to position [952, 0]
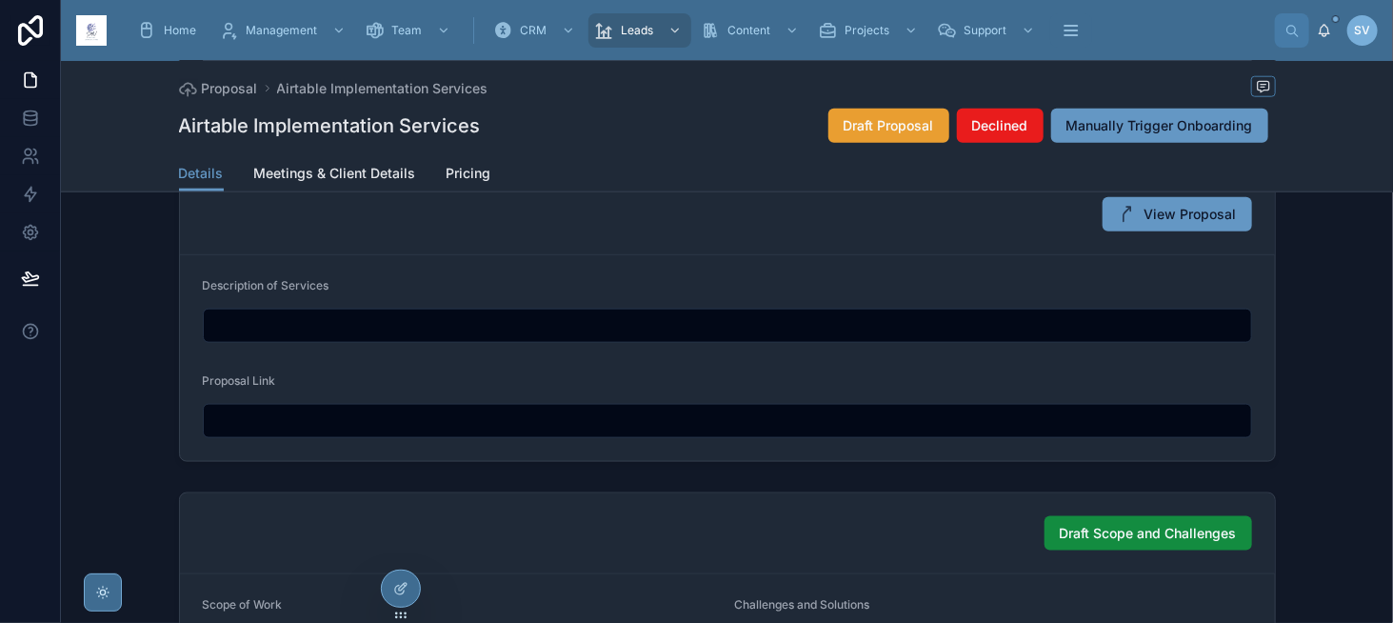
click at [850, 130] on span "Draft Proposal" at bounding box center [889, 125] width 90 height 19
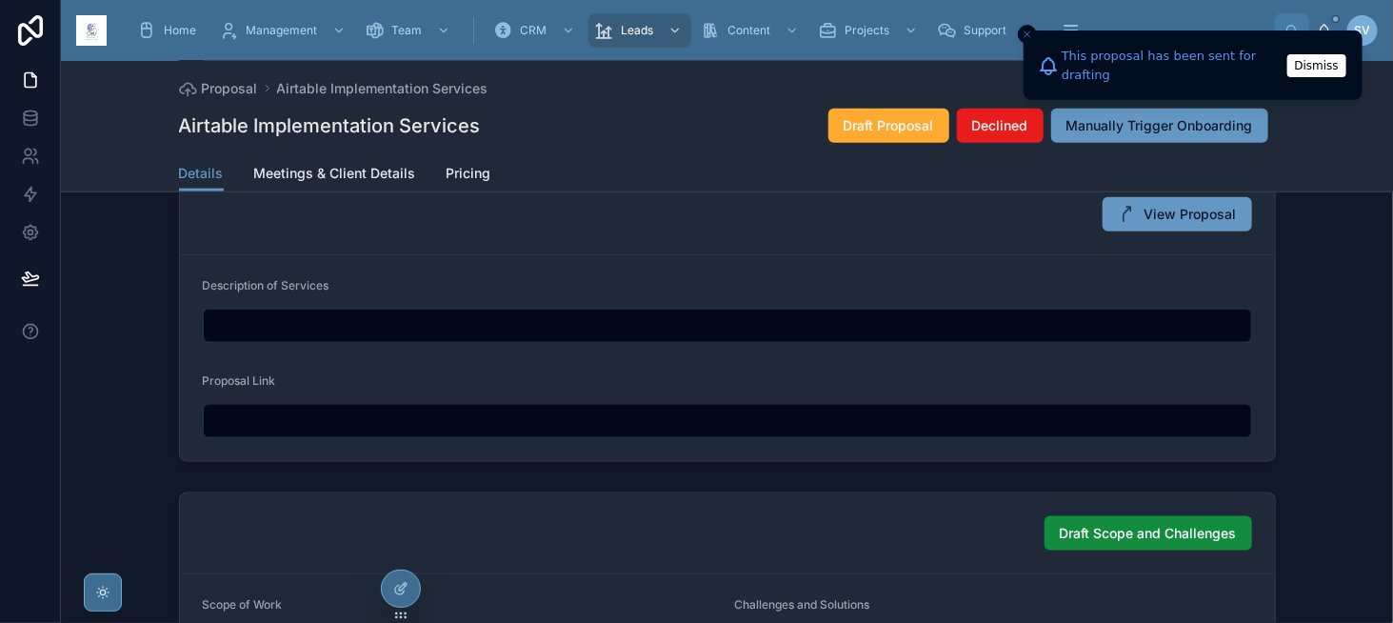
type input "**********"
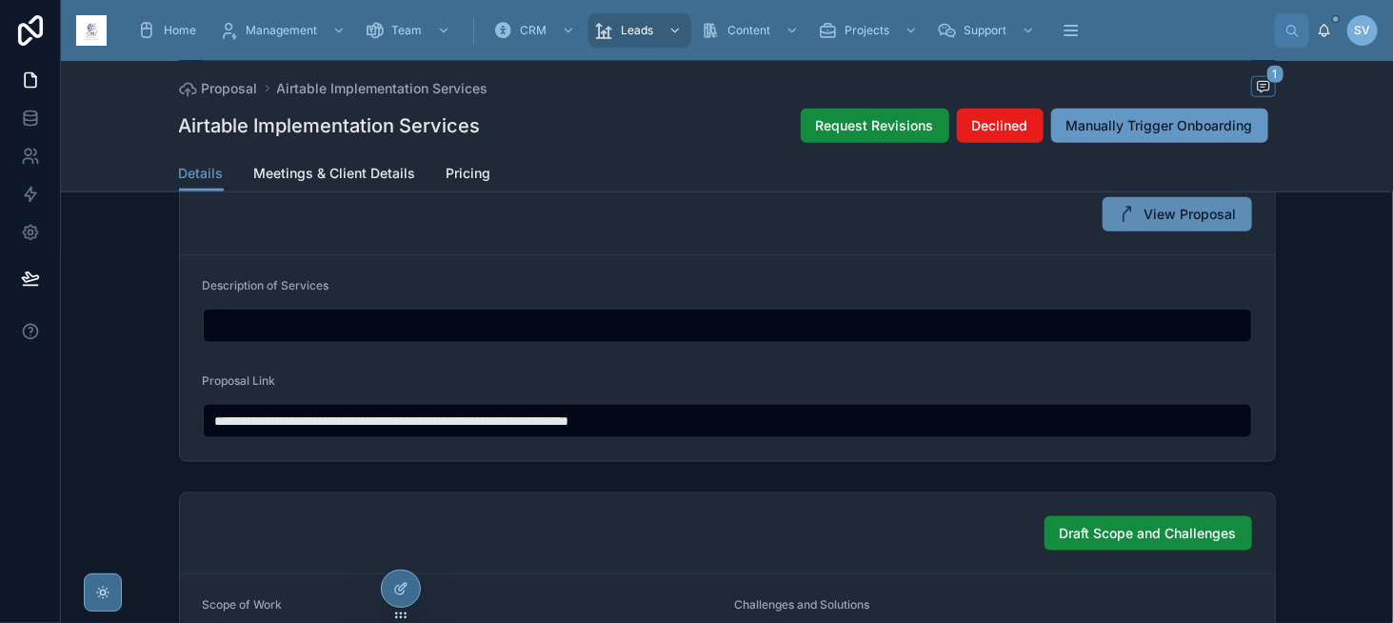
click at [1208, 202] on button "View Proposal" at bounding box center [1178, 214] width 150 height 34
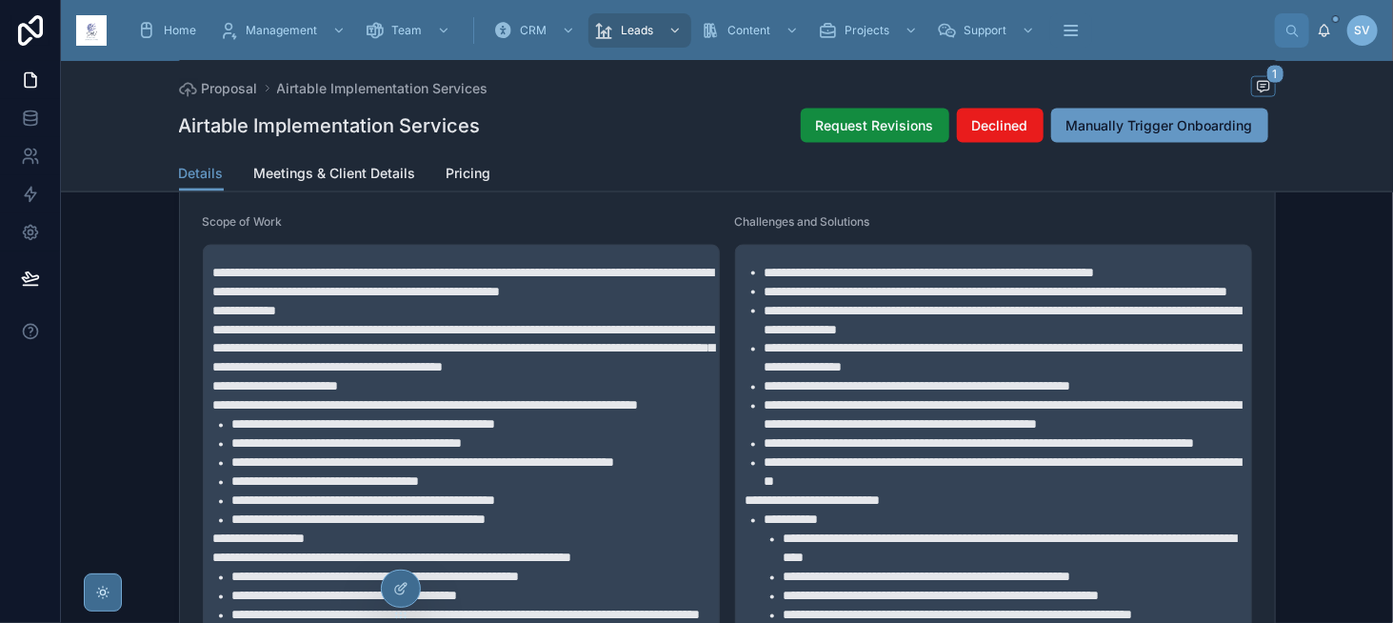
scroll to position [1333, 0]
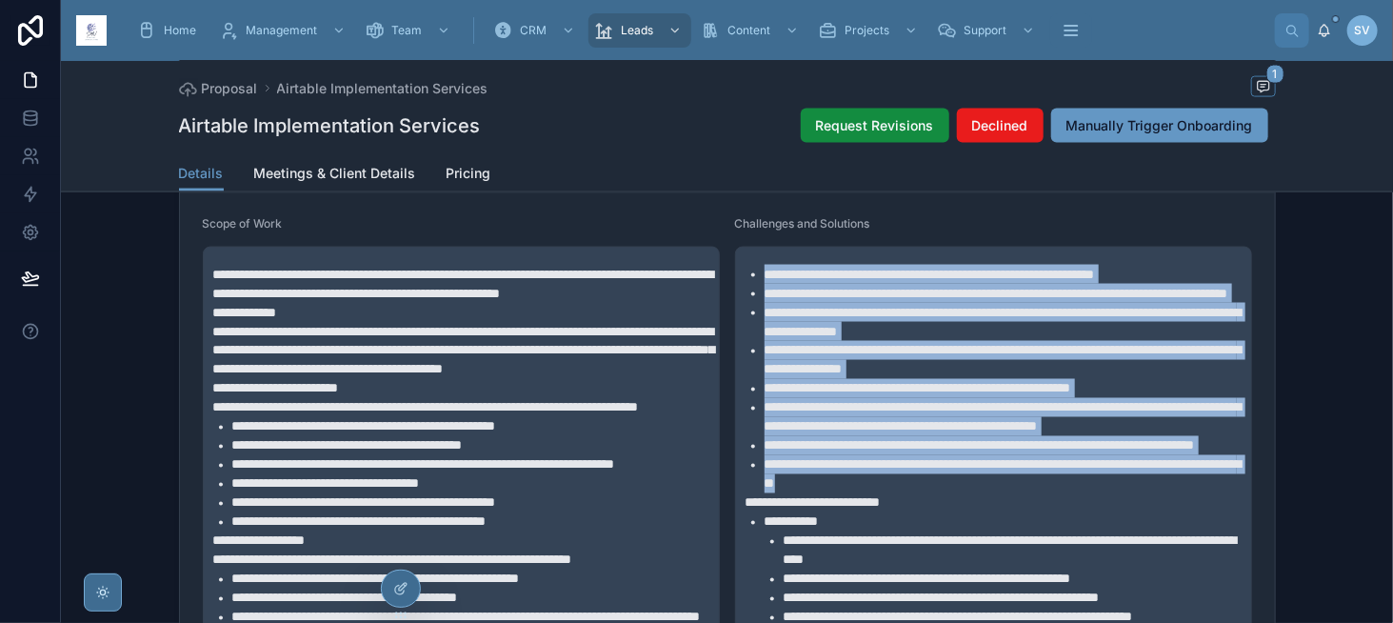
drag, startPoint x: 961, startPoint y: 517, endPoint x: 750, endPoint y: 271, distance: 324.2
click at [750, 271] on ul "**********" at bounding box center [998, 379] width 504 height 229
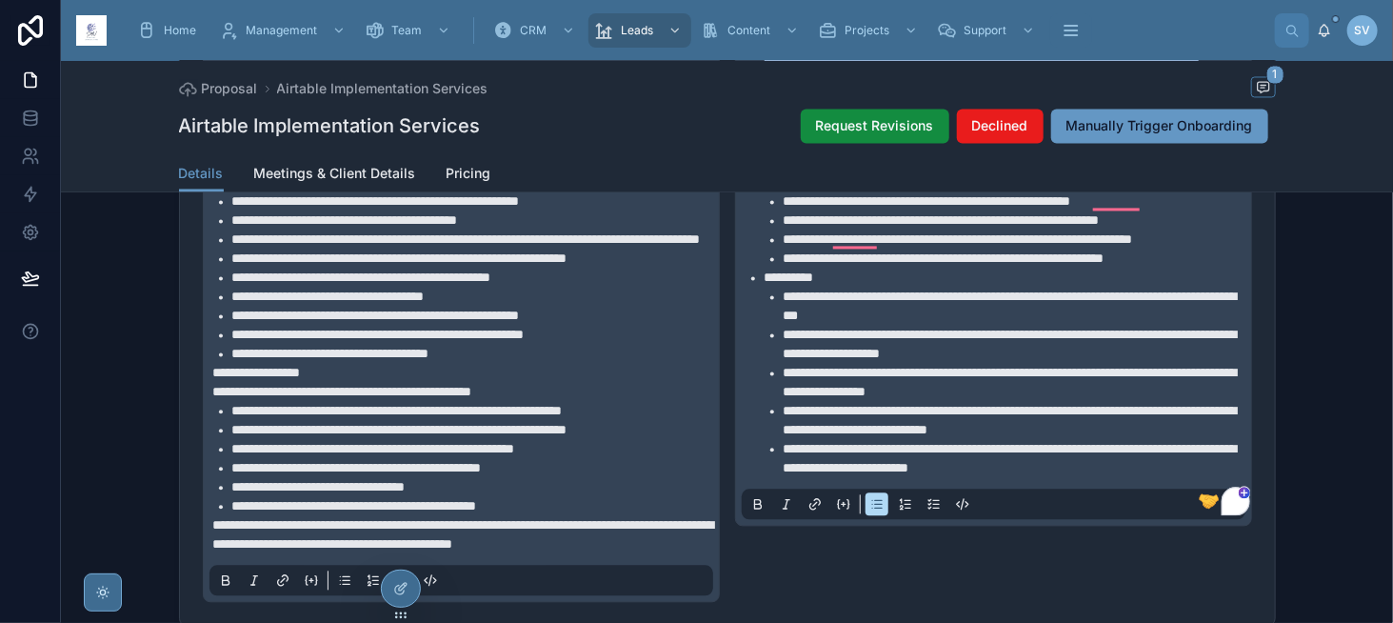
scroll to position [1714, 0]
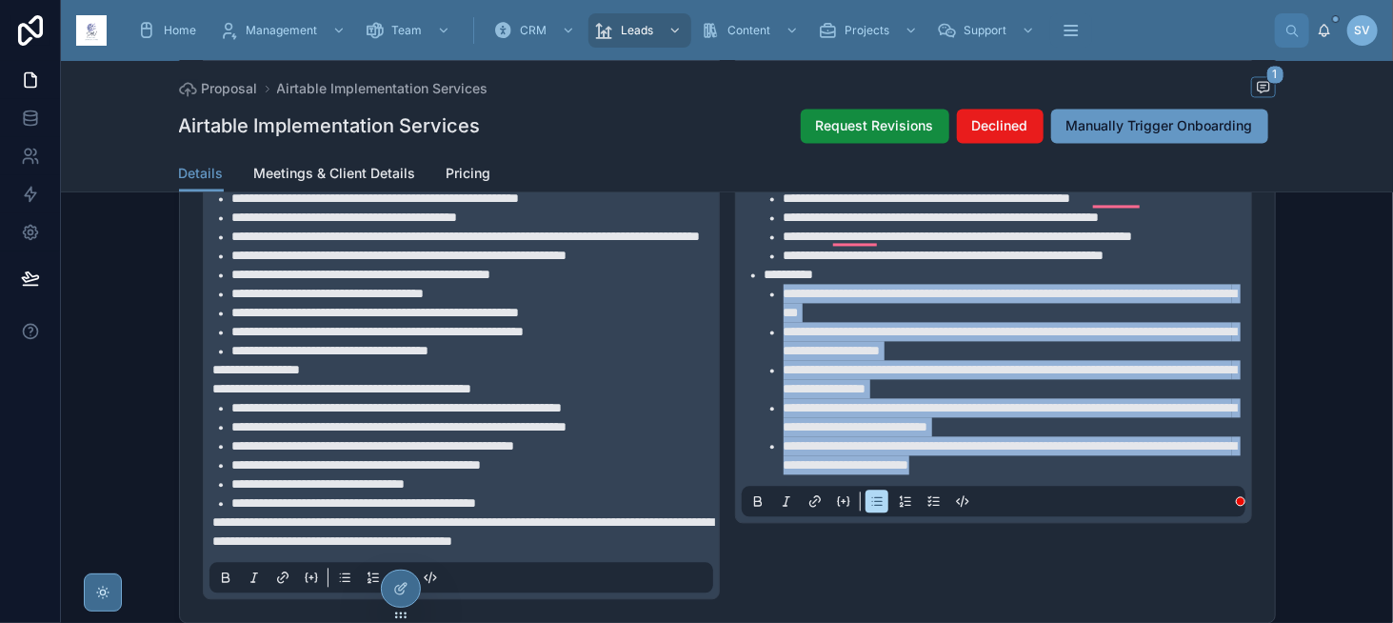
drag, startPoint x: 777, startPoint y: 332, endPoint x: 1115, endPoint y: 528, distance: 390.5
click at [1115, 516] on div "**********" at bounding box center [994, 194] width 504 height 644
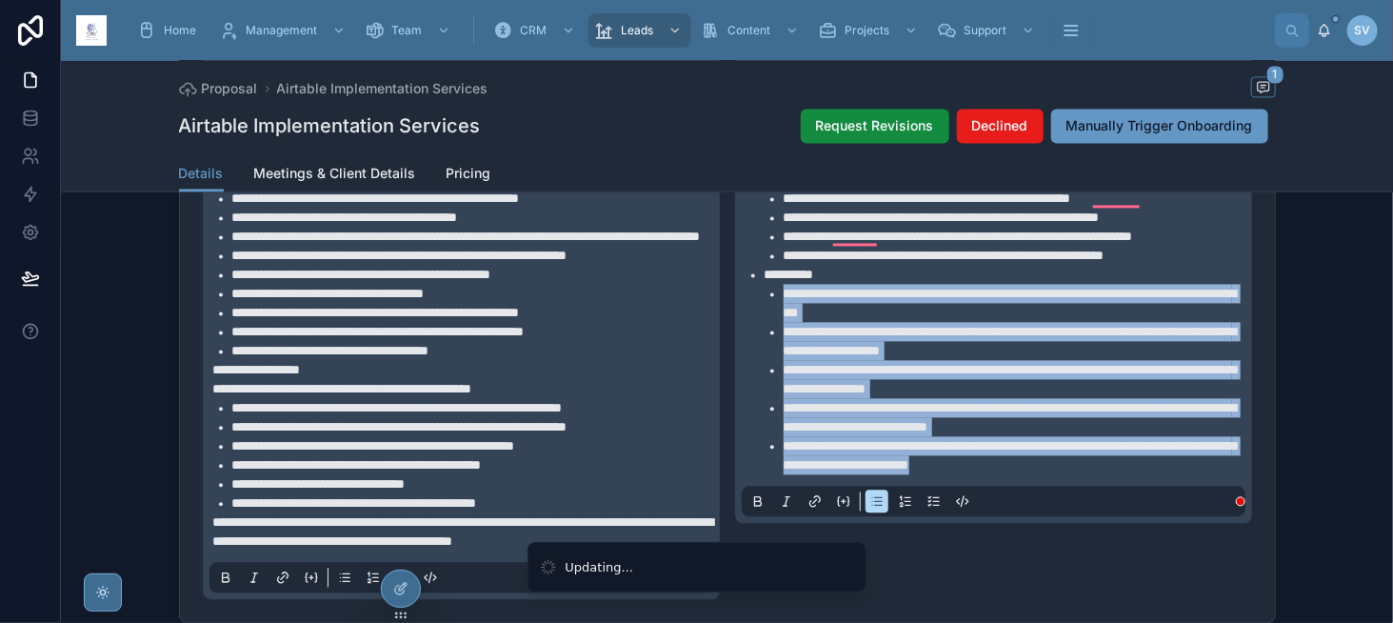
copy ul "**********"
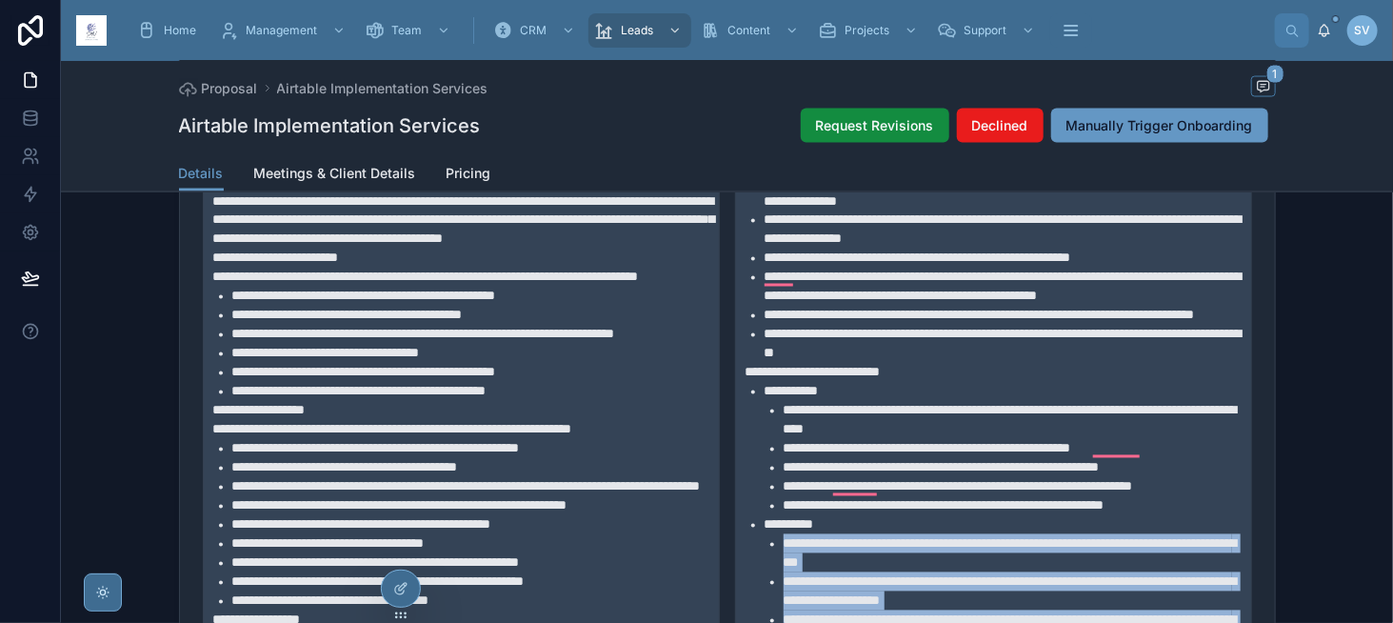
scroll to position [1524, 0]
